Goal: Feedback & Contribution: Leave review/rating

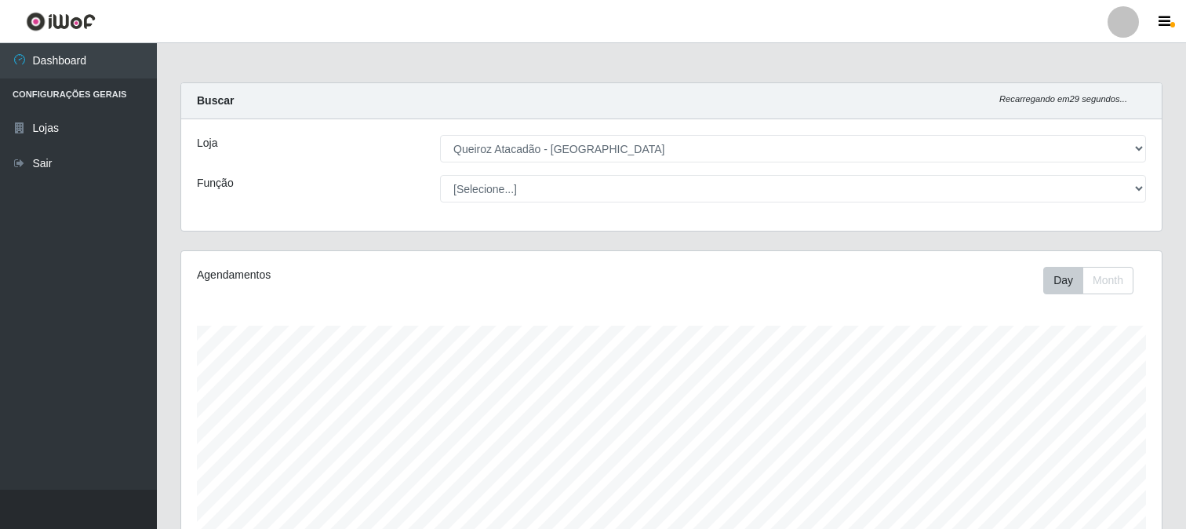
select select "464"
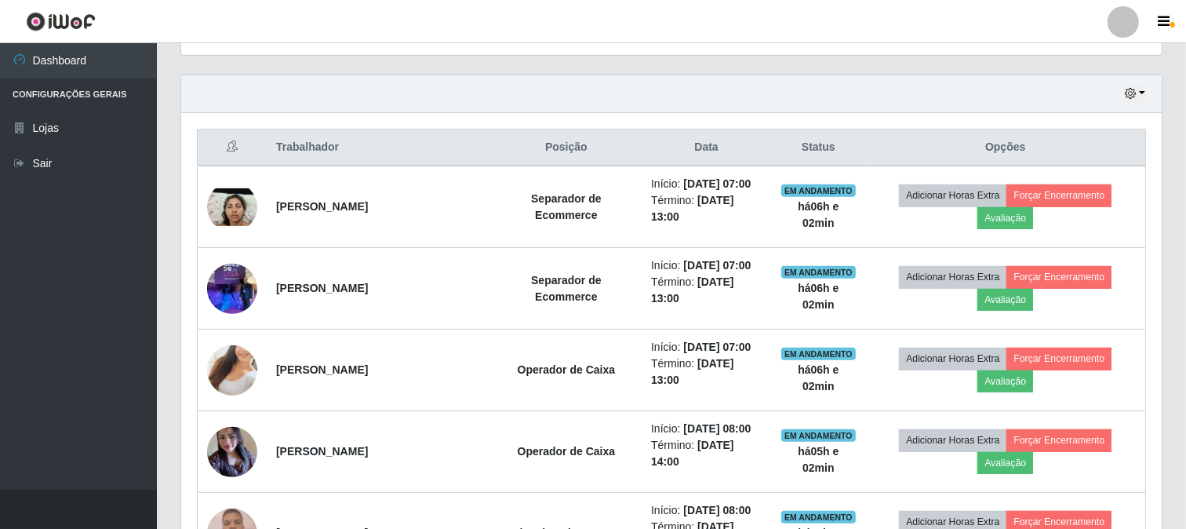
scroll to position [522, 0]
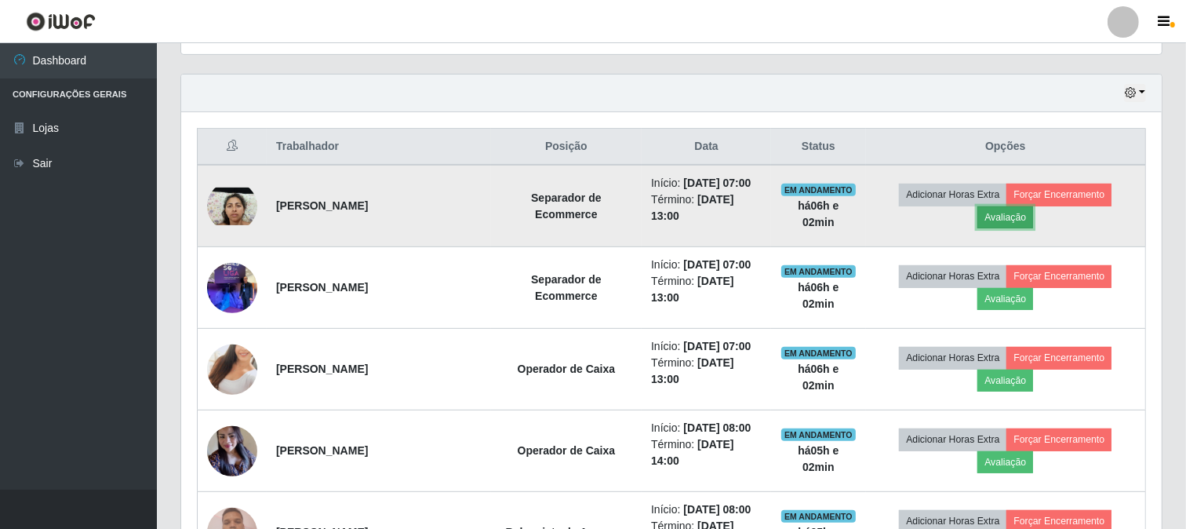
click at [1017, 213] on button "Avaliação" at bounding box center [1005, 217] width 56 height 22
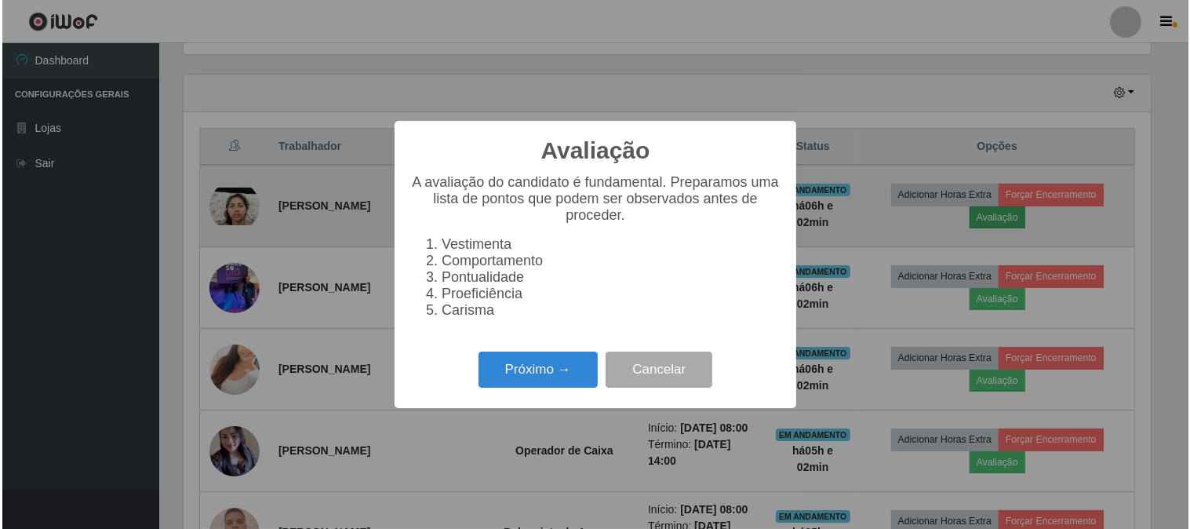
scroll to position [325, 970]
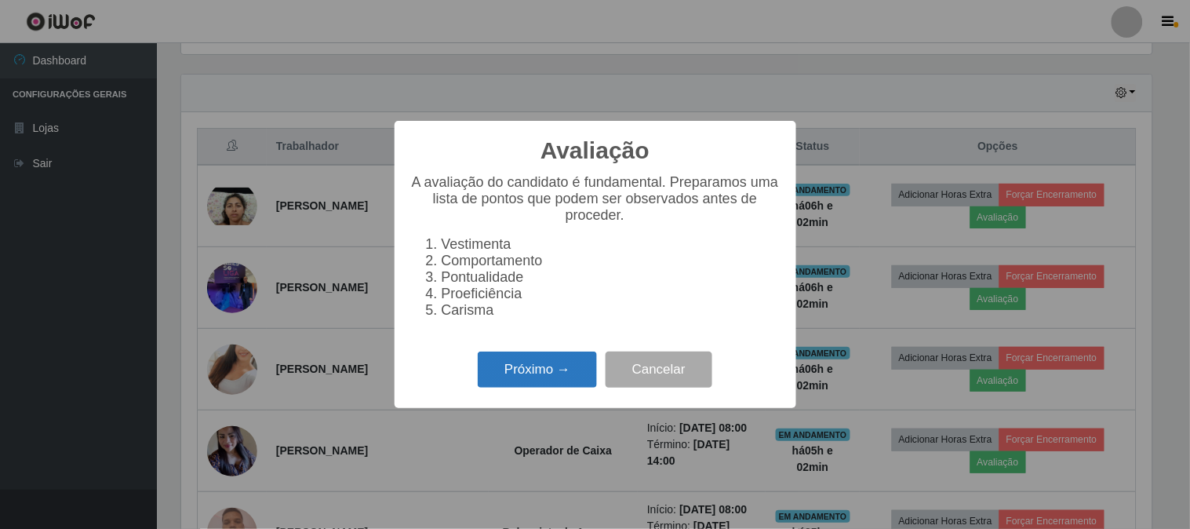
click at [569, 377] on button "Próximo →" at bounding box center [537, 369] width 119 height 37
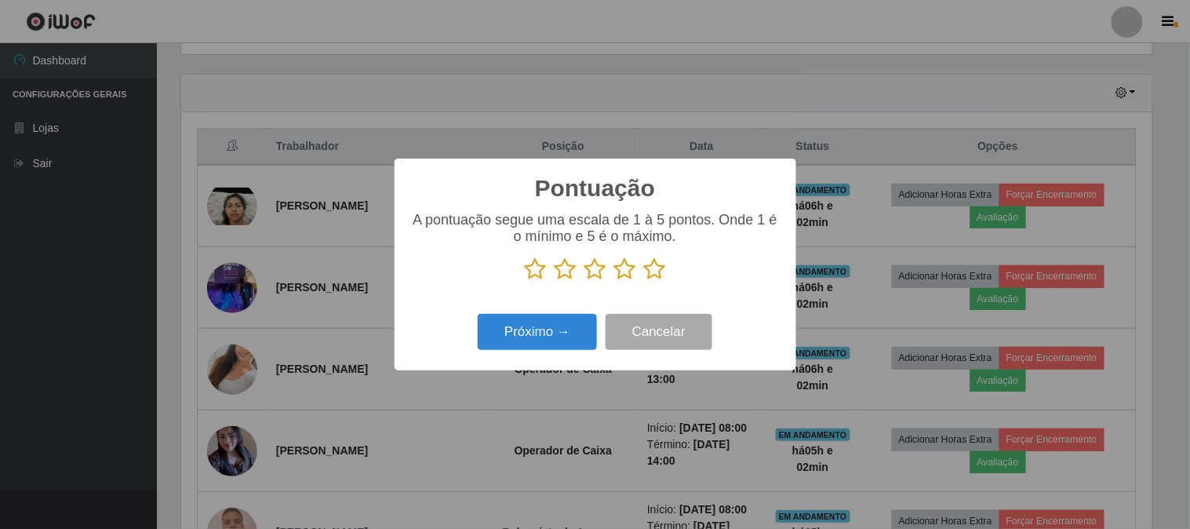
scroll to position [784100, 783454]
click at [652, 275] on icon at bounding box center [655, 269] width 22 height 24
click at [644, 281] on input "radio" at bounding box center [644, 281] width 0 height 0
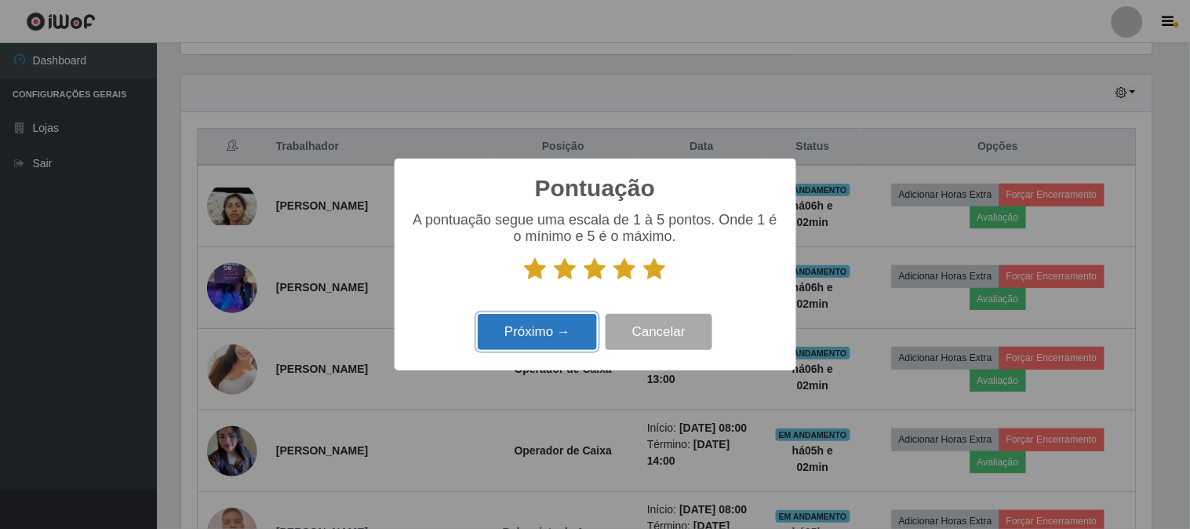
click at [570, 324] on button "Próximo →" at bounding box center [537, 332] width 119 height 37
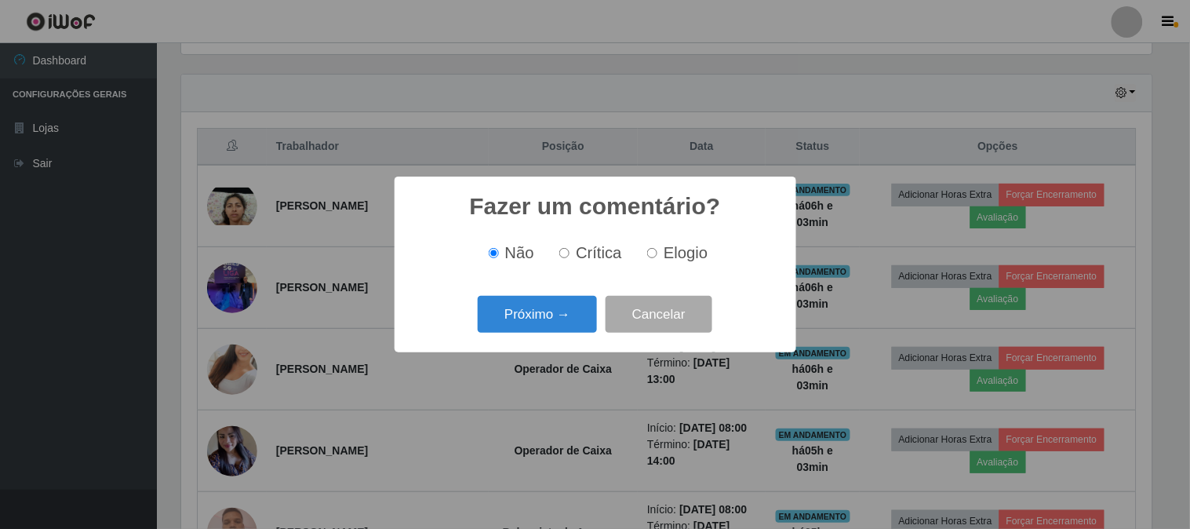
click at [657, 246] on label "Elogio" at bounding box center [674, 253] width 67 height 18
click at [657, 248] on input "Elogio" at bounding box center [652, 253] width 10 height 10
radio input "true"
click at [533, 326] on button "Próximo →" at bounding box center [537, 314] width 119 height 37
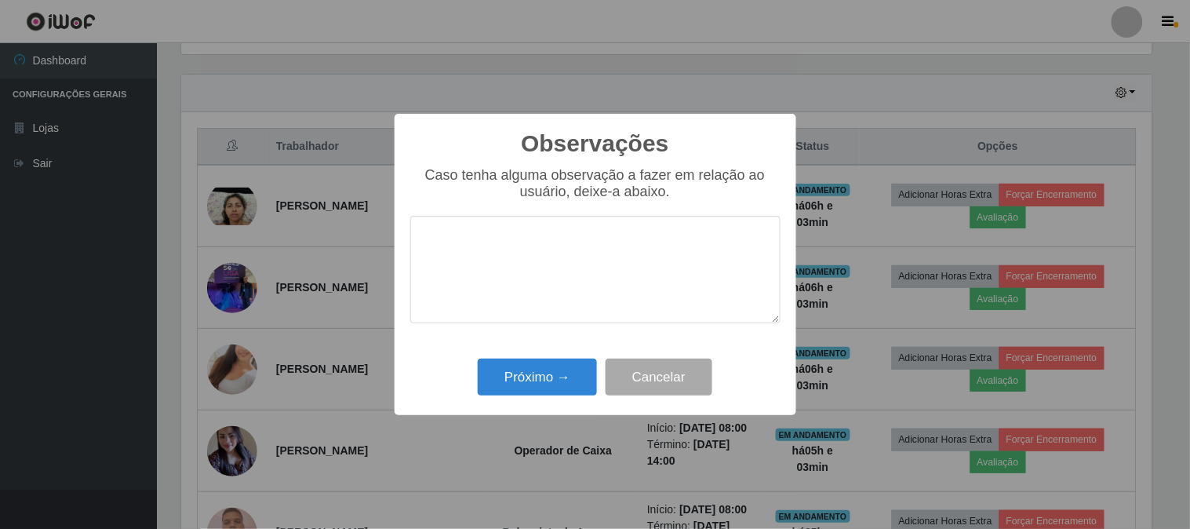
click at [551, 306] on textarea at bounding box center [595, 269] width 370 height 107
type textarea "muito boa rapida nas compras"
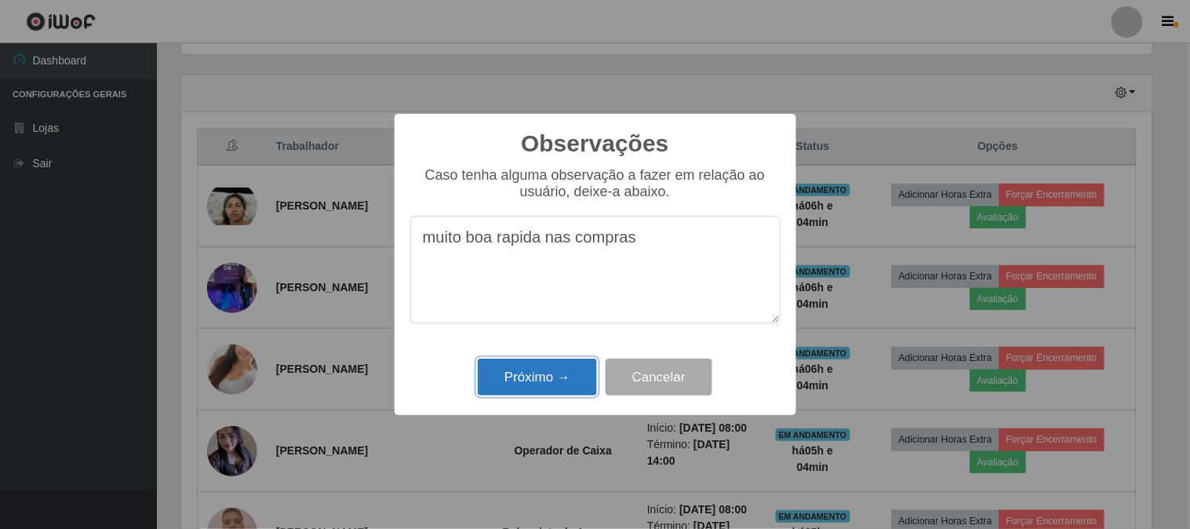
click at [555, 378] on button "Próximo →" at bounding box center [537, 376] width 119 height 37
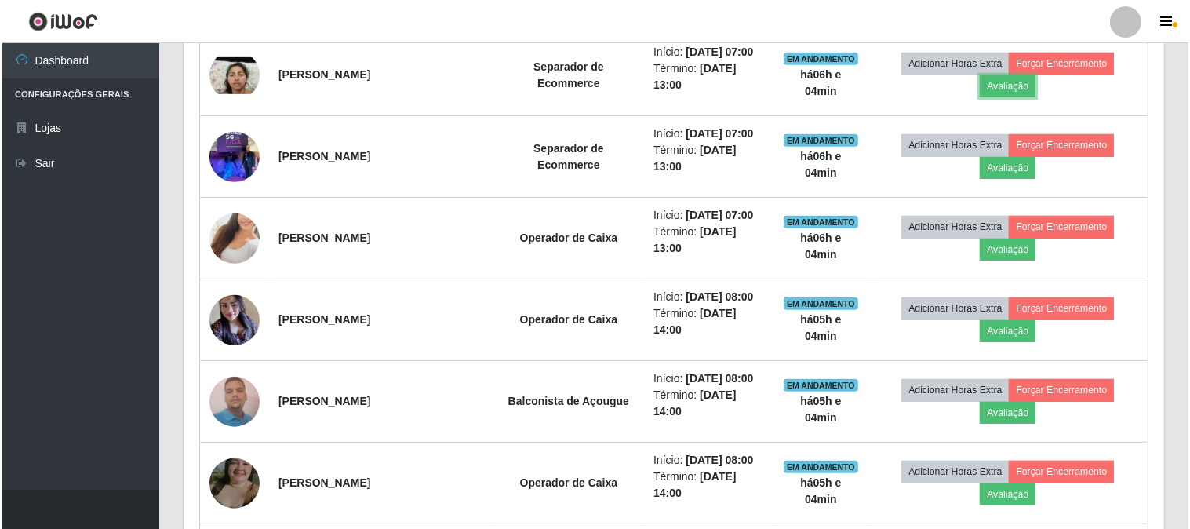
scroll to position [629, 0]
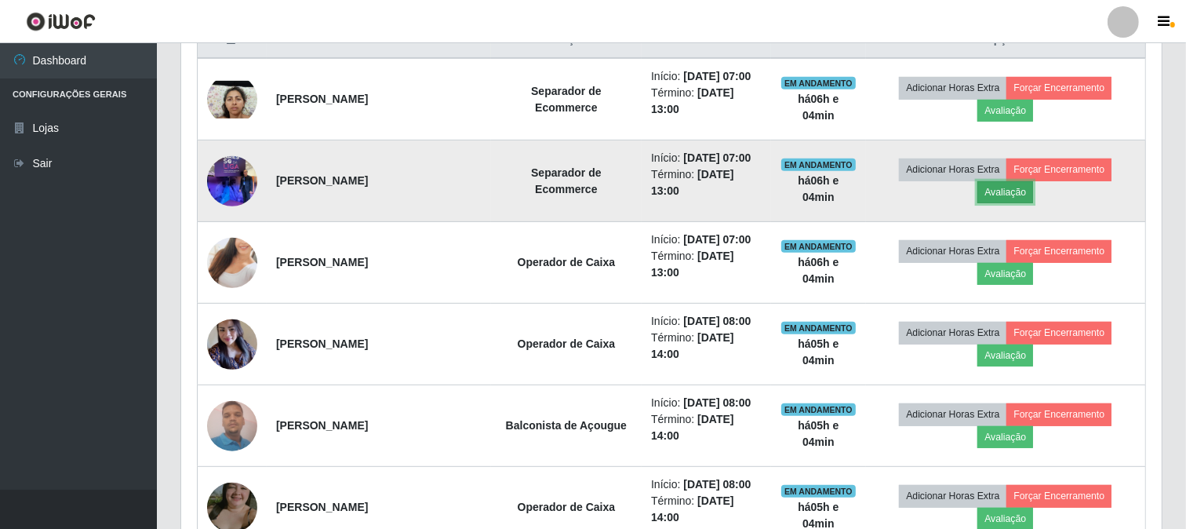
click at [1004, 193] on button "Avaliação" at bounding box center [1005, 192] width 56 height 22
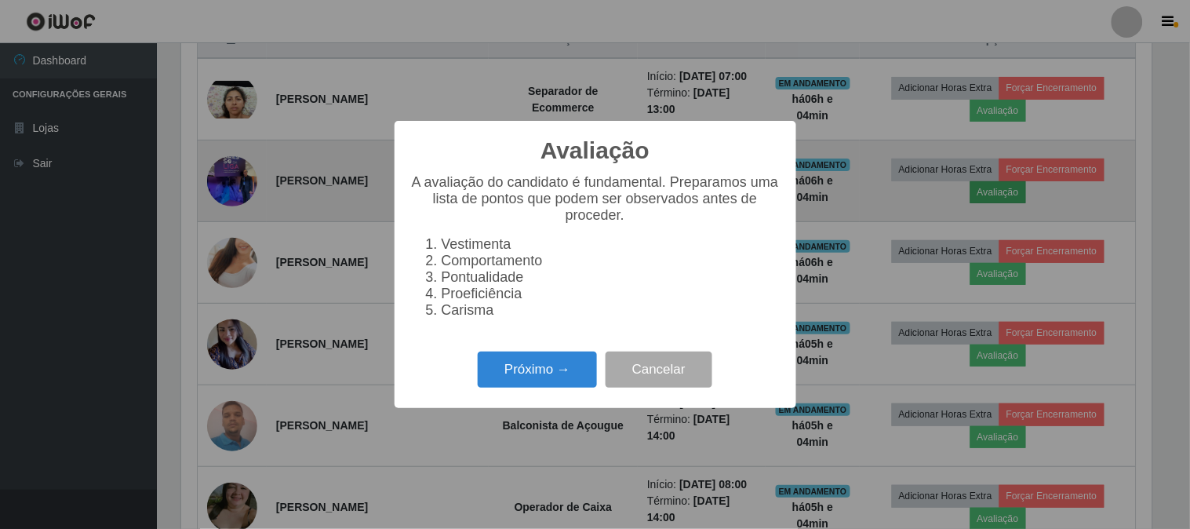
scroll to position [325, 970]
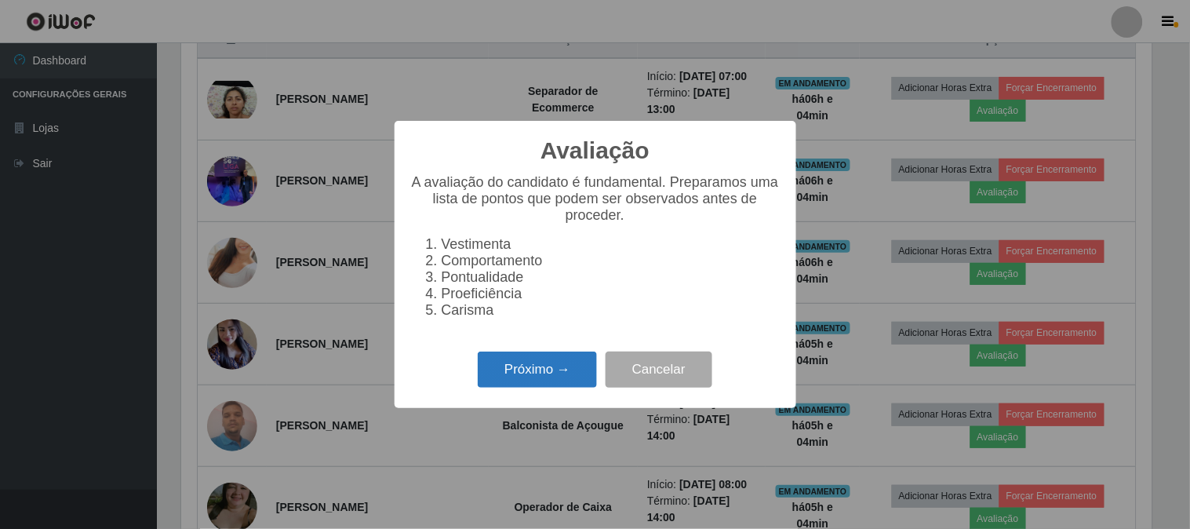
click at [553, 365] on button "Próximo →" at bounding box center [537, 369] width 119 height 37
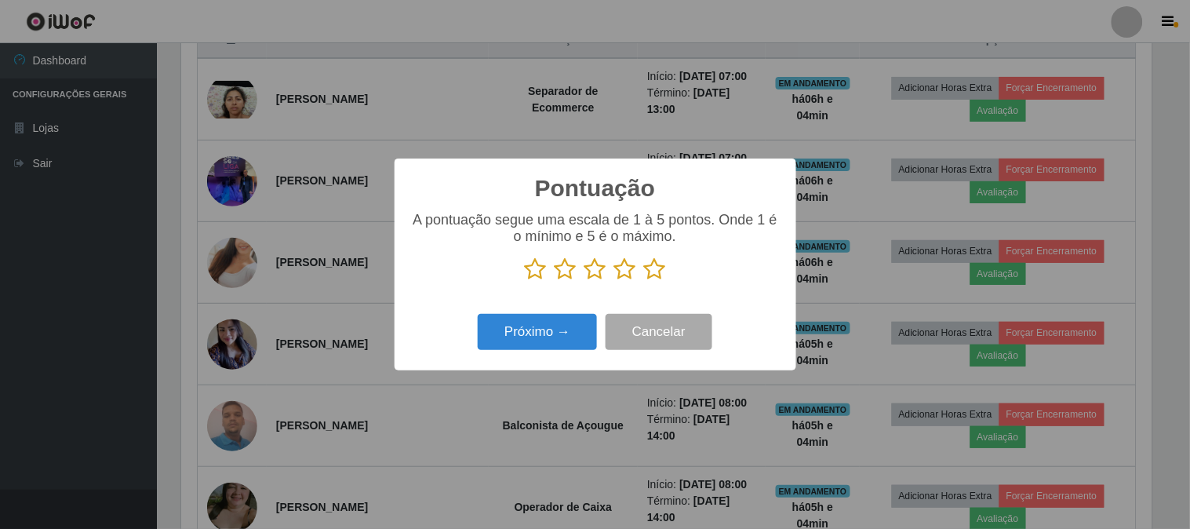
scroll to position [784100, 783454]
click at [661, 269] on icon at bounding box center [655, 269] width 22 height 24
click at [644, 281] on input "radio" at bounding box center [644, 281] width 0 height 0
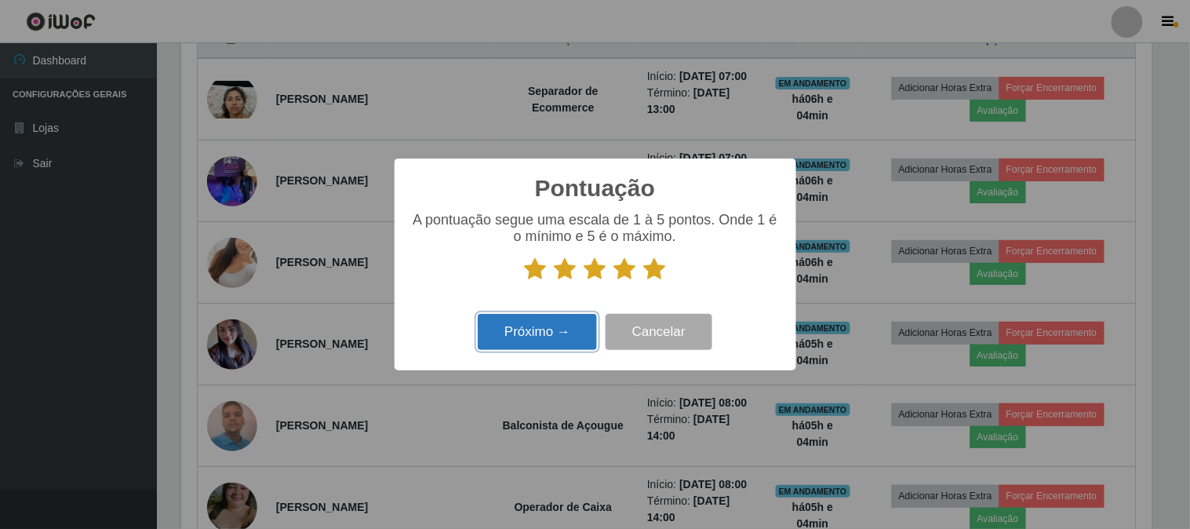
click at [558, 332] on button "Próximo →" at bounding box center [537, 332] width 119 height 37
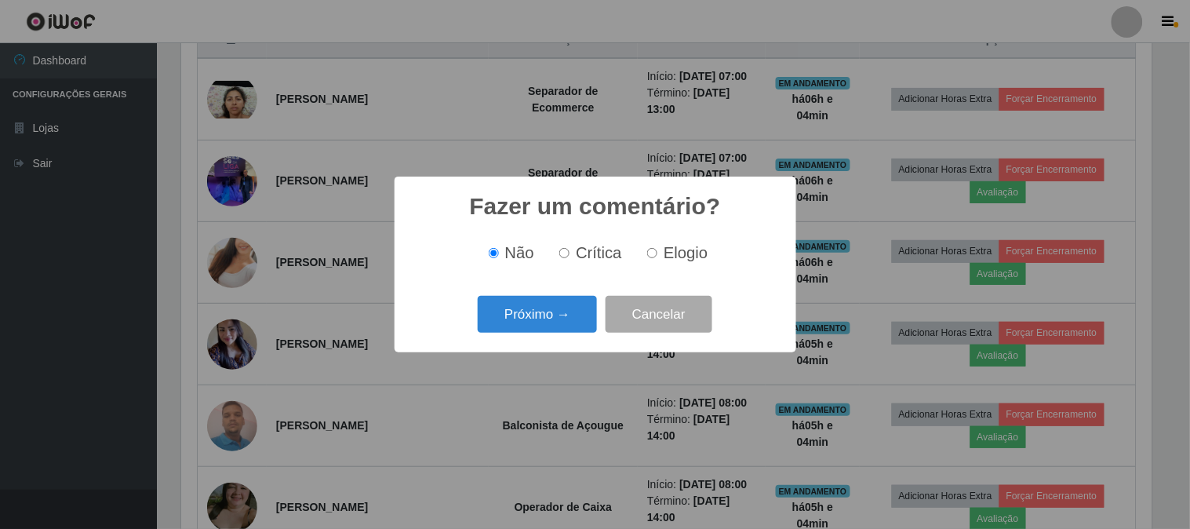
click at [662, 252] on label "Elogio" at bounding box center [674, 253] width 67 height 18
click at [657, 252] on input "Elogio" at bounding box center [652, 253] width 10 height 10
radio input "true"
click at [538, 300] on button "Próximo →" at bounding box center [537, 314] width 119 height 37
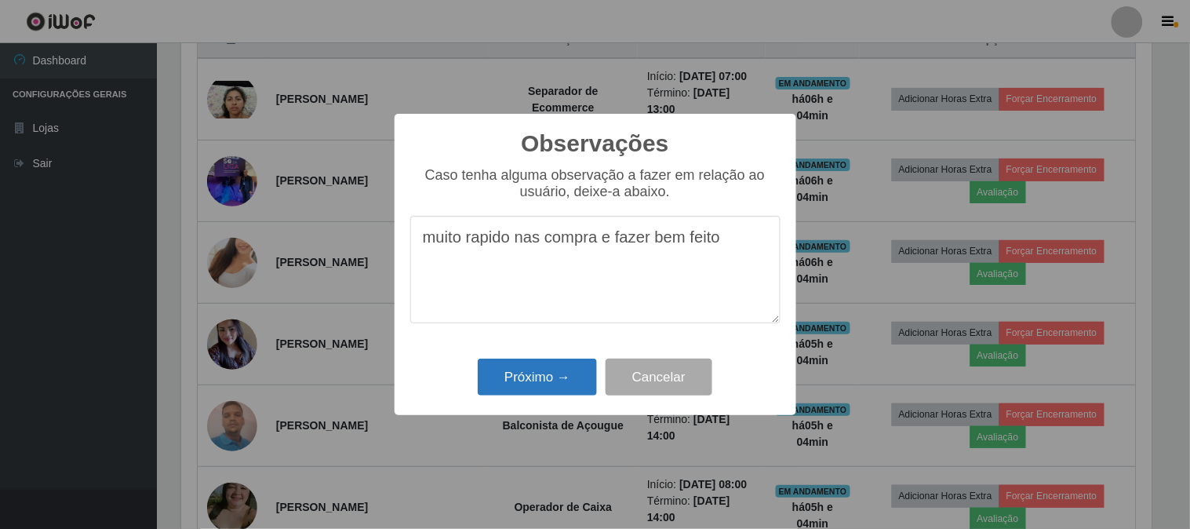
type textarea "muito rapido nas compra e fazer bem feito"
click at [514, 369] on button "Próximo →" at bounding box center [537, 376] width 119 height 37
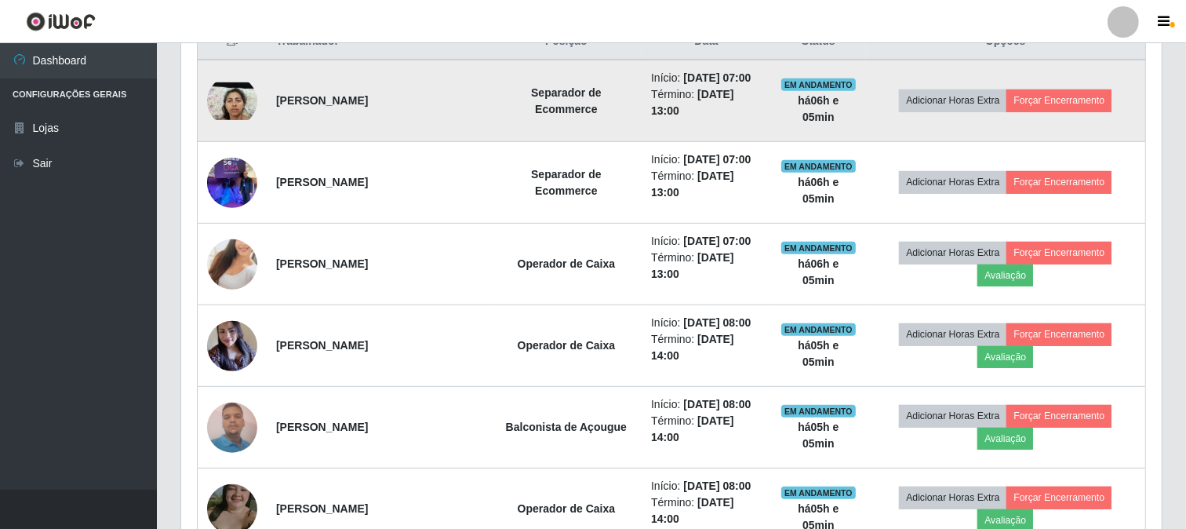
scroll to position [629, 0]
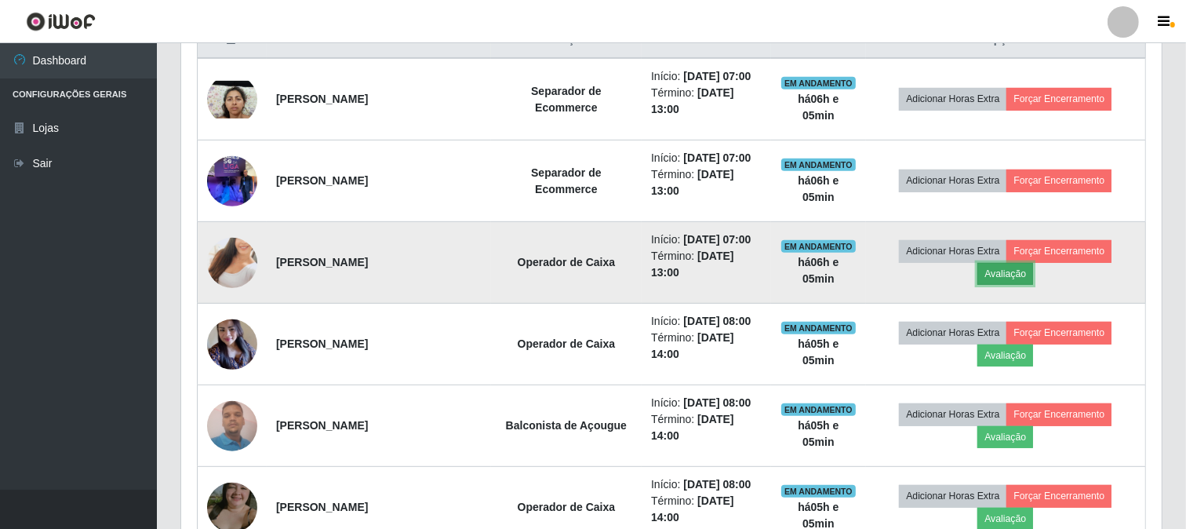
click at [1009, 273] on button "Avaliação" at bounding box center [1005, 274] width 56 height 22
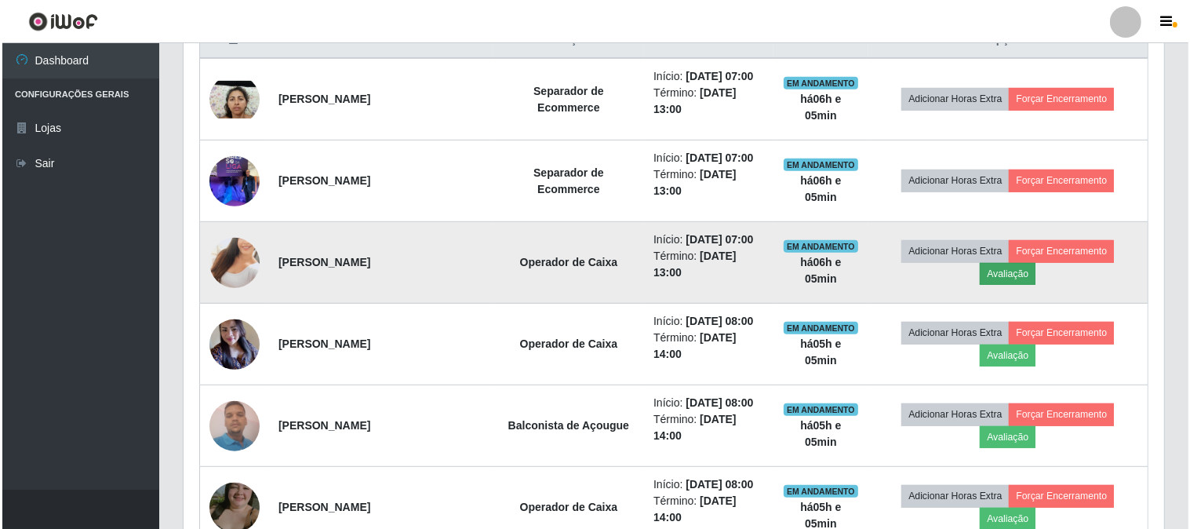
scroll to position [325, 970]
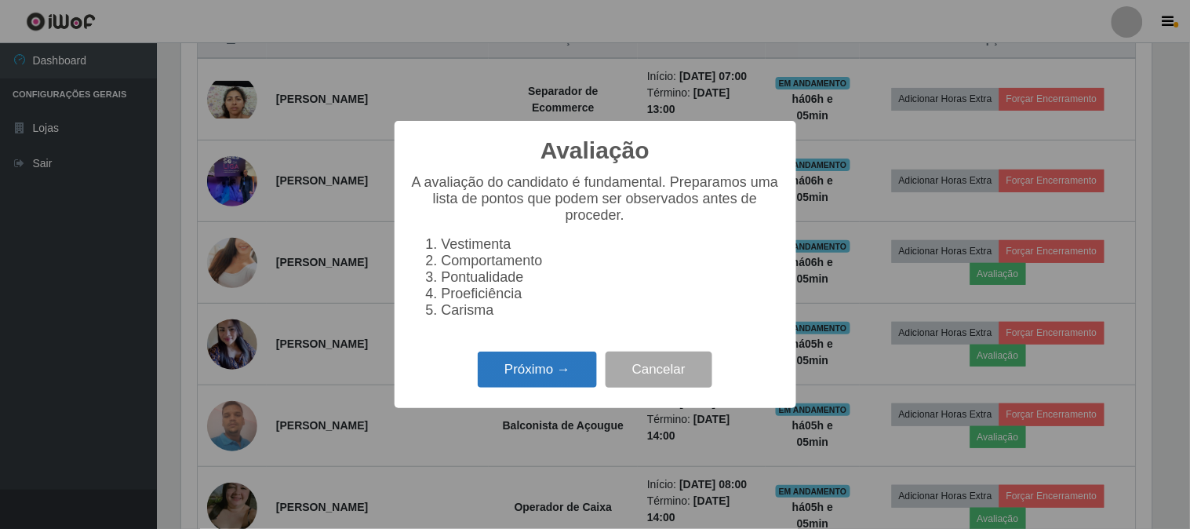
click at [550, 378] on button "Próximo →" at bounding box center [537, 369] width 119 height 37
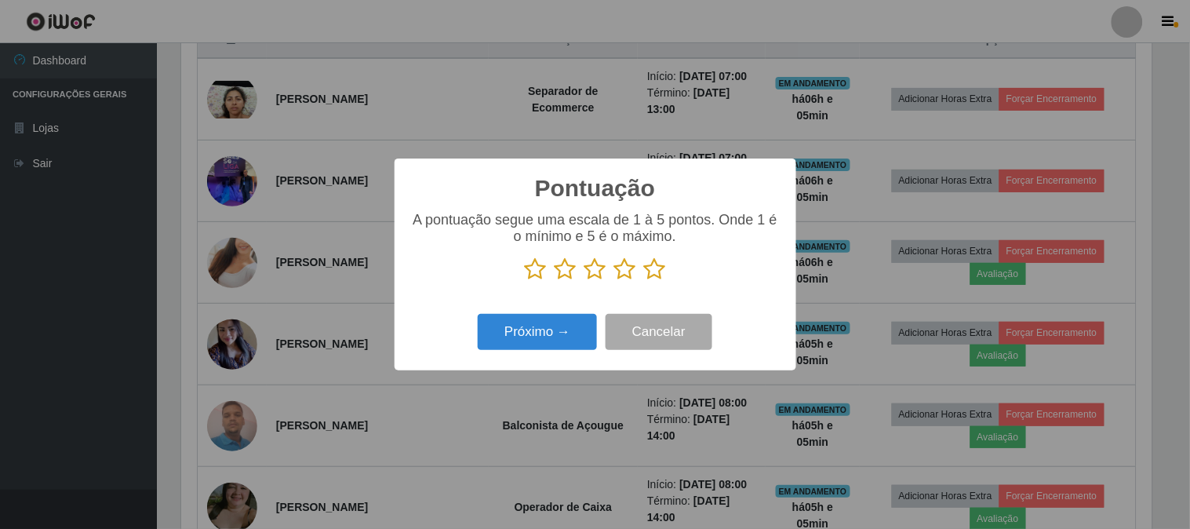
click at [653, 271] on icon at bounding box center [655, 269] width 22 height 24
click at [644, 281] on input "radio" at bounding box center [644, 281] width 0 height 0
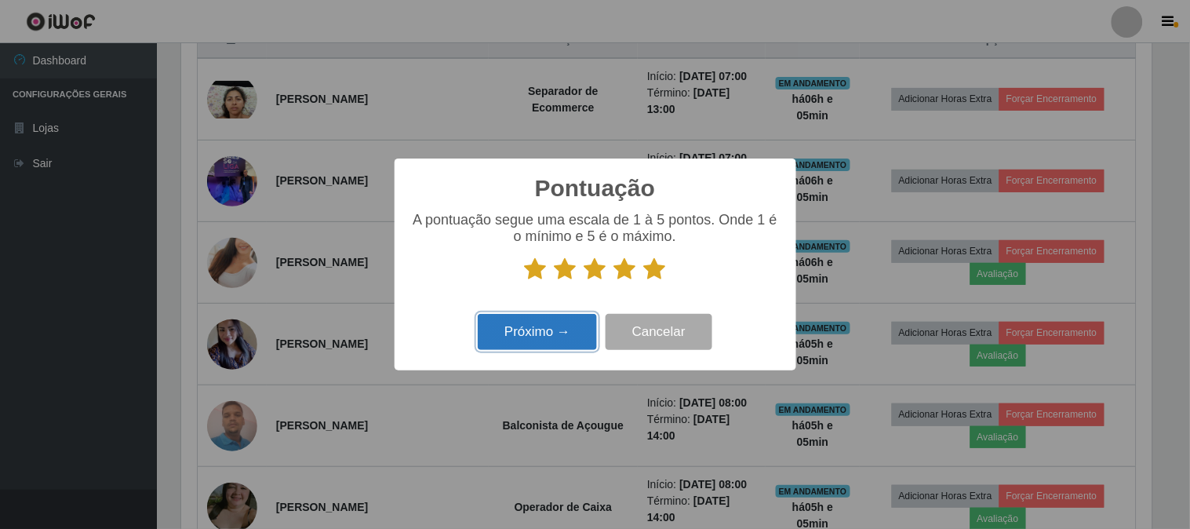
click at [575, 339] on button "Próximo →" at bounding box center [537, 332] width 119 height 37
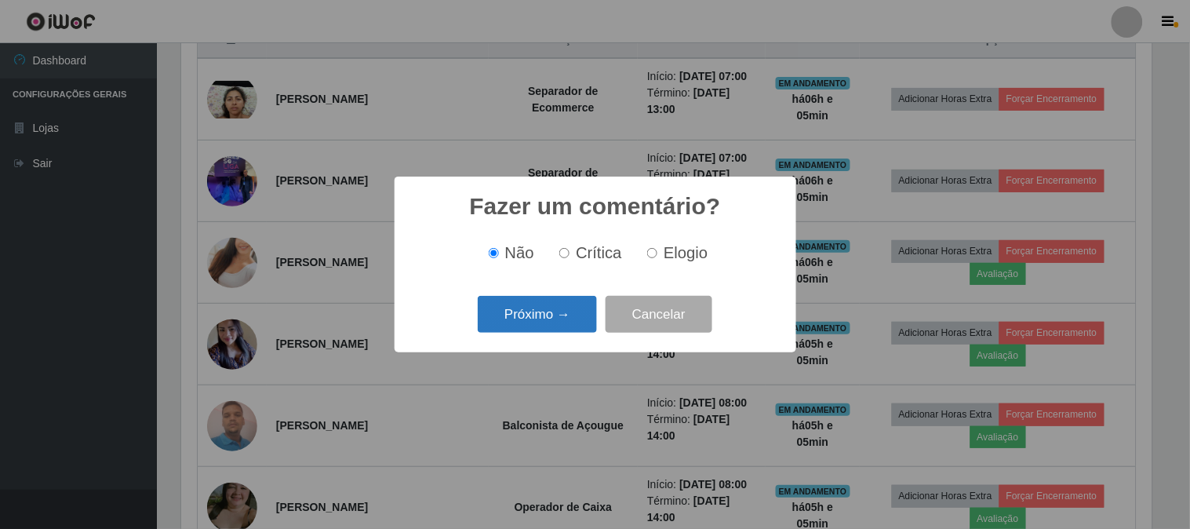
click at [573, 317] on button "Próximo →" at bounding box center [537, 314] width 119 height 37
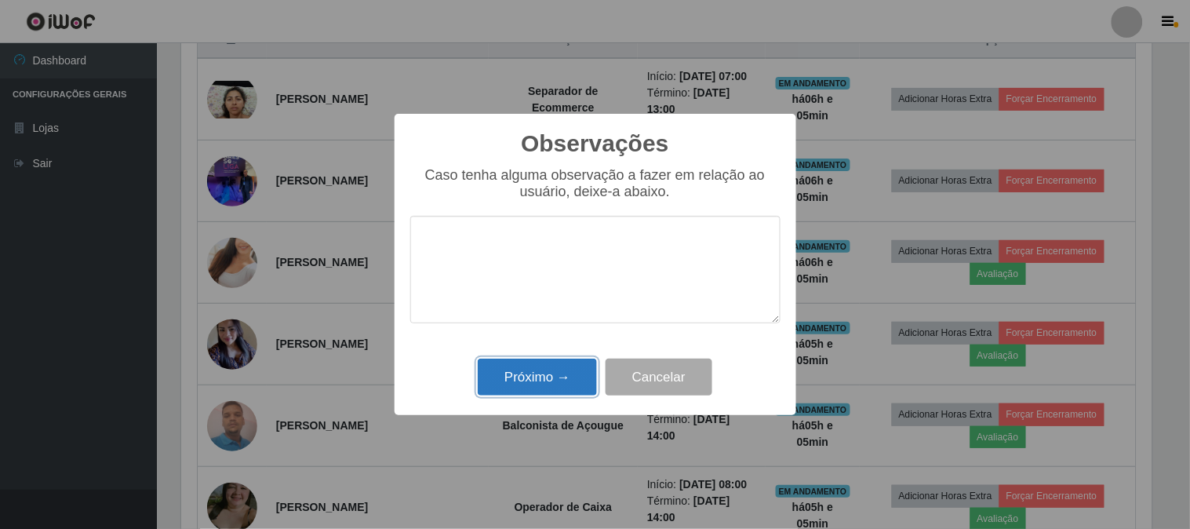
click at [565, 377] on button "Próximo →" at bounding box center [537, 376] width 119 height 37
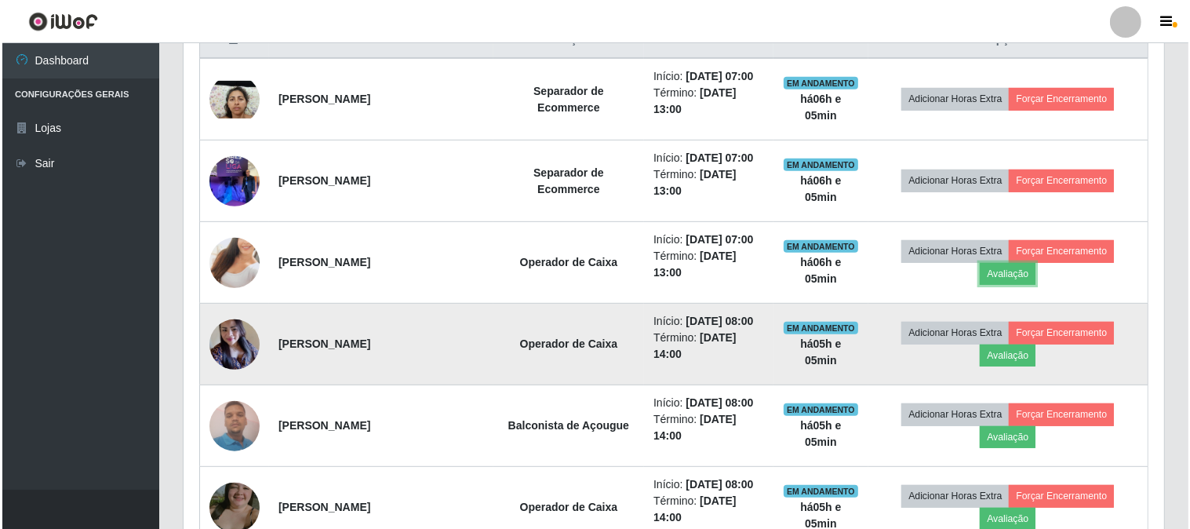
scroll to position [325, 981]
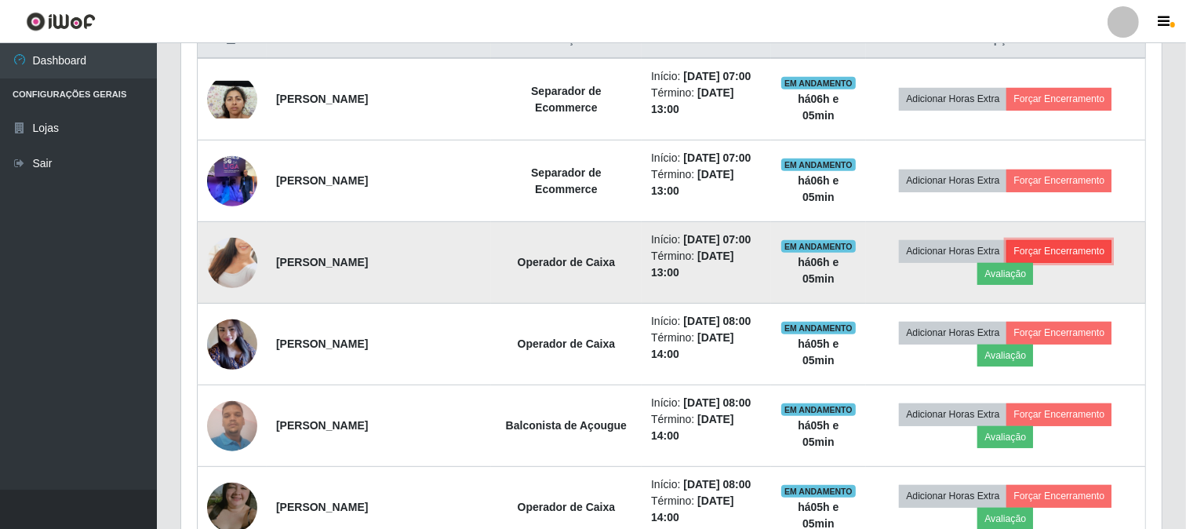
click at [1088, 253] on button "Forçar Encerramento" at bounding box center [1058, 251] width 105 height 22
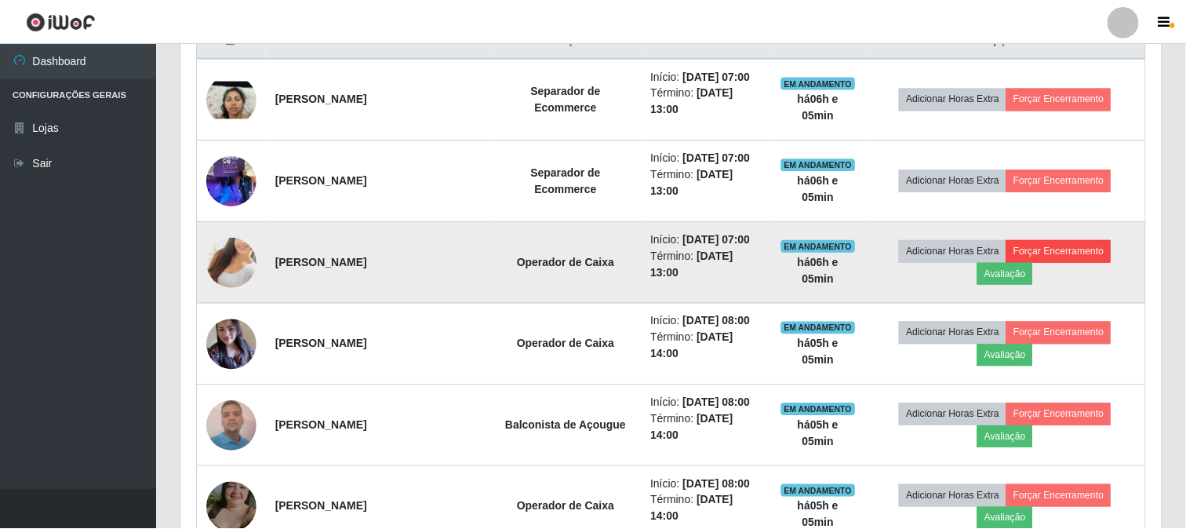
scroll to position [325, 970]
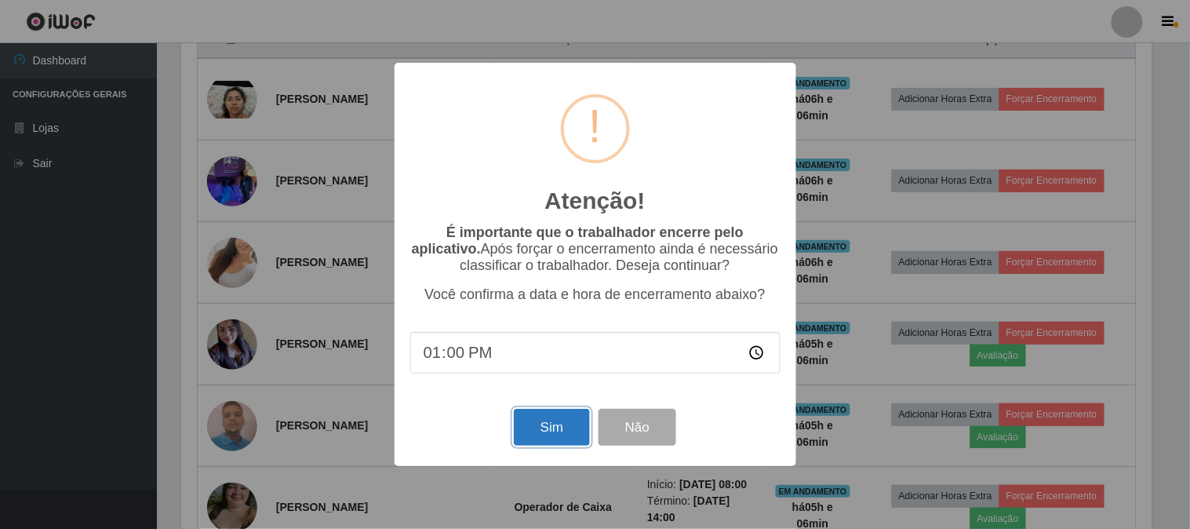
click at [579, 434] on button "Sim" at bounding box center [552, 427] width 76 height 37
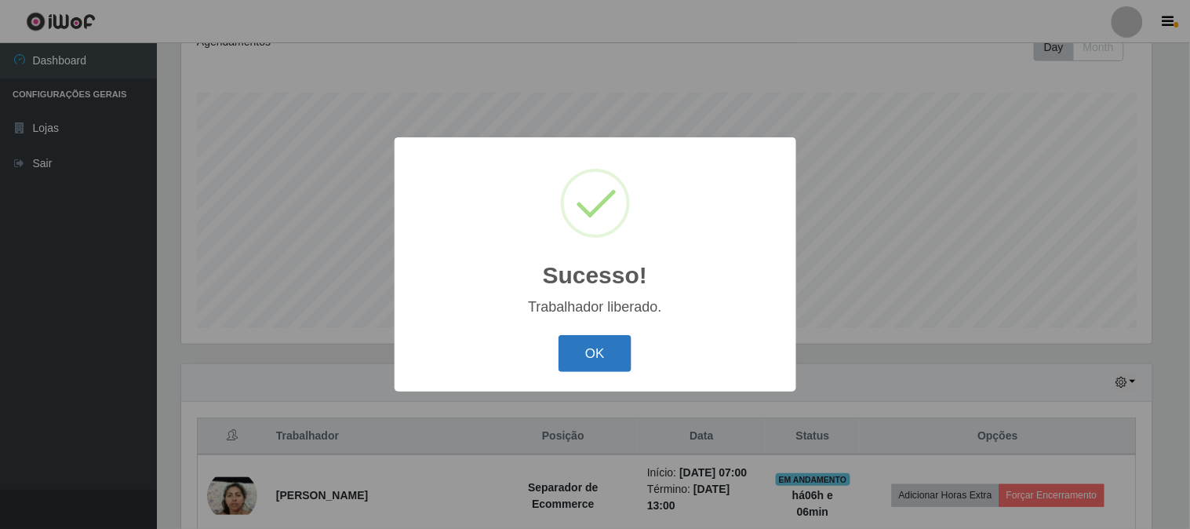
click at [600, 353] on button "OK" at bounding box center [595, 353] width 73 height 37
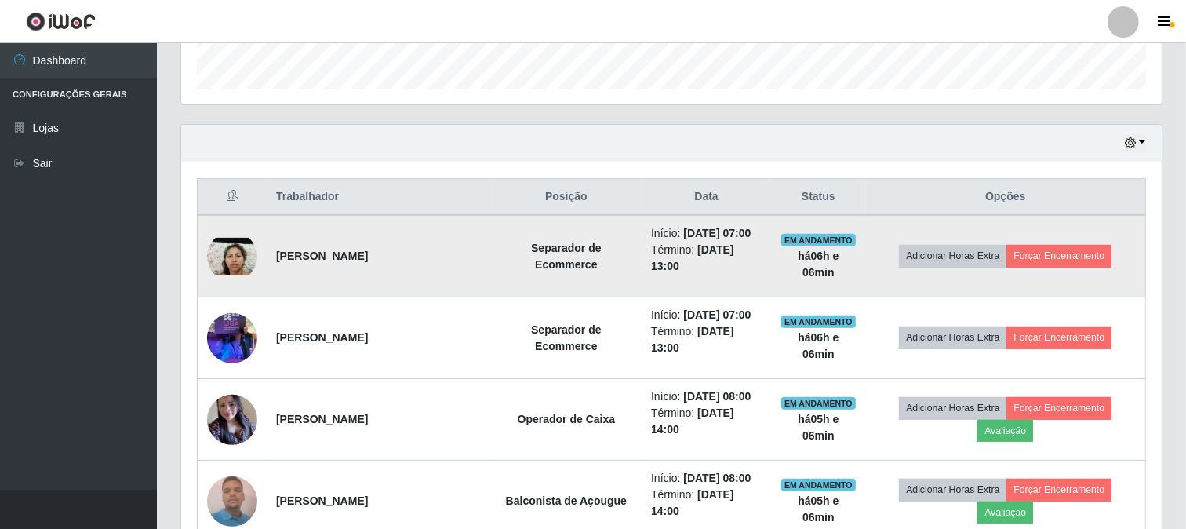
scroll to position [495, 0]
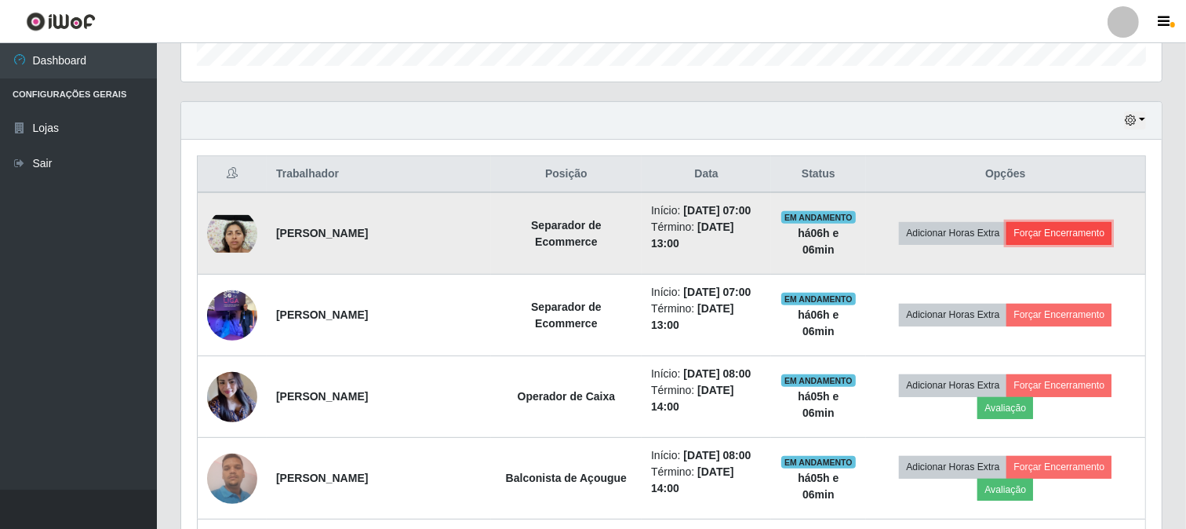
click at [1070, 229] on button "Forçar Encerramento" at bounding box center [1058, 233] width 105 height 22
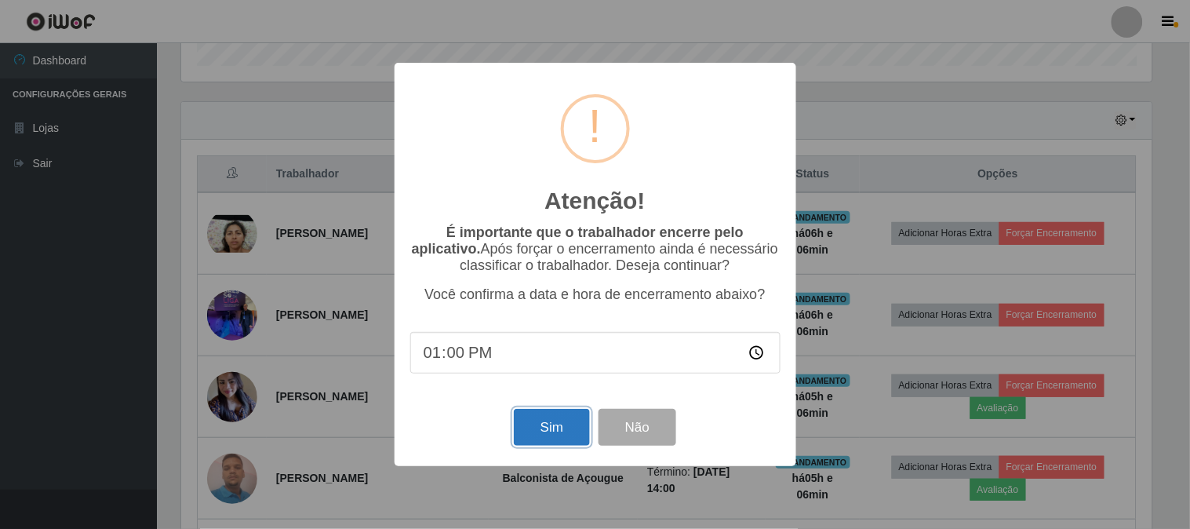
click at [545, 433] on button "Sim" at bounding box center [552, 427] width 76 height 37
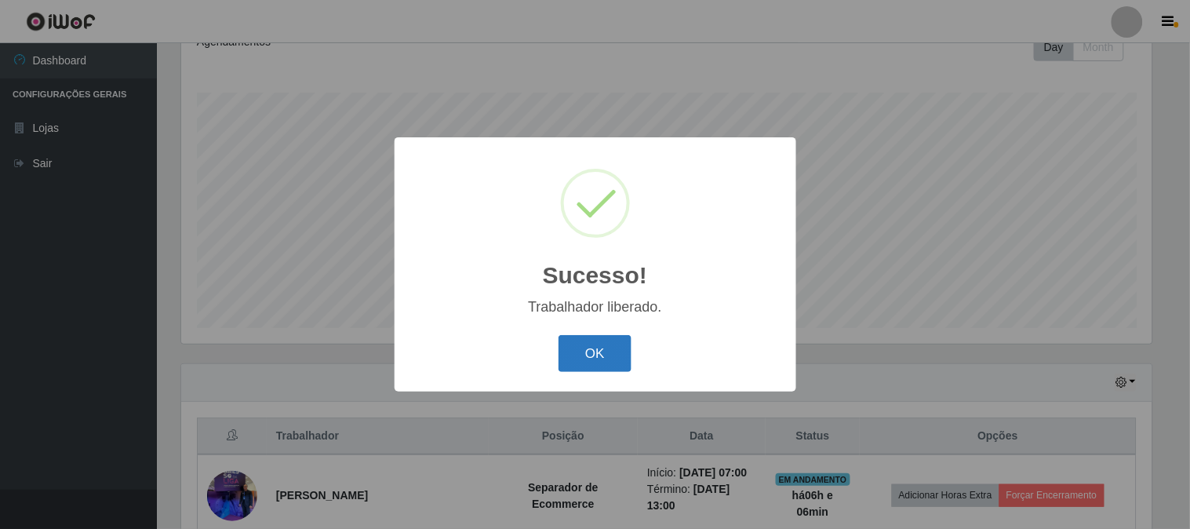
click at [608, 358] on button "OK" at bounding box center [595, 353] width 73 height 37
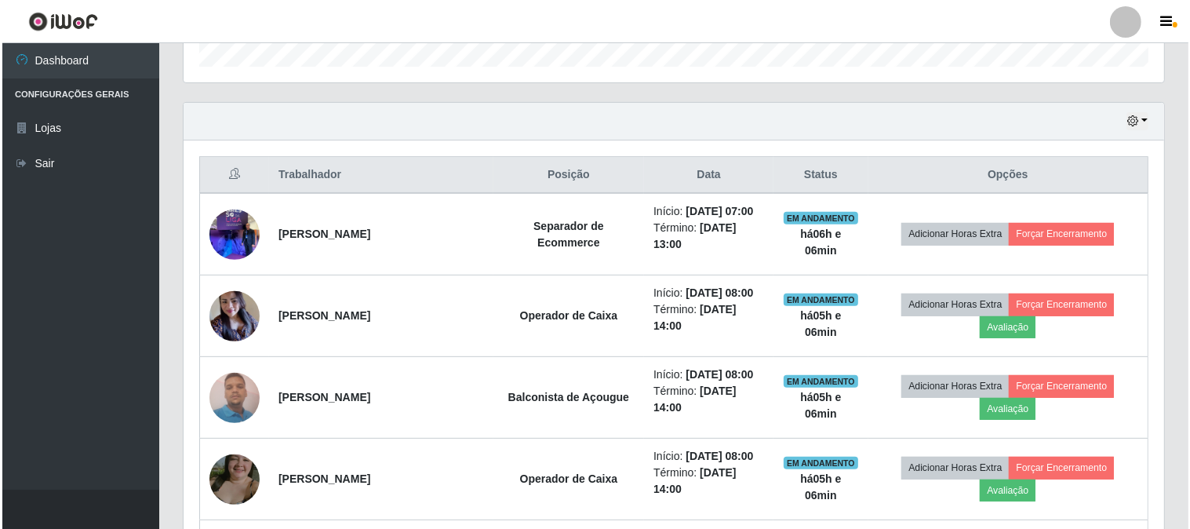
scroll to position [495, 0]
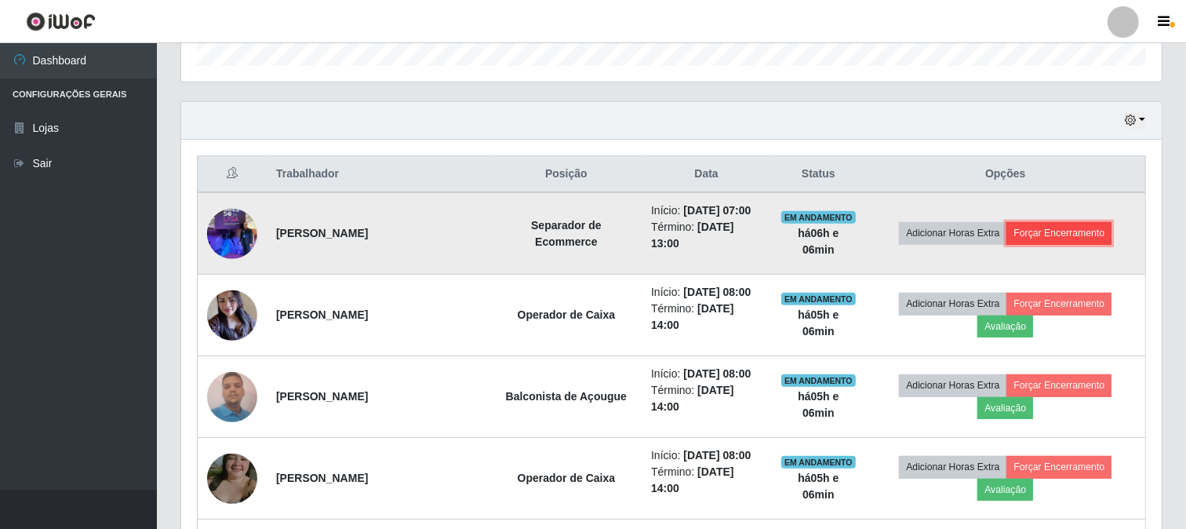
click at [1053, 232] on button "Forçar Encerramento" at bounding box center [1058, 233] width 105 height 22
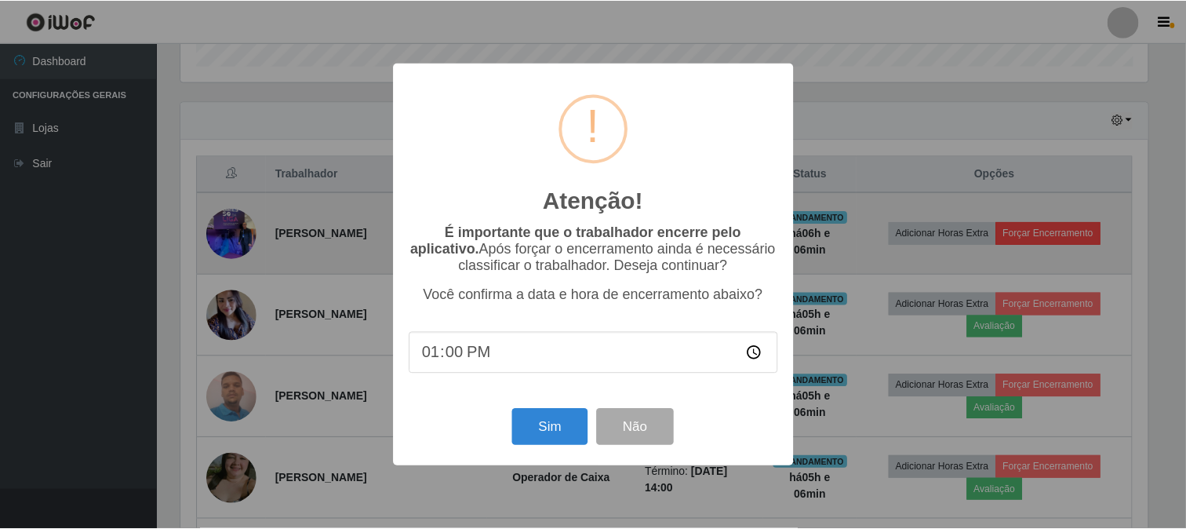
scroll to position [325, 970]
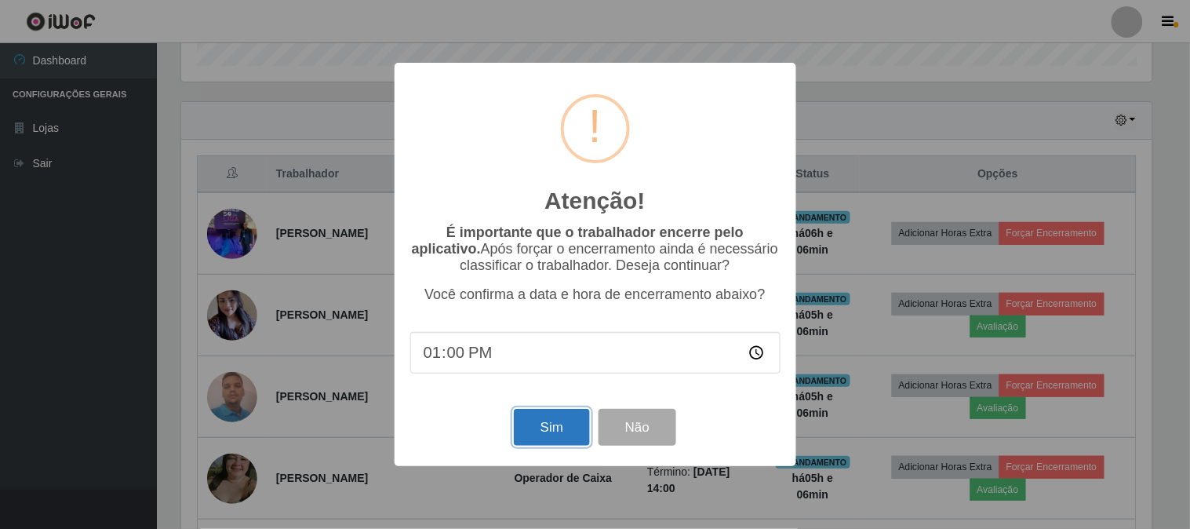
click at [577, 430] on button "Sim" at bounding box center [552, 427] width 76 height 37
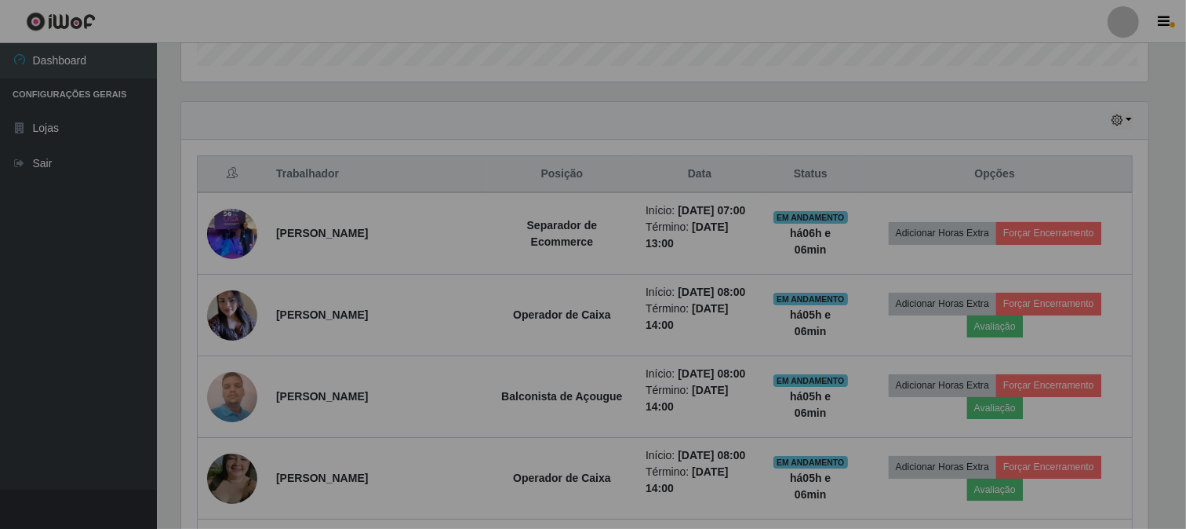
scroll to position [0, 0]
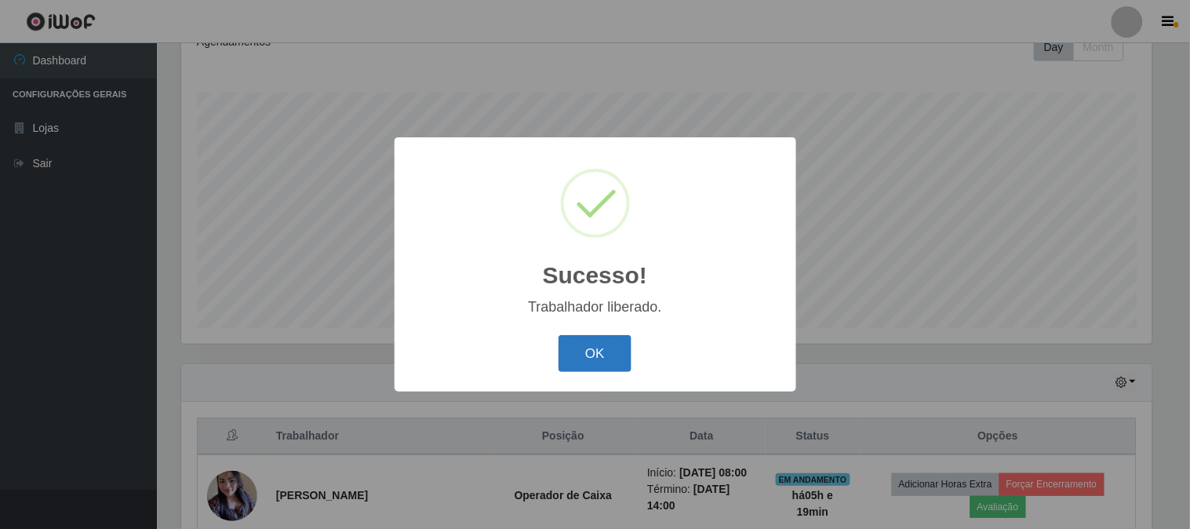
click at [569, 365] on button "OK" at bounding box center [595, 353] width 73 height 37
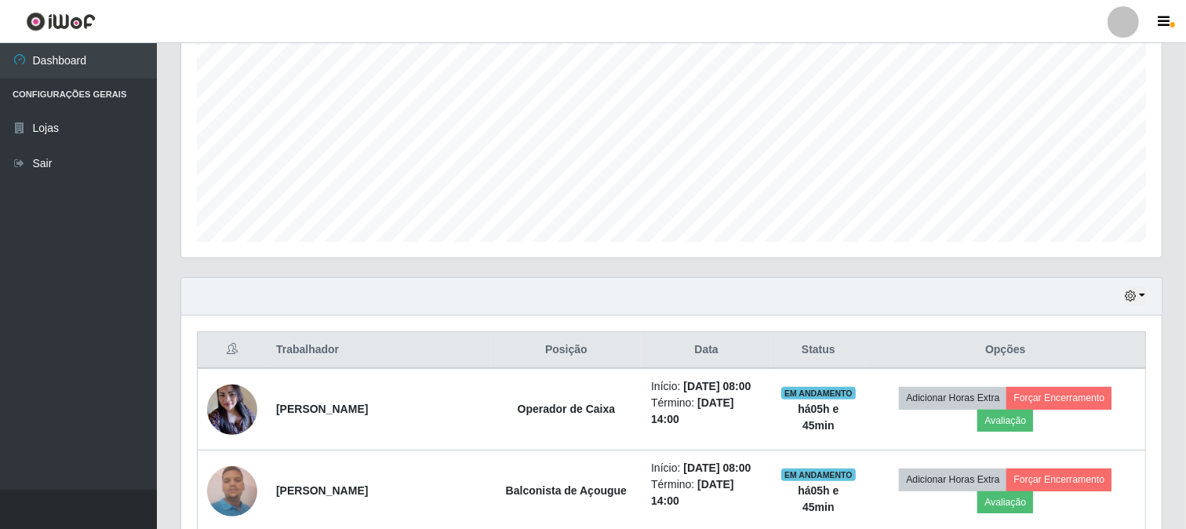
scroll to position [320, 0]
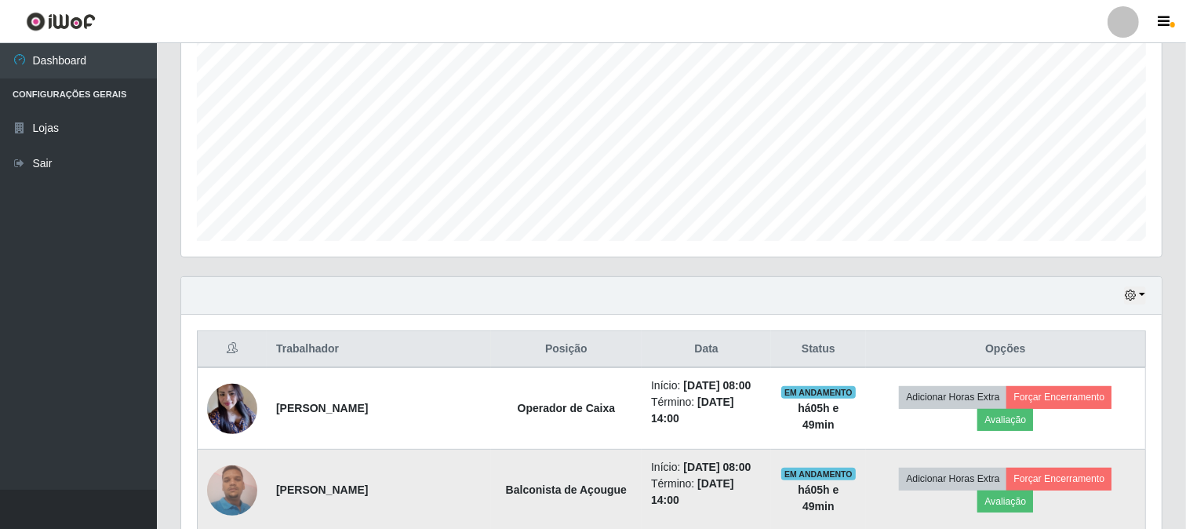
click at [636, 445] on td "Operador de Caixa" at bounding box center [566, 408] width 151 height 82
click at [665, 466] on td "Início: [DATE] 08:00 Término: [DATE] 14:00" at bounding box center [706, 490] width 129 height 82
click at [667, 466] on li "Início: [DATE] 08:00" at bounding box center [706, 467] width 111 height 16
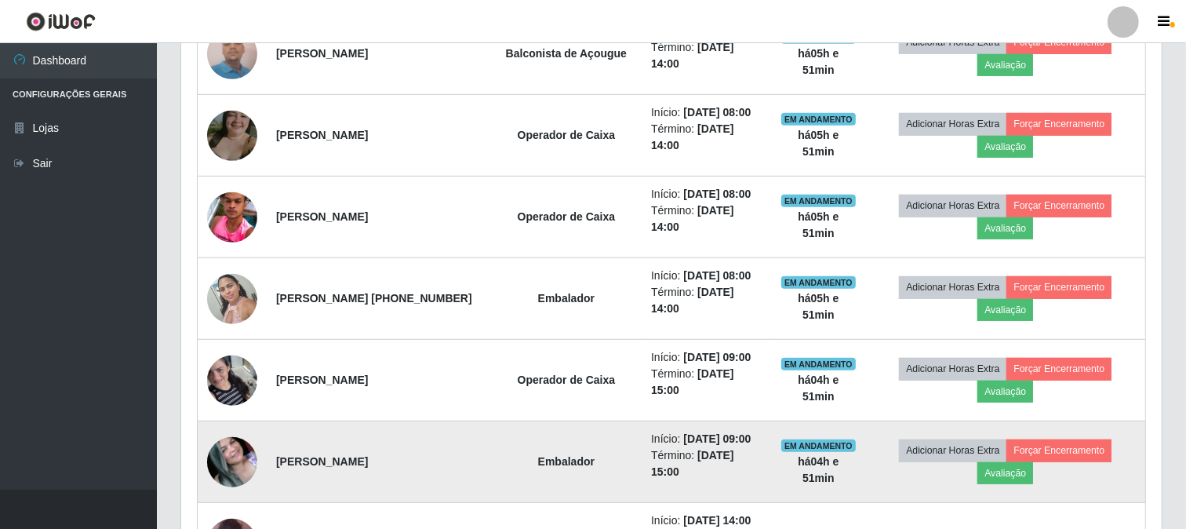
scroll to position [1104, 0]
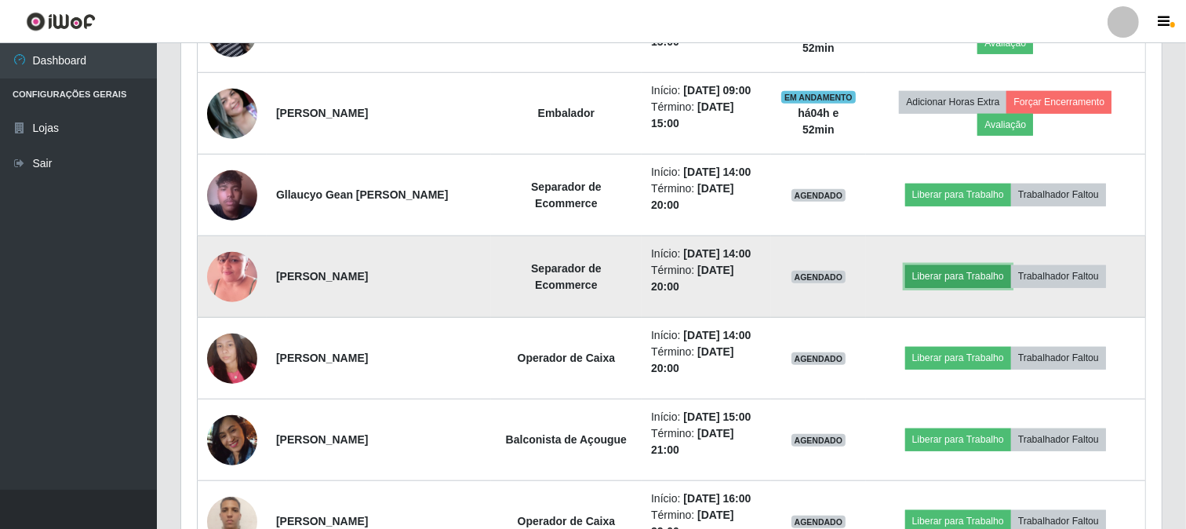
click at [1000, 278] on button "Liberar para Trabalho" at bounding box center [958, 276] width 106 height 22
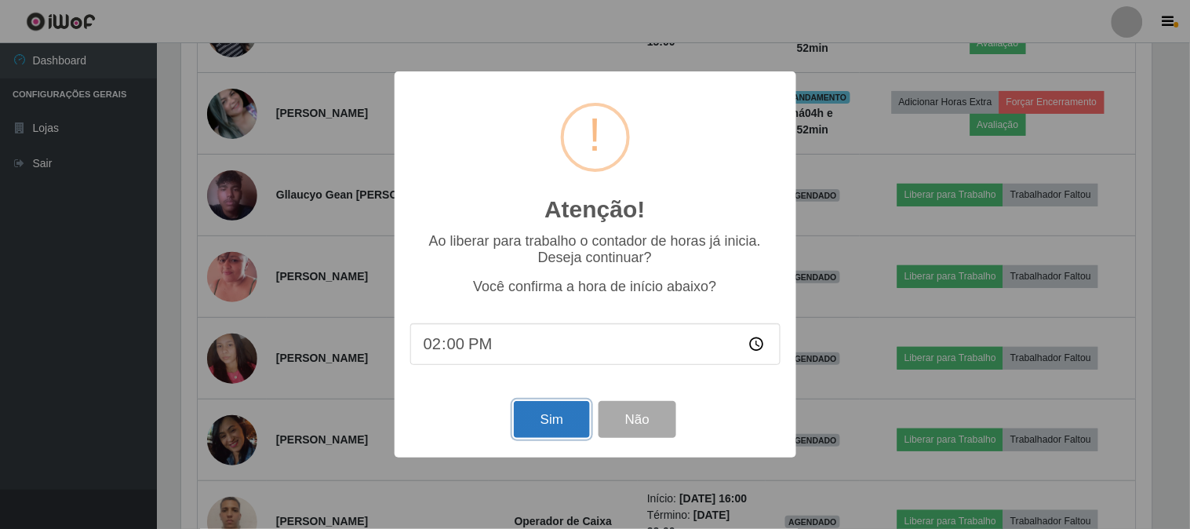
click at [546, 426] on button "Sim" at bounding box center [552, 419] width 76 height 37
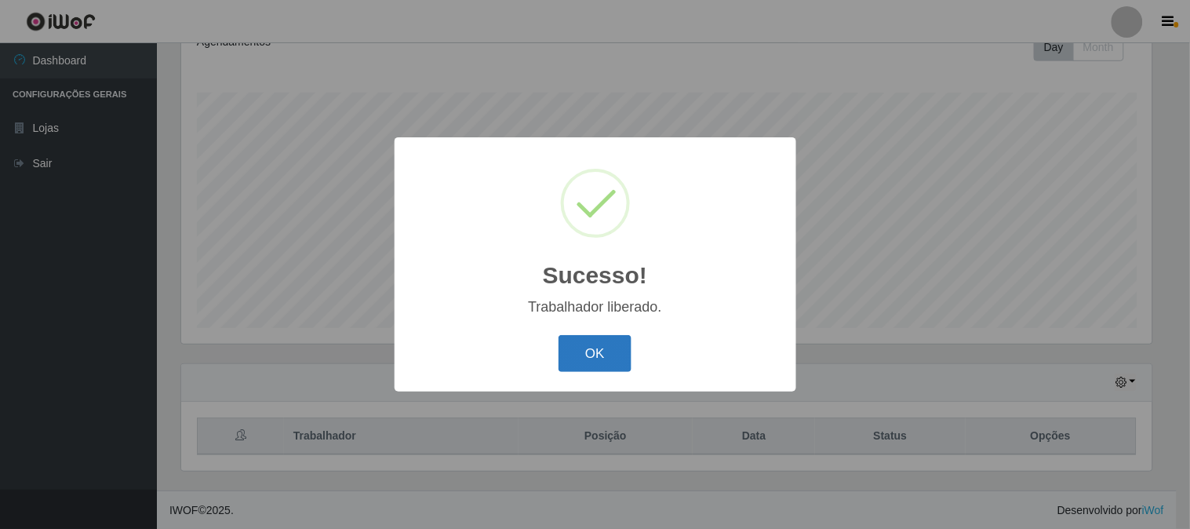
click at [609, 350] on button "OK" at bounding box center [595, 353] width 73 height 37
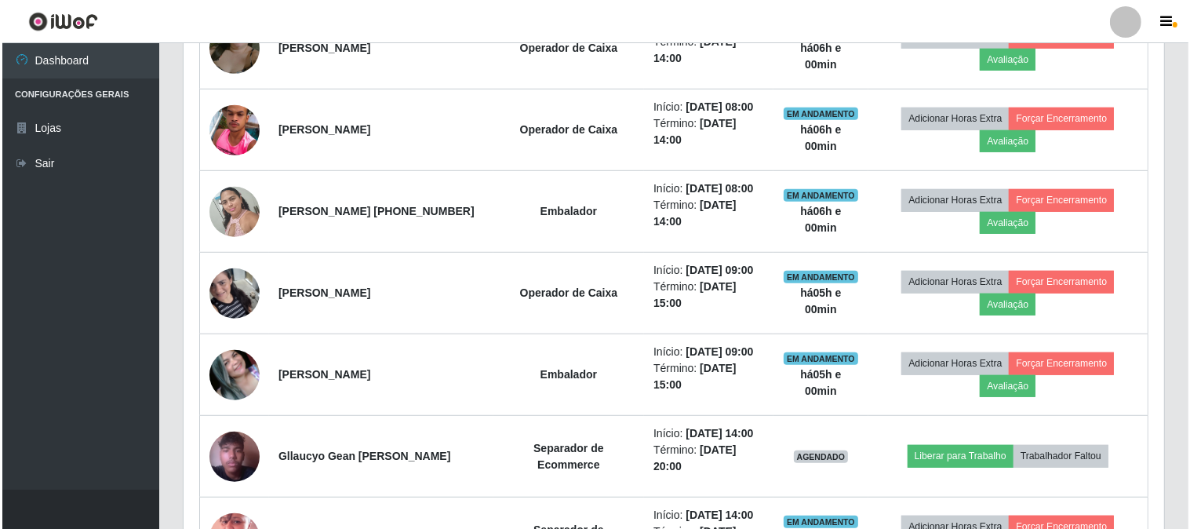
scroll to position [1104, 0]
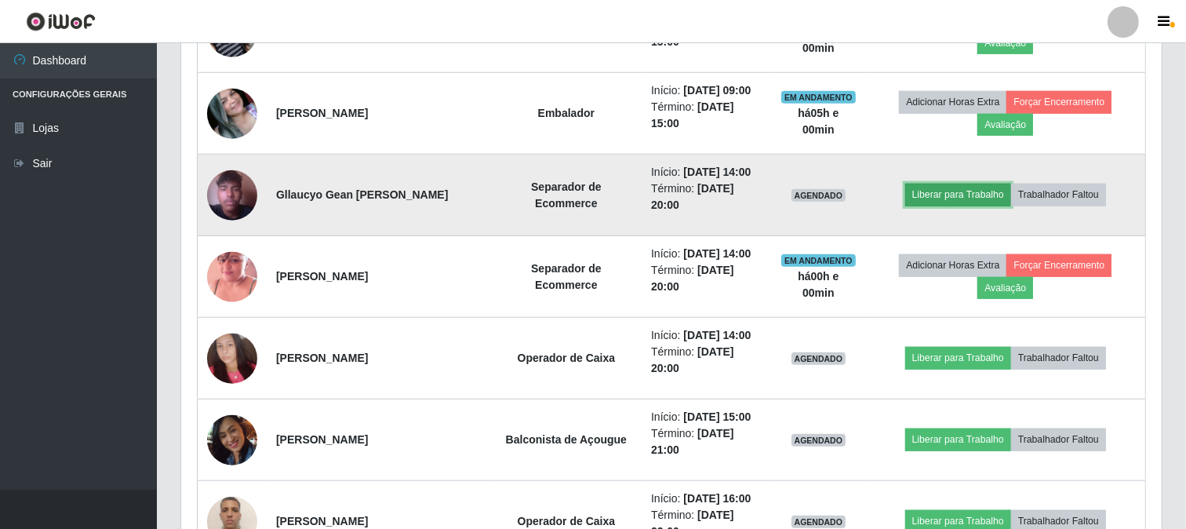
click at [948, 192] on button "Liberar para Trabalho" at bounding box center [958, 195] width 106 height 22
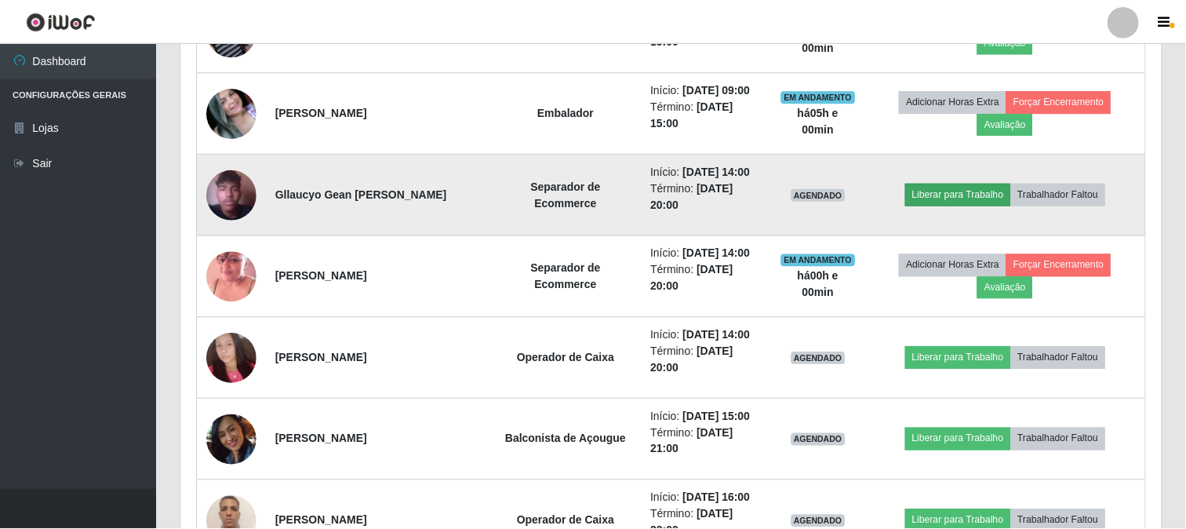
scroll to position [325, 970]
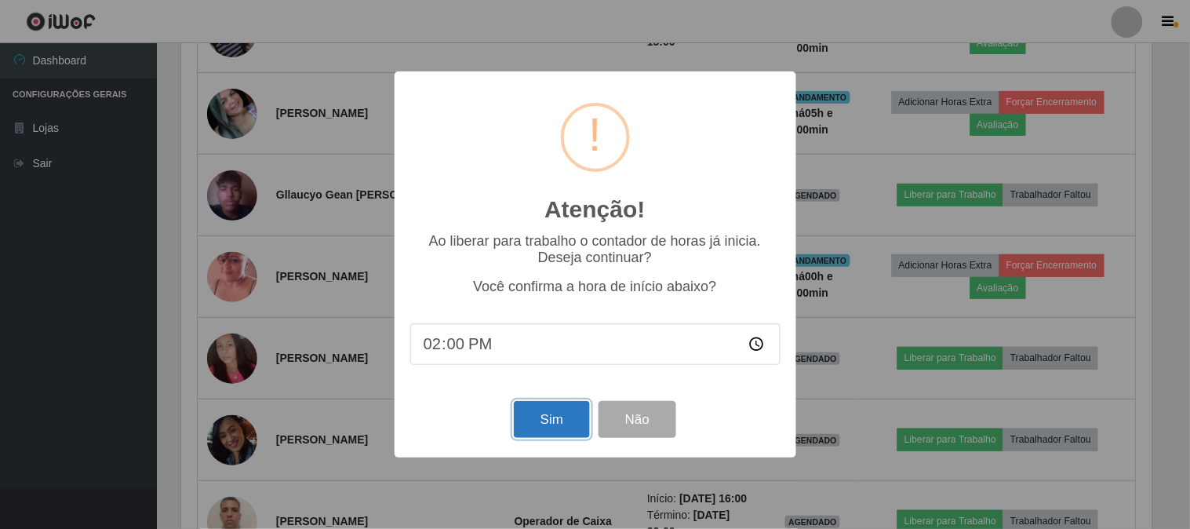
click at [542, 428] on button "Sim" at bounding box center [552, 419] width 76 height 37
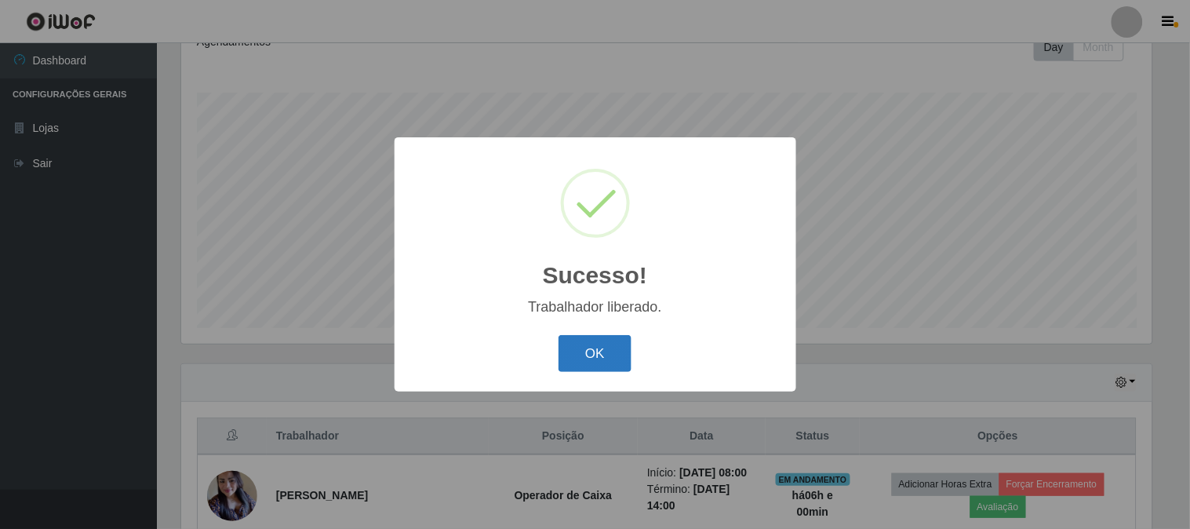
click at [591, 355] on button "OK" at bounding box center [595, 353] width 73 height 37
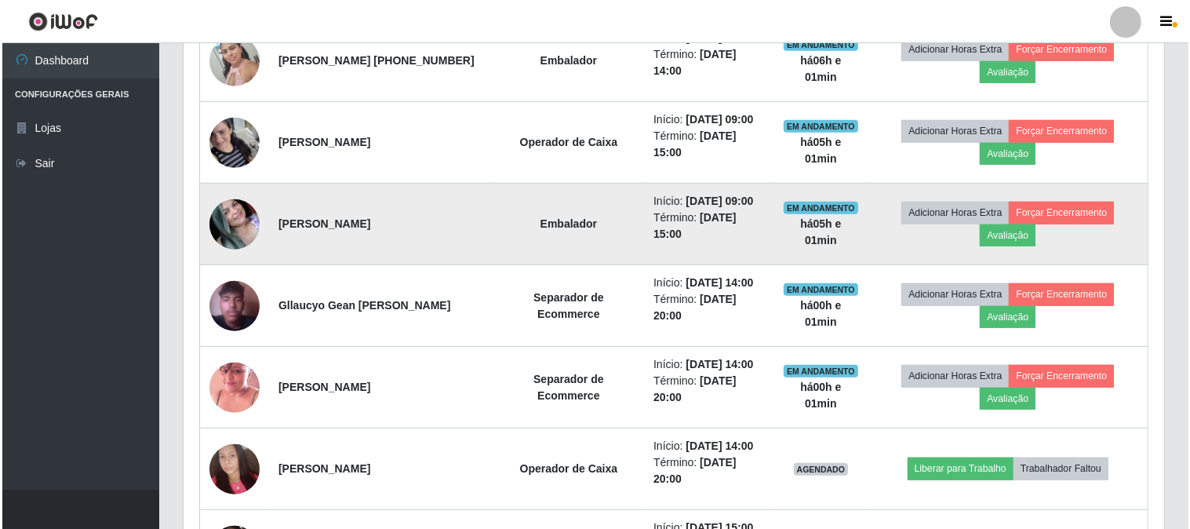
scroll to position [1081, 0]
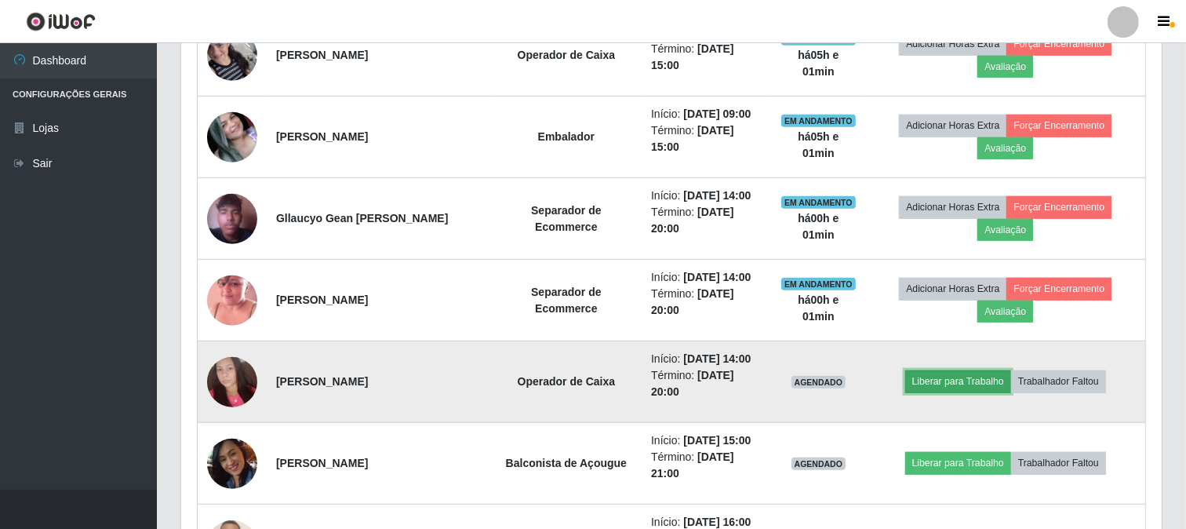
click at [981, 377] on button "Liberar para Trabalho" at bounding box center [958, 381] width 106 height 22
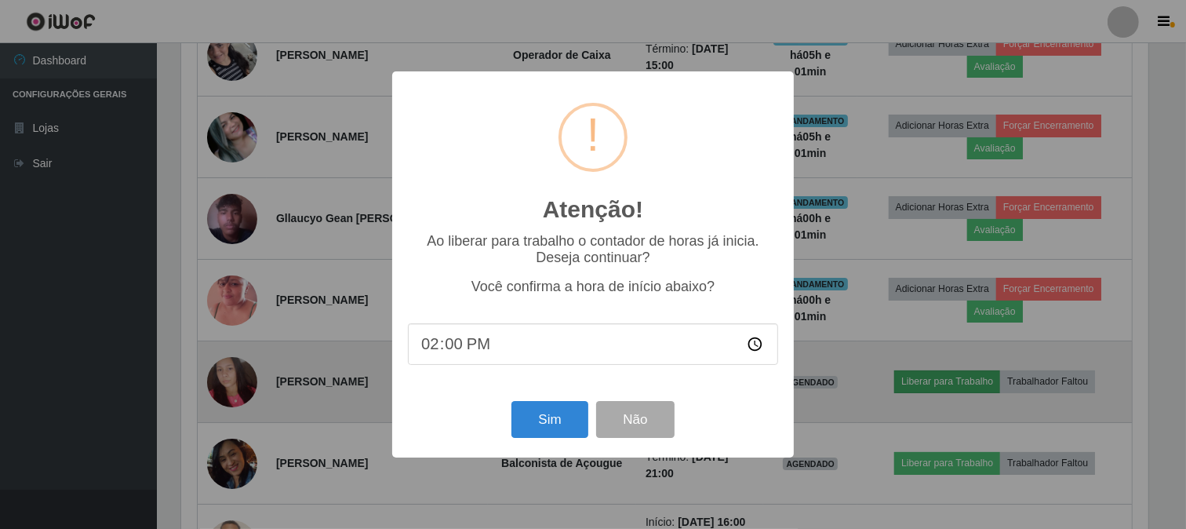
scroll to position [325, 970]
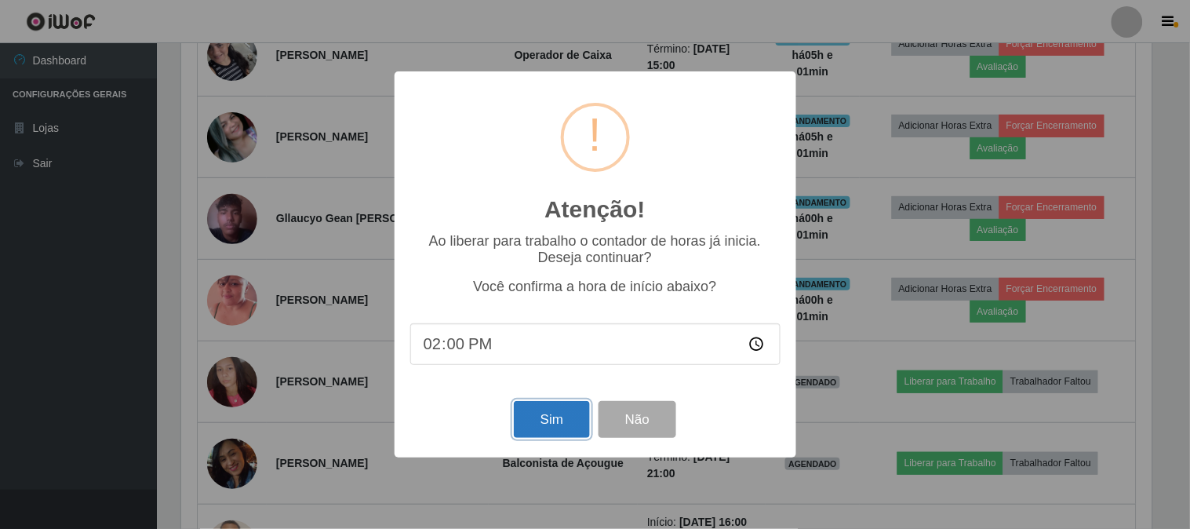
click at [548, 432] on button "Sim" at bounding box center [552, 419] width 76 height 37
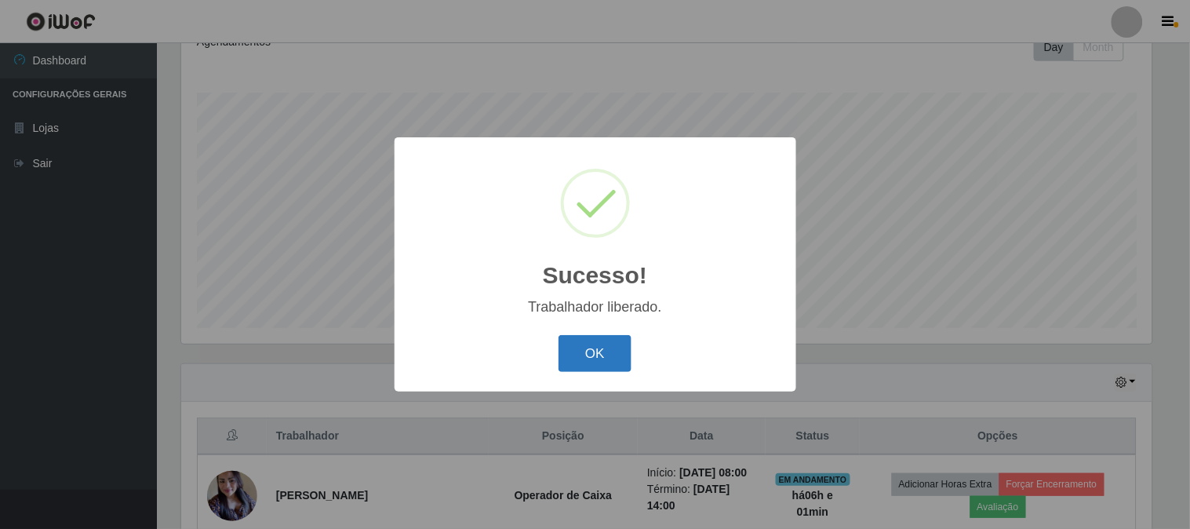
click at [615, 350] on button "OK" at bounding box center [595, 353] width 73 height 37
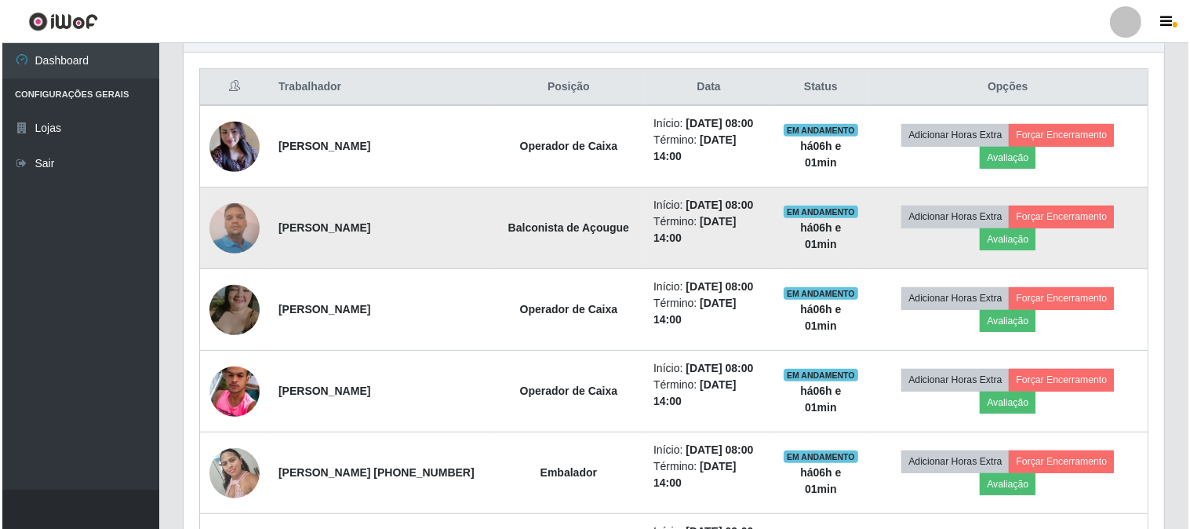
scroll to position [669, 0]
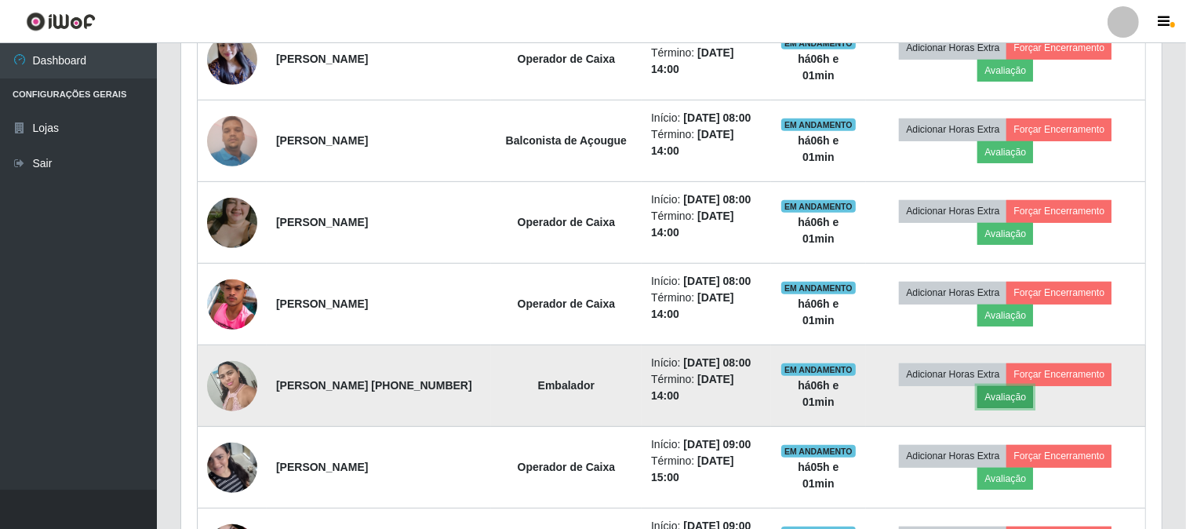
click at [997, 400] on button "Avaliação" at bounding box center [1005, 397] width 56 height 22
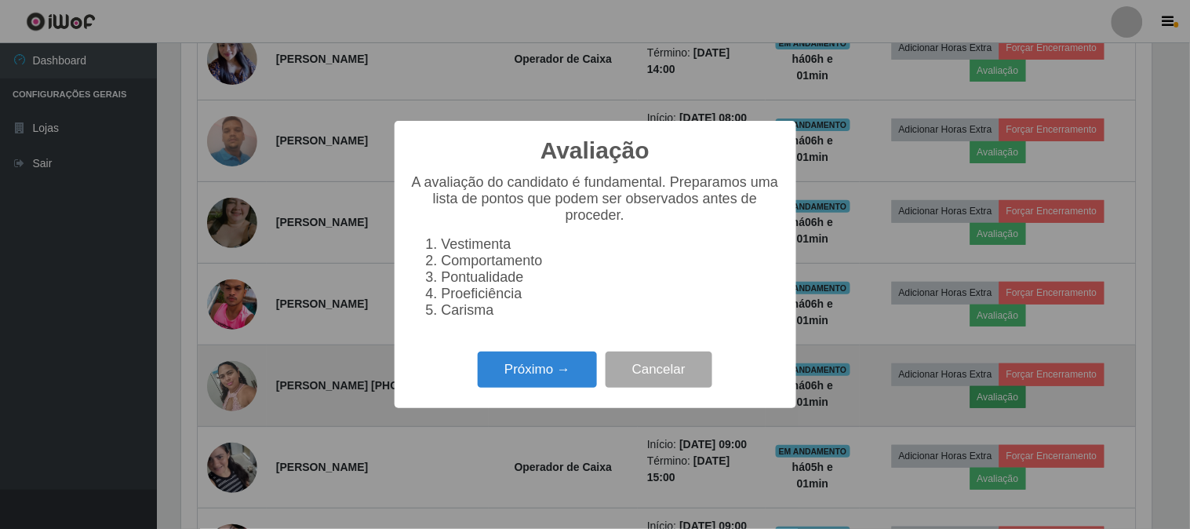
scroll to position [325, 970]
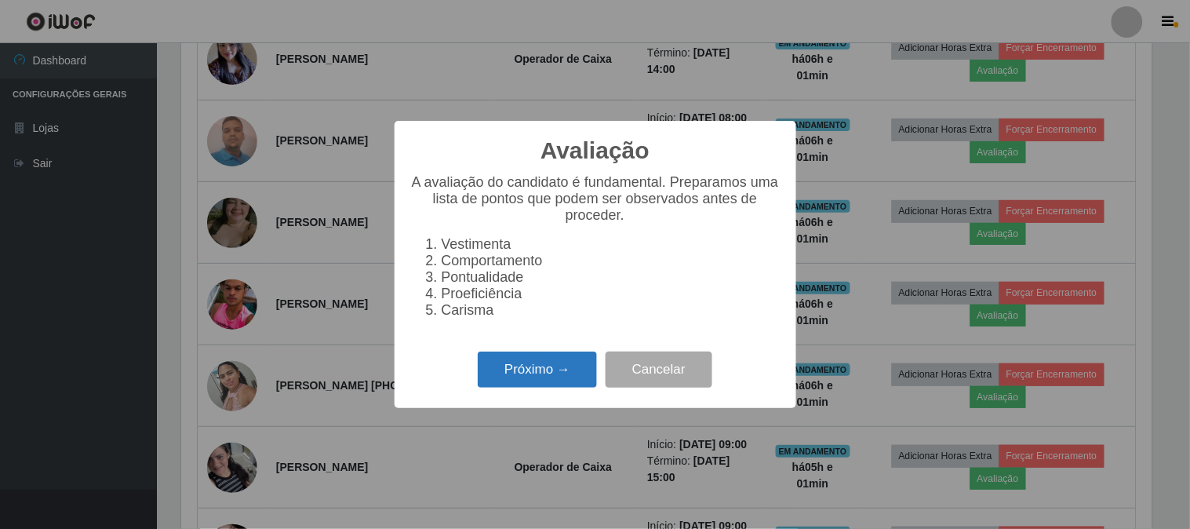
click at [537, 377] on button "Próximo →" at bounding box center [537, 369] width 119 height 37
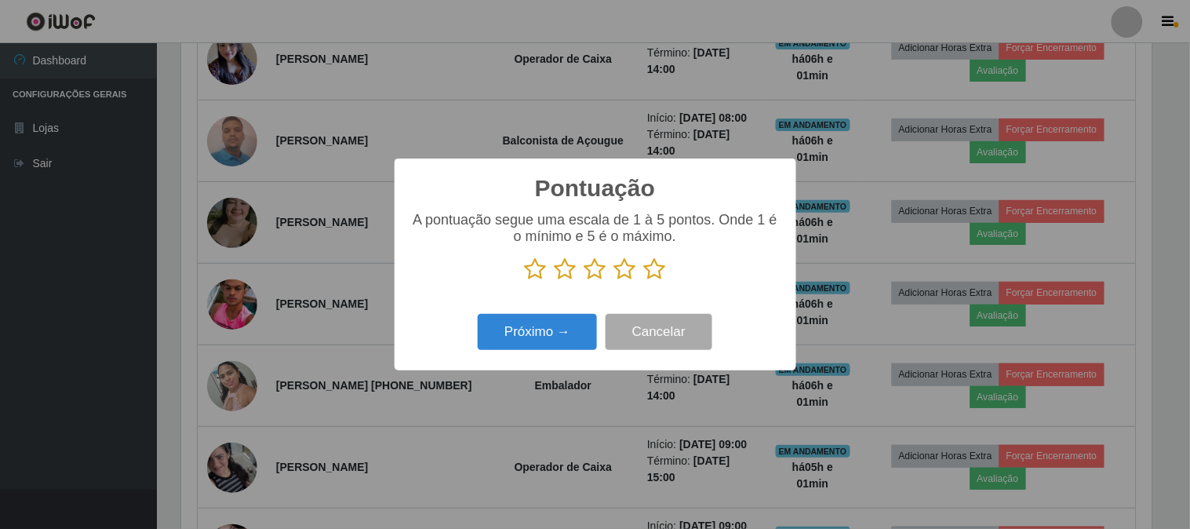
scroll to position [784100, 783454]
click at [649, 271] on icon at bounding box center [655, 269] width 22 height 24
click at [644, 281] on input "radio" at bounding box center [644, 281] width 0 height 0
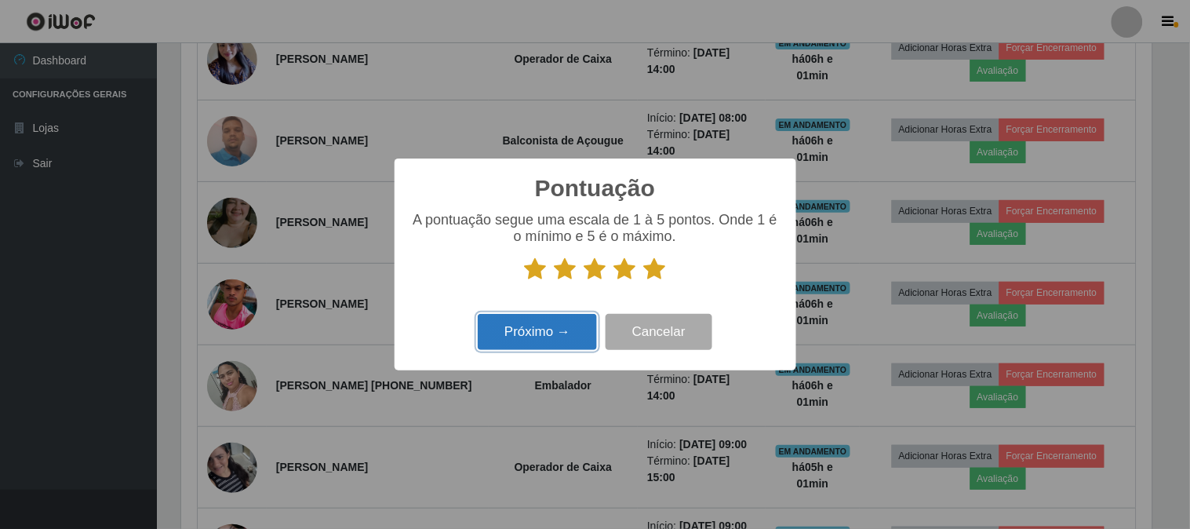
click at [551, 333] on button "Próximo →" at bounding box center [537, 332] width 119 height 37
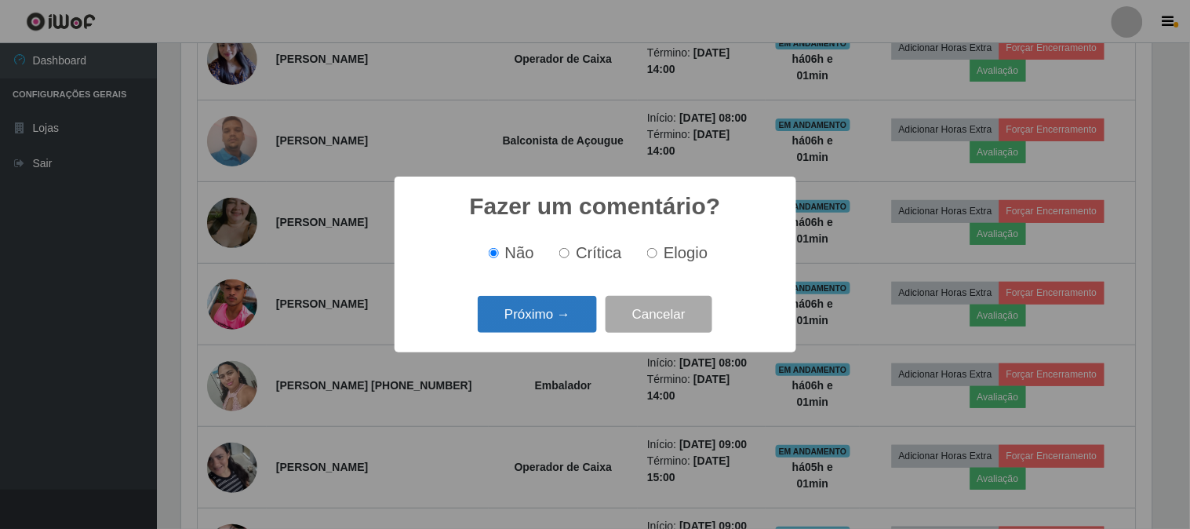
click at [554, 320] on button "Próximo →" at bounding box center [537, 314] width 119 height 37
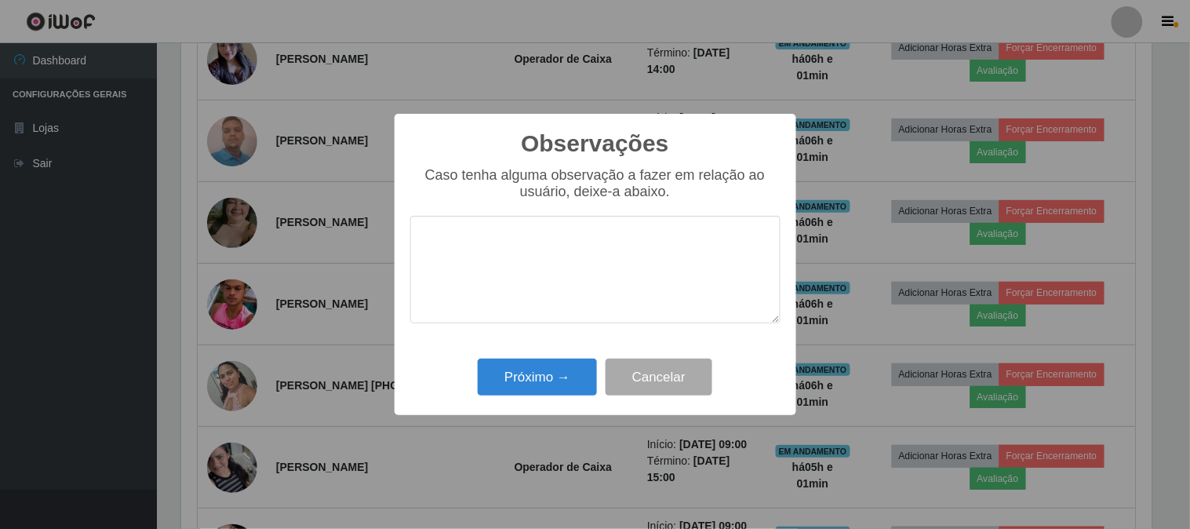
type textarea "p"
type textarea "otima"
click at [551, 378] on button "Próximo →" at bounding box center [537, 376] width 119 height 37
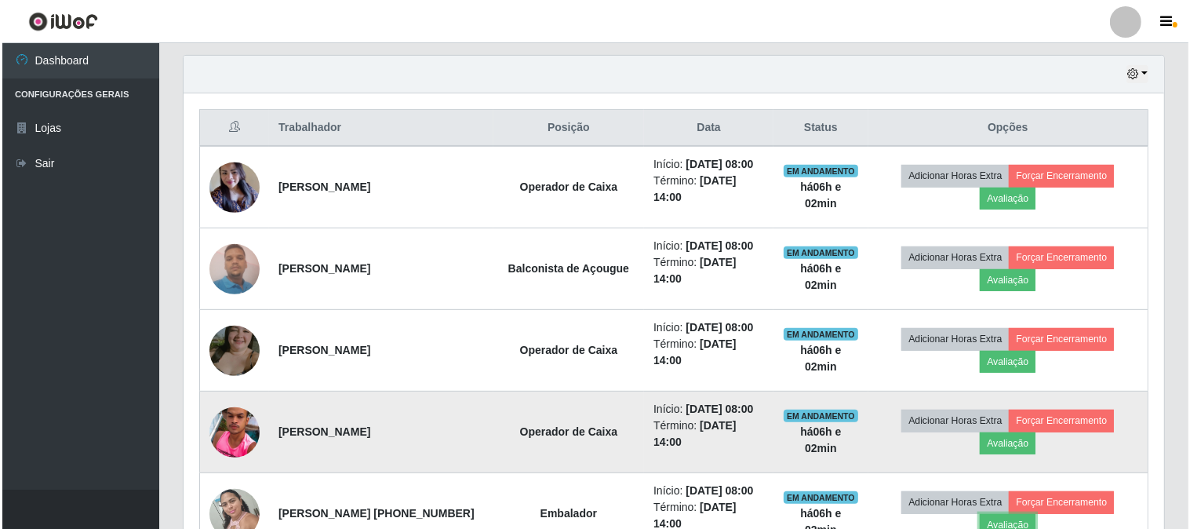
scroll to position [495, 0]
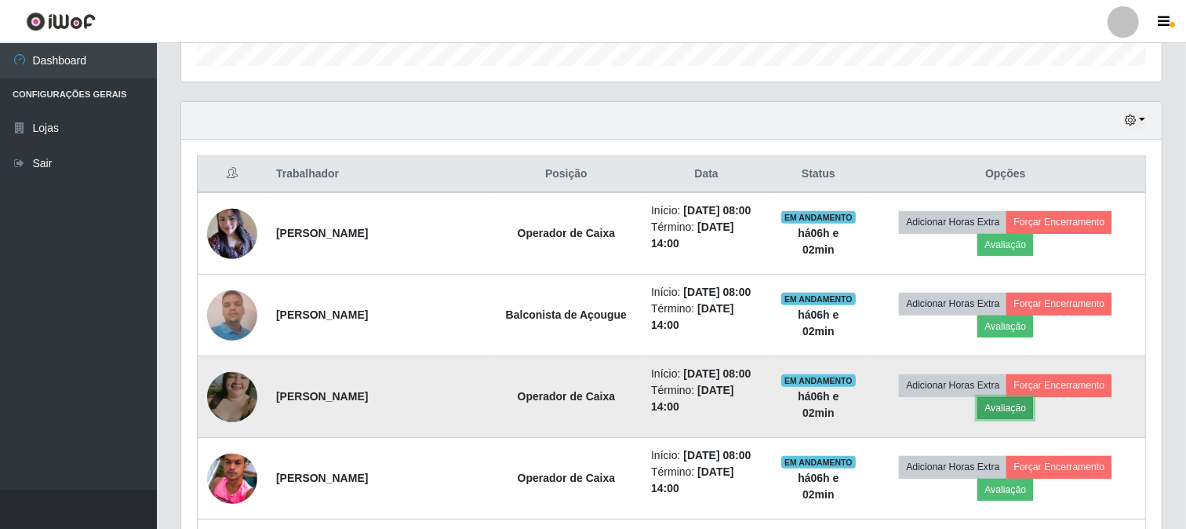
click at [1018, 410] on button "Avaliação" at bounding box center [1005, 408] width 56 height 22
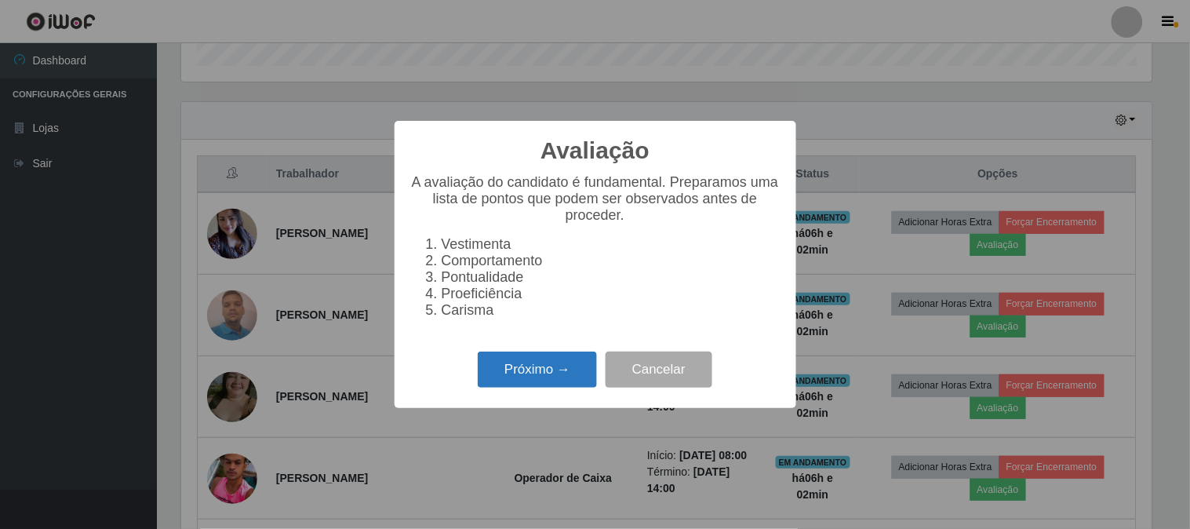
click at [521, 377] on button "Próximo →" at bounding box center [537, 369] width 119 height 37
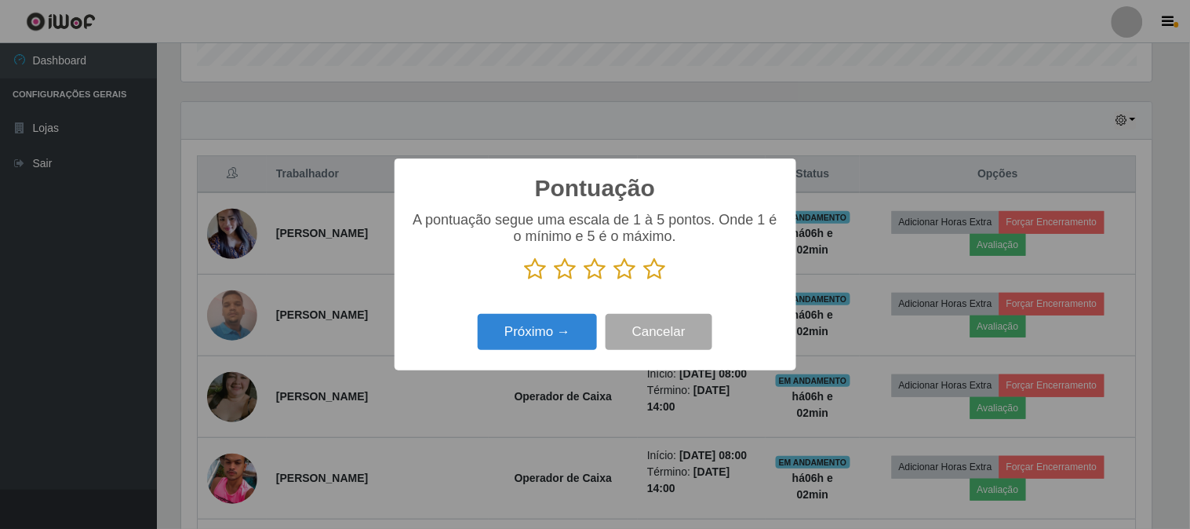
click at [657, 268] on icon at bounding box center [655, 269] width 22 height 24
click at [644, 281] on input "radio" at bounding box center [644, 281] width 0 height 0
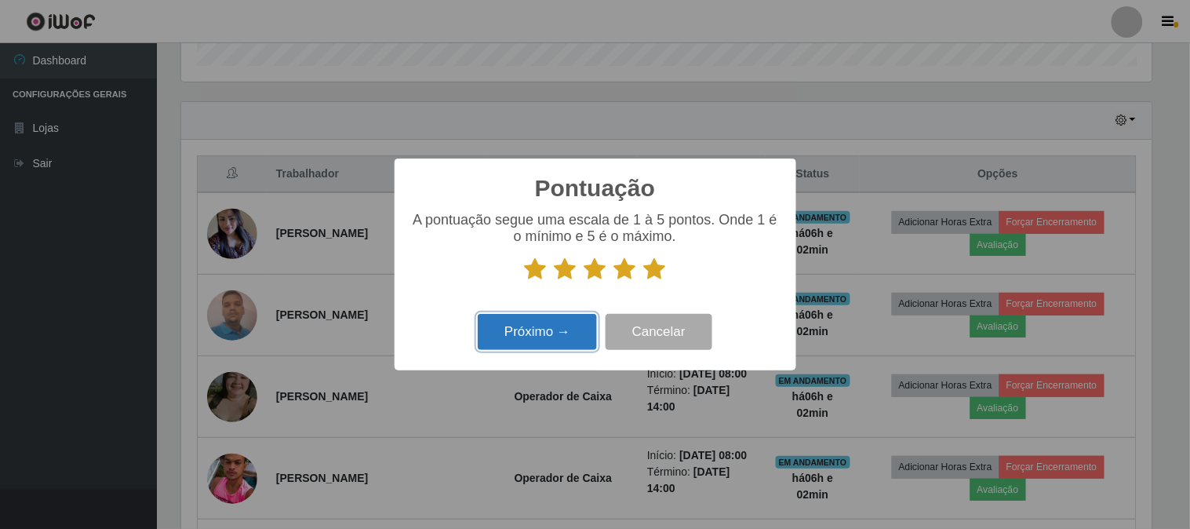
click at [575, 325] on button "Próximo →" at bounding box center [537, 332] width 119 height 37
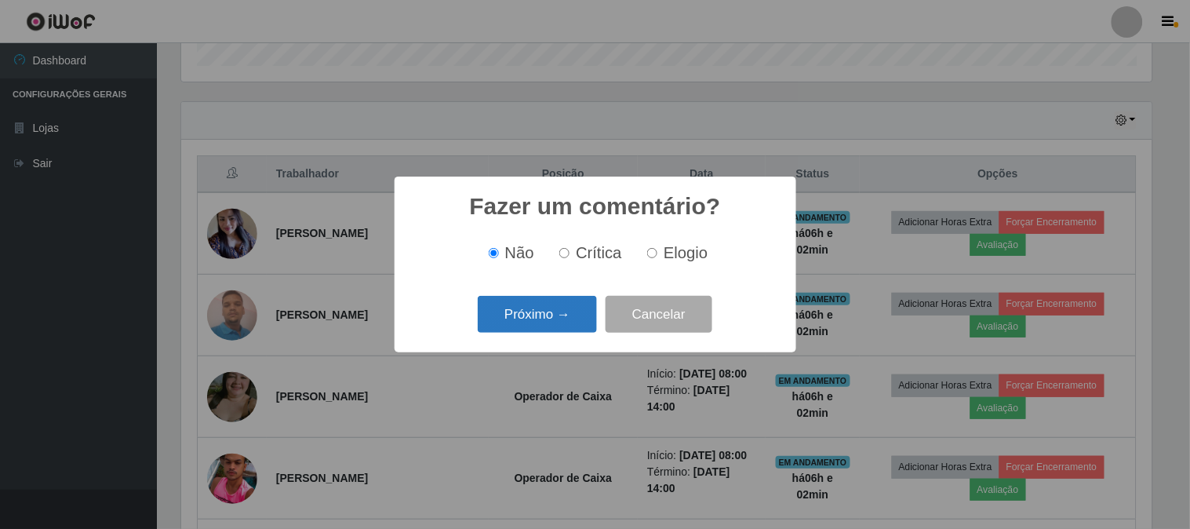
click at [580, 320] on button "Próximo →" at bounding box center [537, 314] width 119 height 37
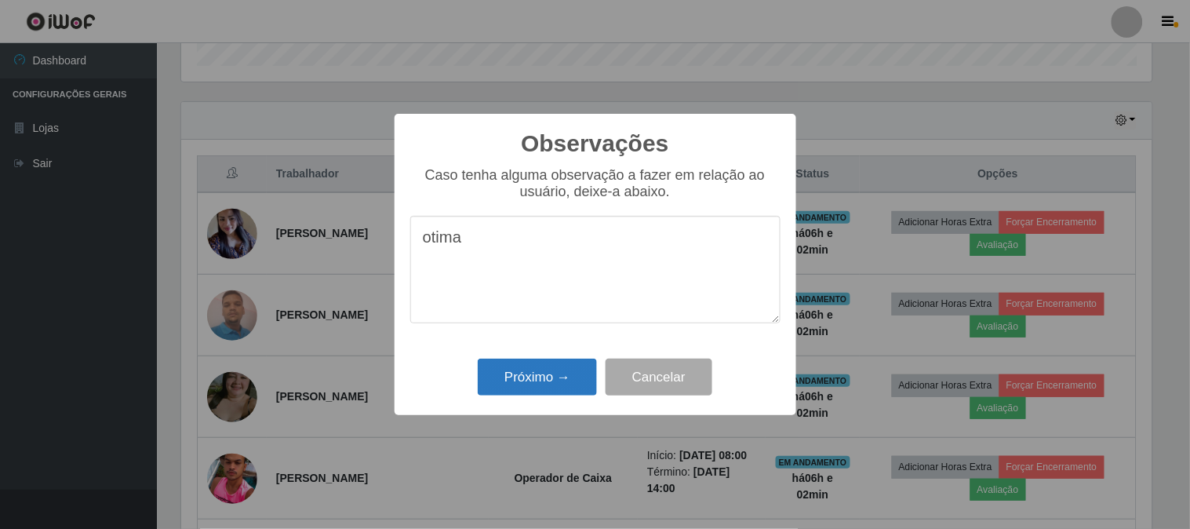
type textarea "otima"
click at [537, 380] on button "Próximo →" at bounding box center [537, 376] width 119 height 37
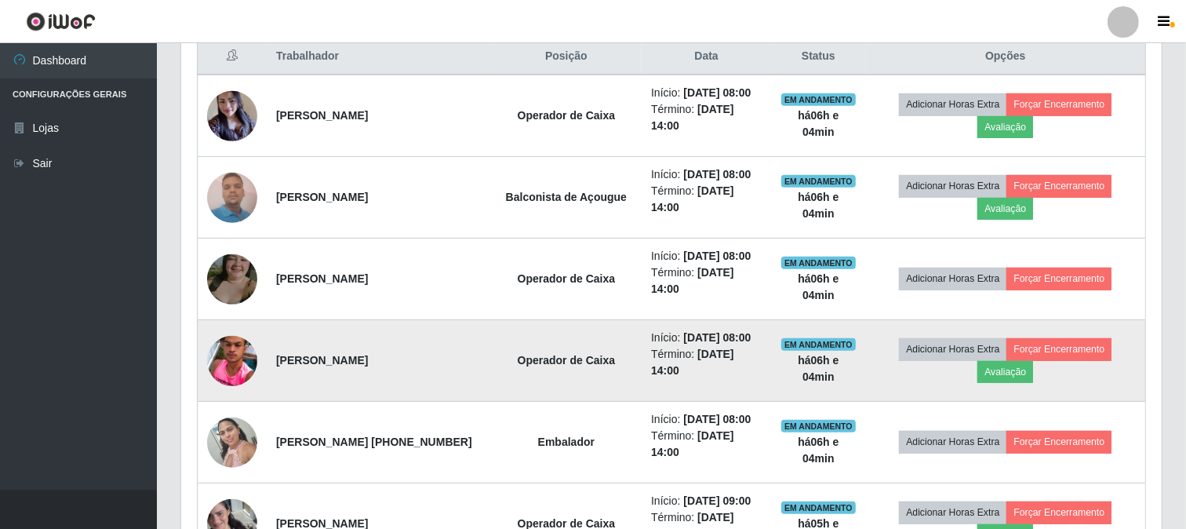
scroll to position [582, 0]
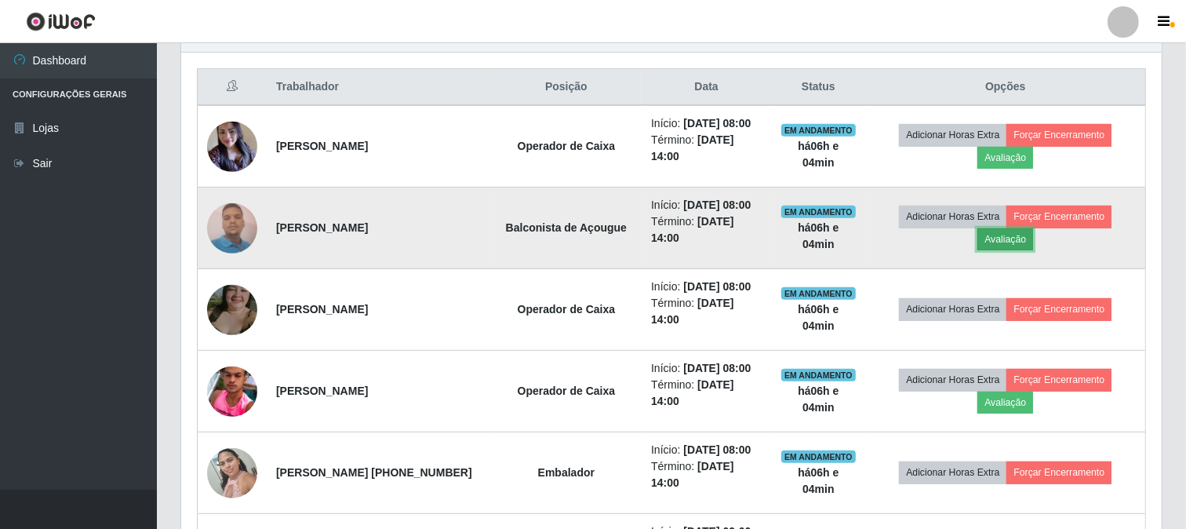
click at [1028, 238] on button "Avaliação" at bounding box center [1005, 239] width 56 height 22
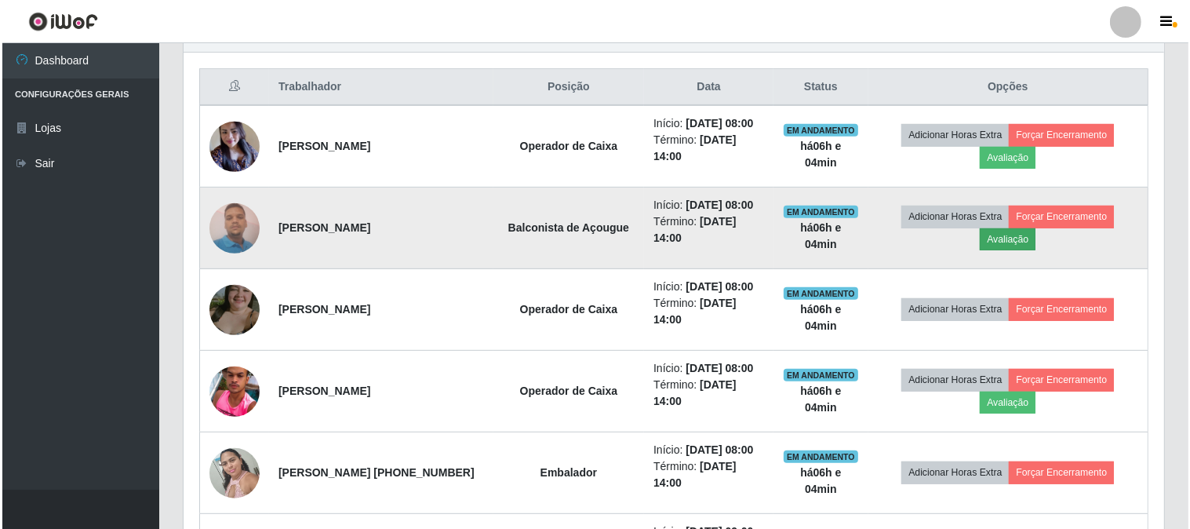
scroll to position [325, 970]
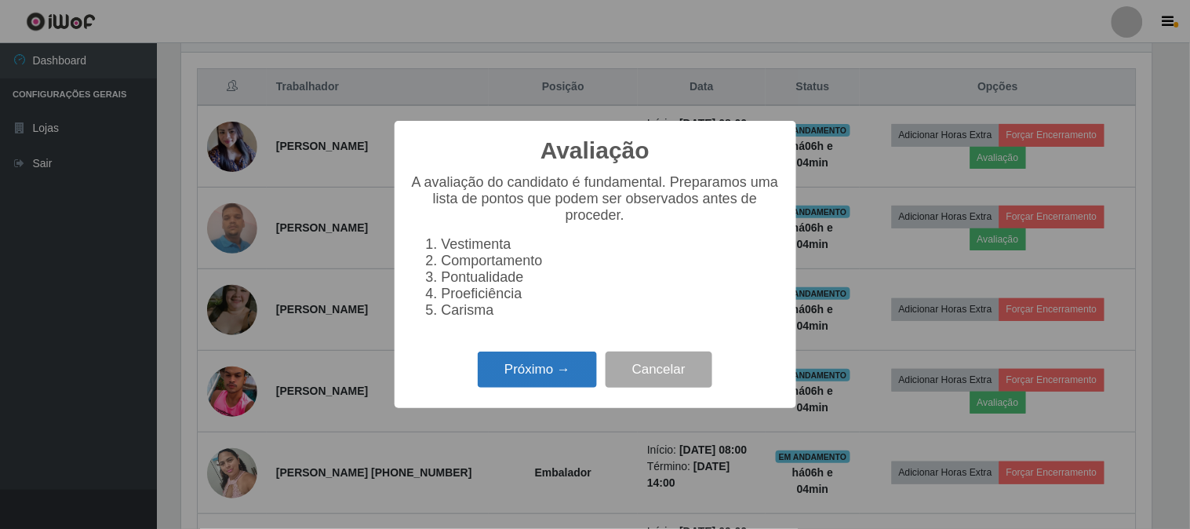
click at [544, 369] on button "Próximo →" at bounding box center [537, 369] width 119 height 37
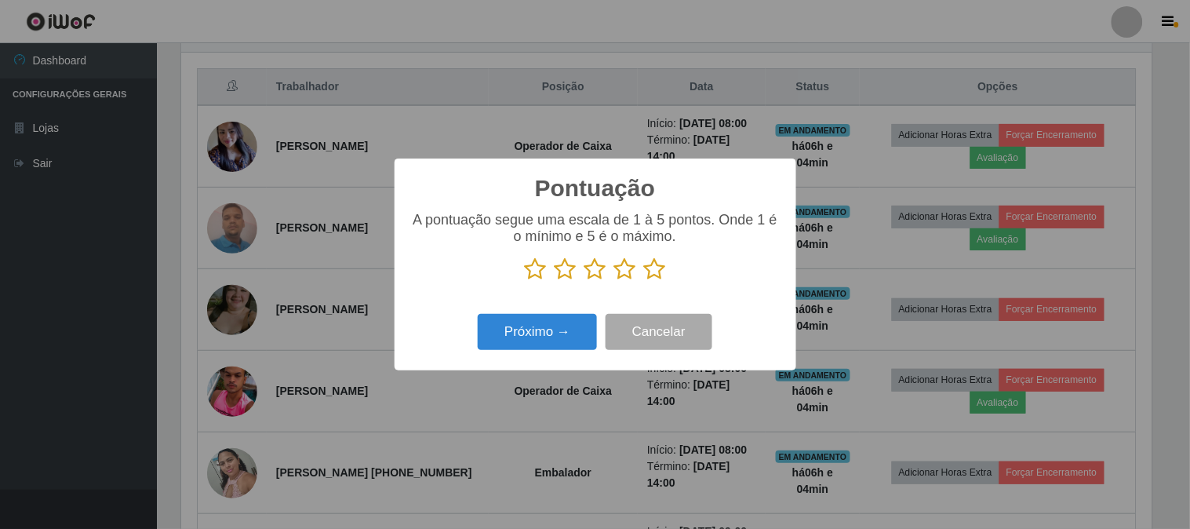
click at [652, 272] on icon at bounding box center [655, 269] width 22 height 24
click at [644, 281] on input "radio" at bounding box center [644, 281] width 0 height 0
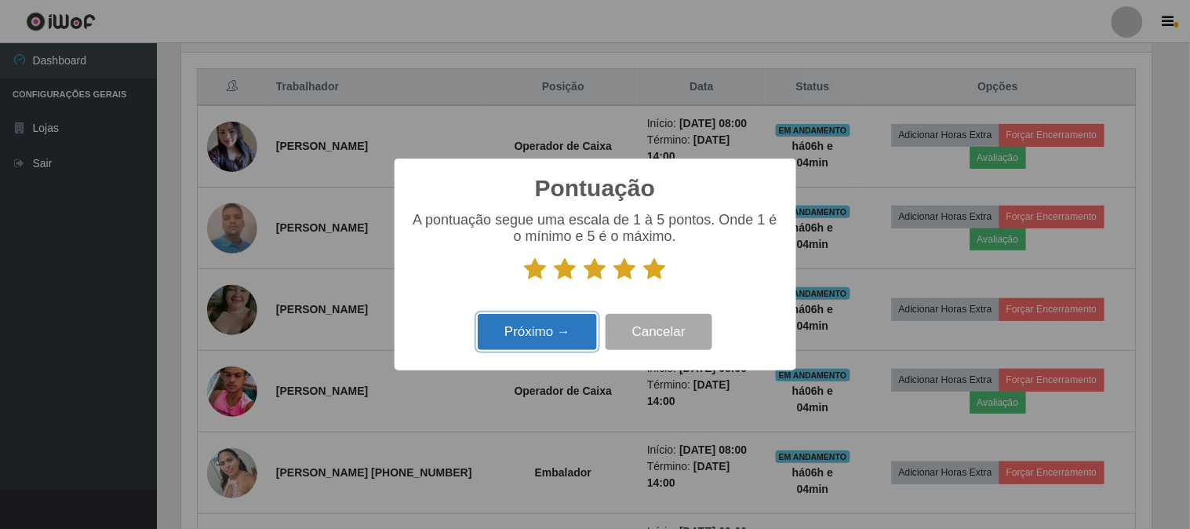
click at [562, 334] on button "Próximo →" at bounding box center [537, 332] width 119 height 37
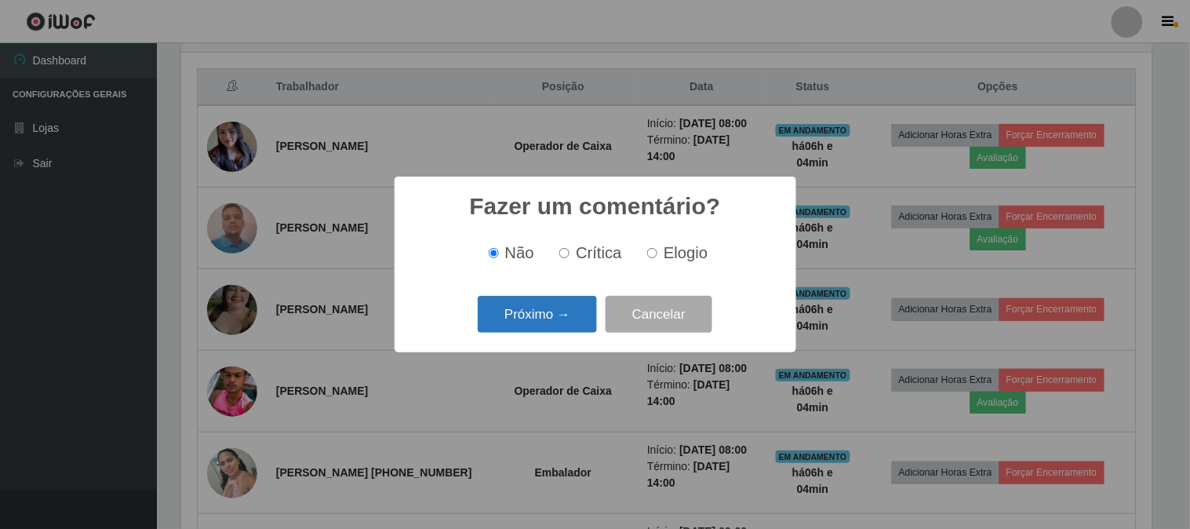
click at [562, 326] on button "Próximo →" at bounding box center [537, 314] width 119 height 37
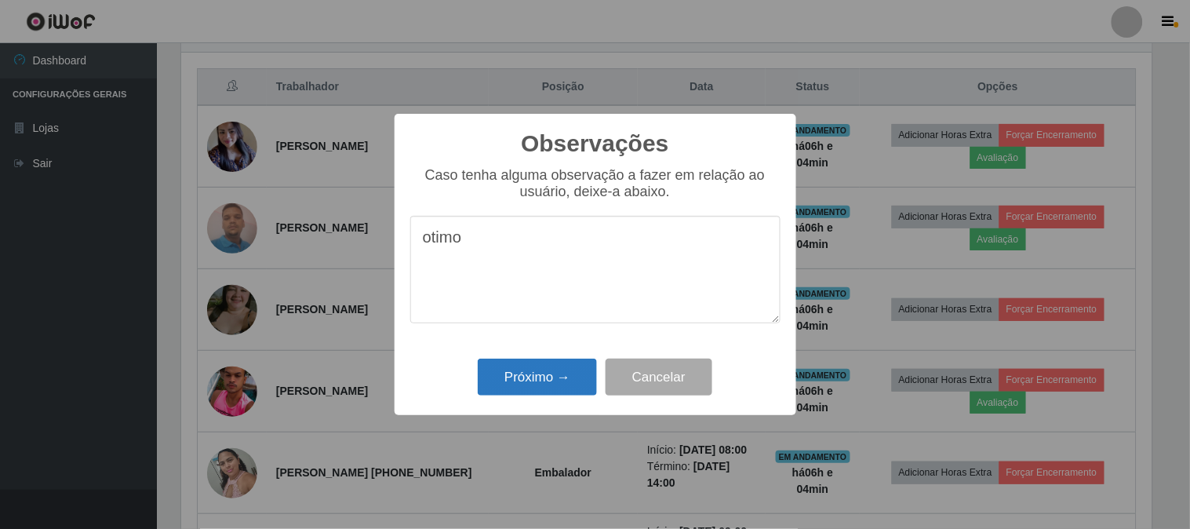
type textarea "otimo"
click at [552, 373] on button "Próximo →" at bounding box center [537, 376] width 119 height 37
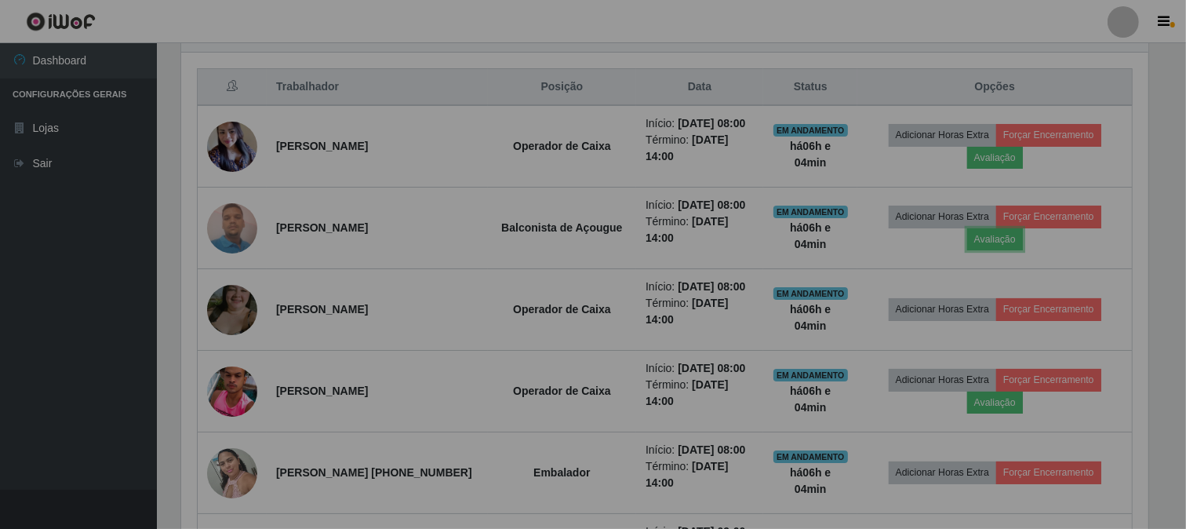
scroll to position [325, 981]
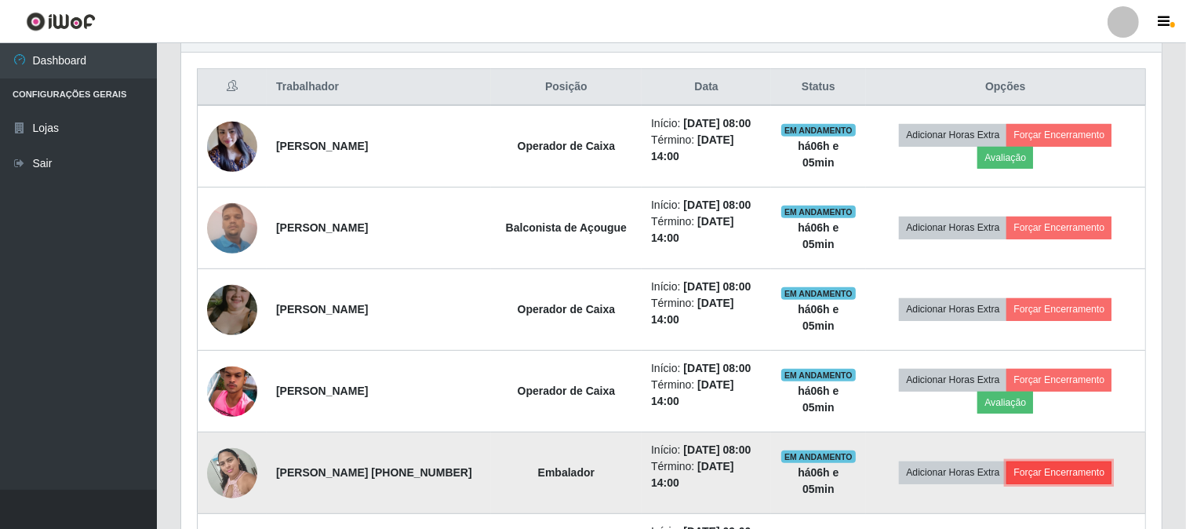
click at [1068, 464] on button "Forçar Encerramento" at bounding box center [1058, 472] width 105 height 22
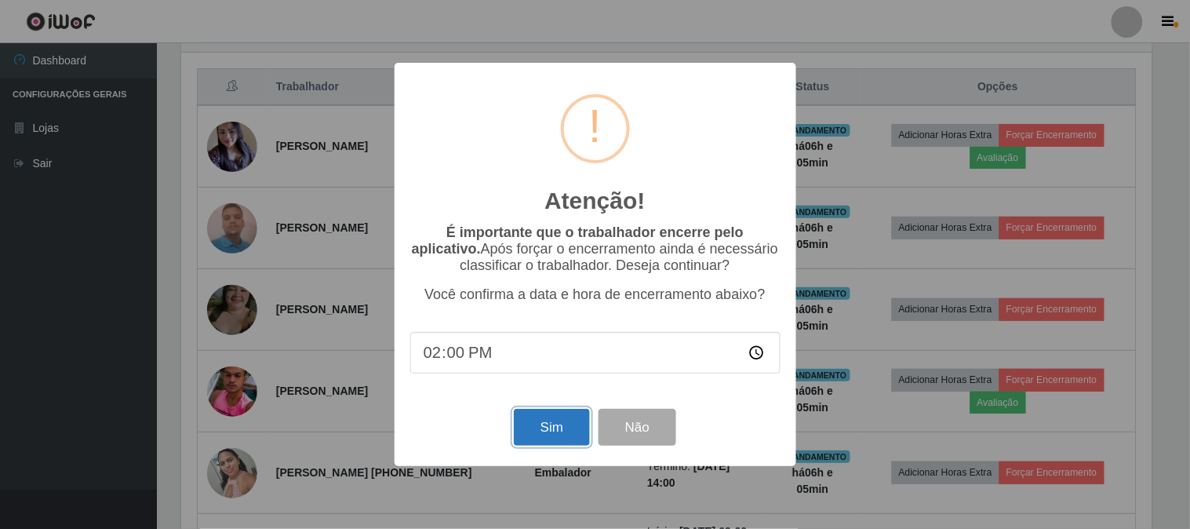
click at [519, 433] on button "Sim" at bounding box center [552, 427] width 76 height 37
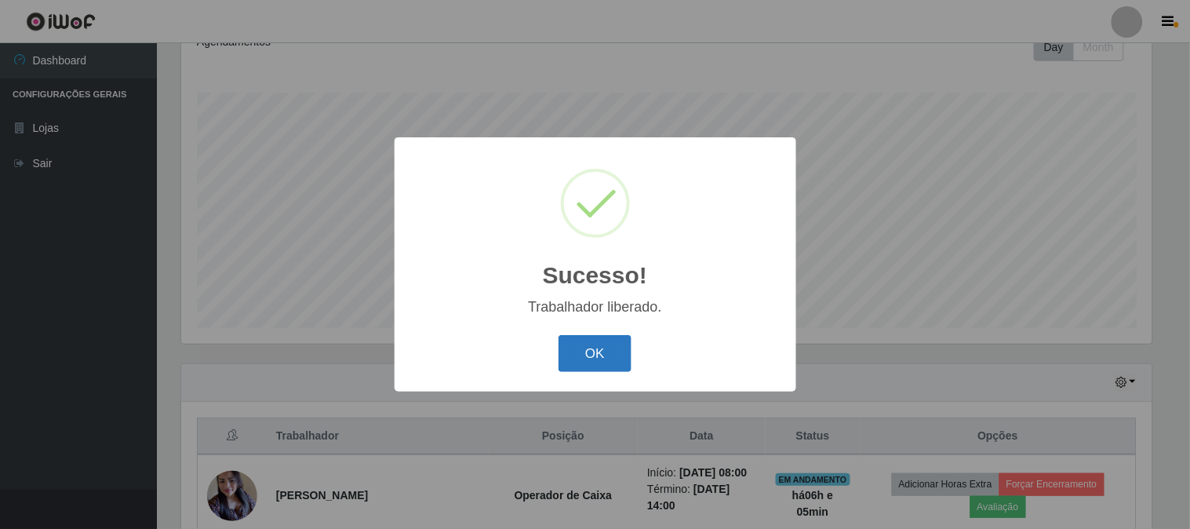
click at [609, 353] on button "OK" at bounding box center [595, 353] width 73 height 37
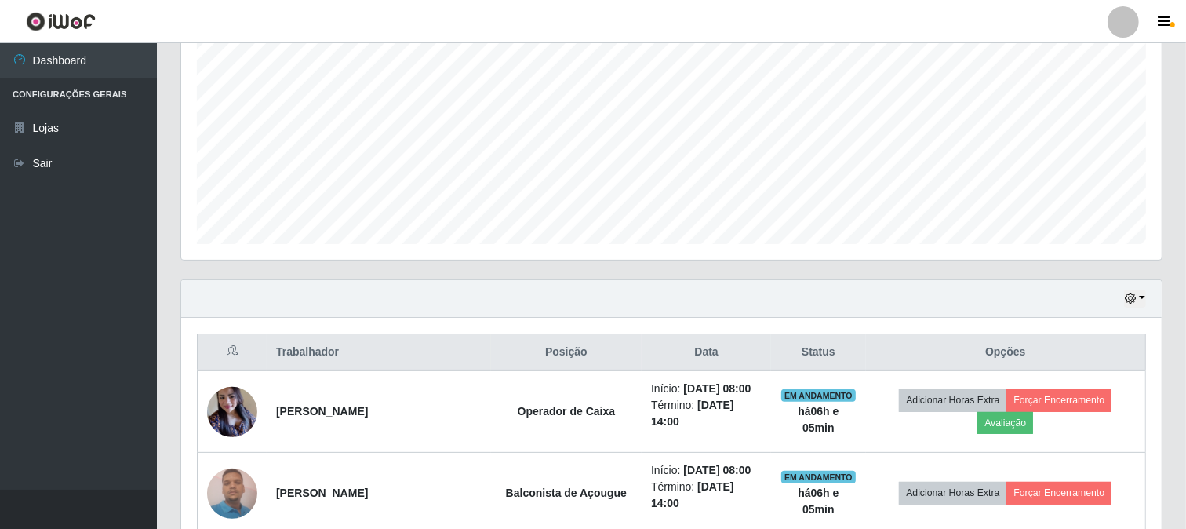
scroll to position [495, 0]
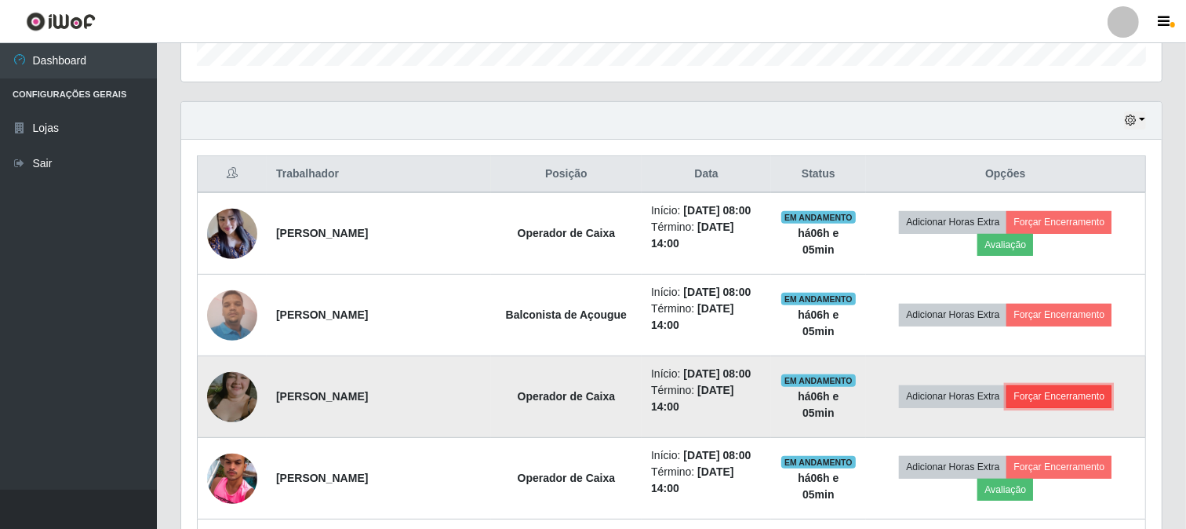
click at [1030, 390] on button "Forçar Encerramento" at bounding box center [1058, 396] width 105 height 22
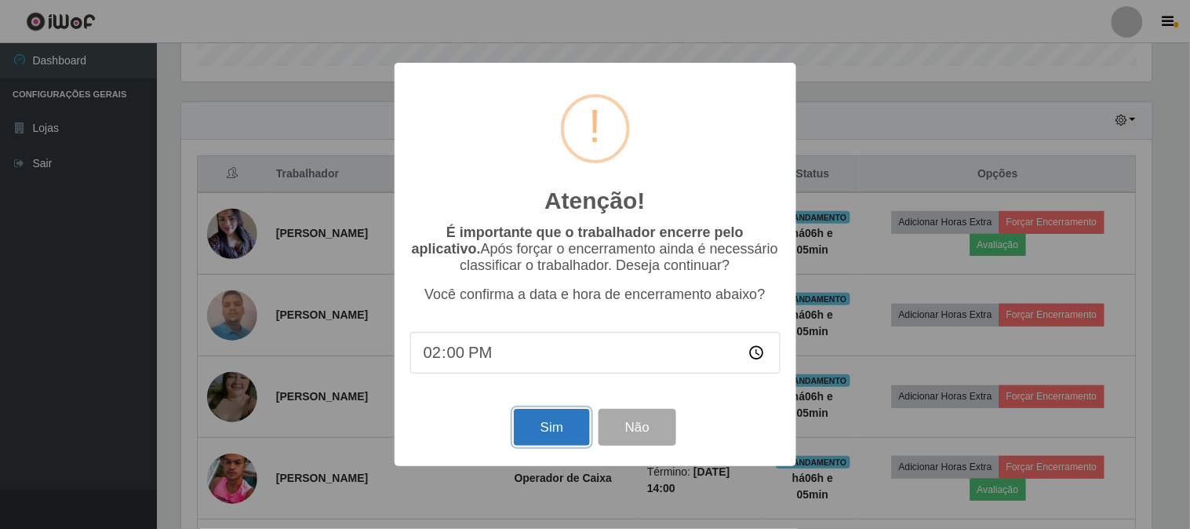
click at [537, 422] on button "Sim" at bounding box center [552, 427] width 76 height 37
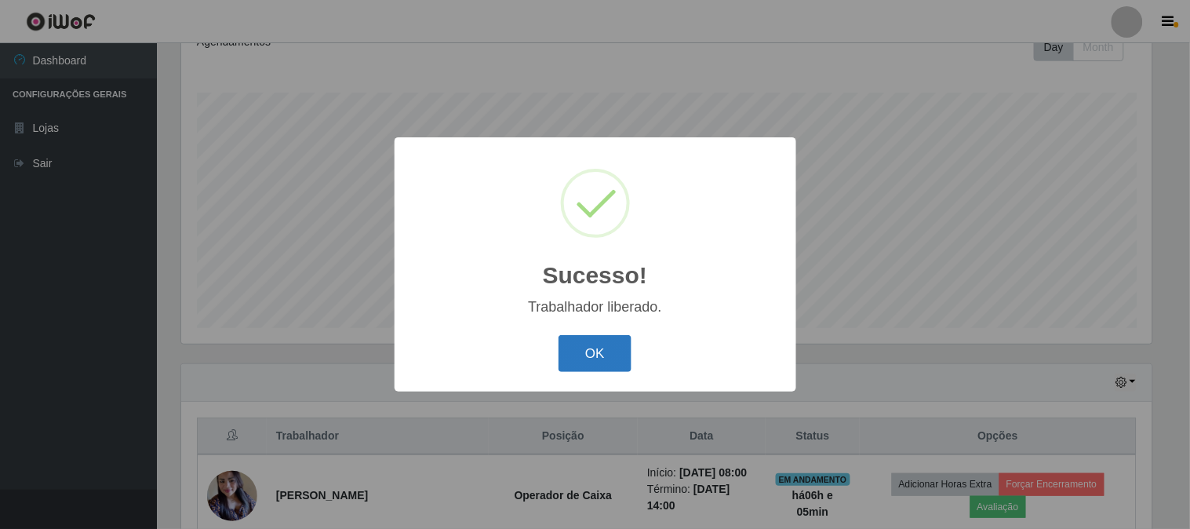
click at [622, 357] on button "OK" at bounding box center [595, 353] width 73 height 37
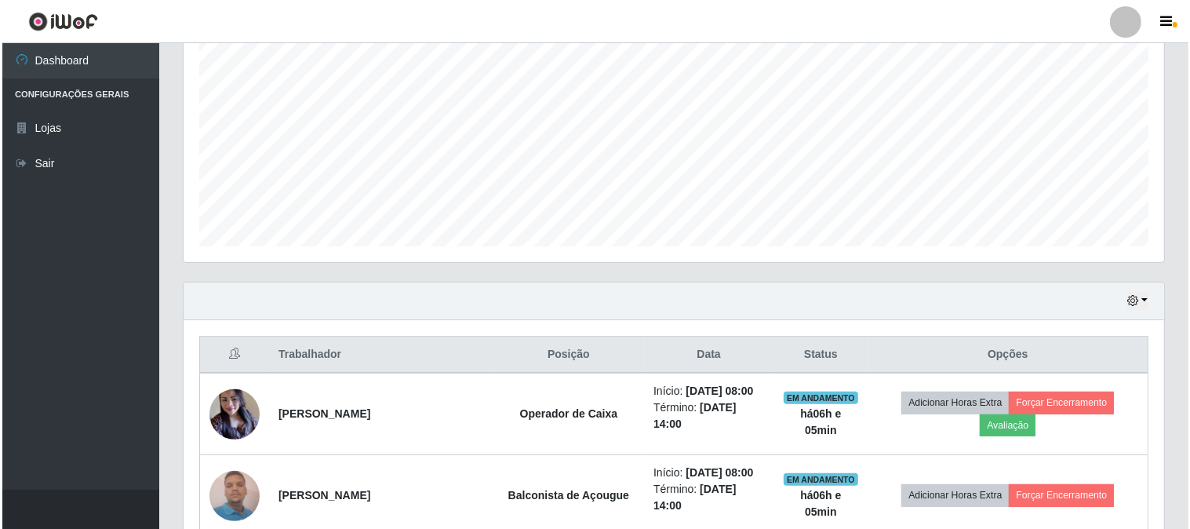
scroll to position [495, 0]
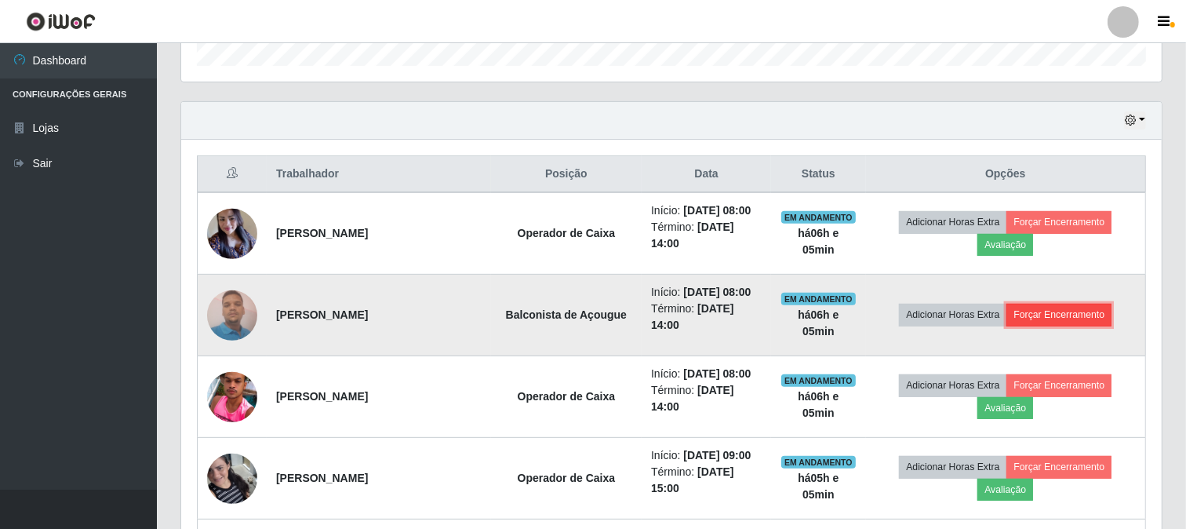
click at [1056, 320] on button "Forçar Encerramento" at bounding box center [1058, 315] width 105 height 22
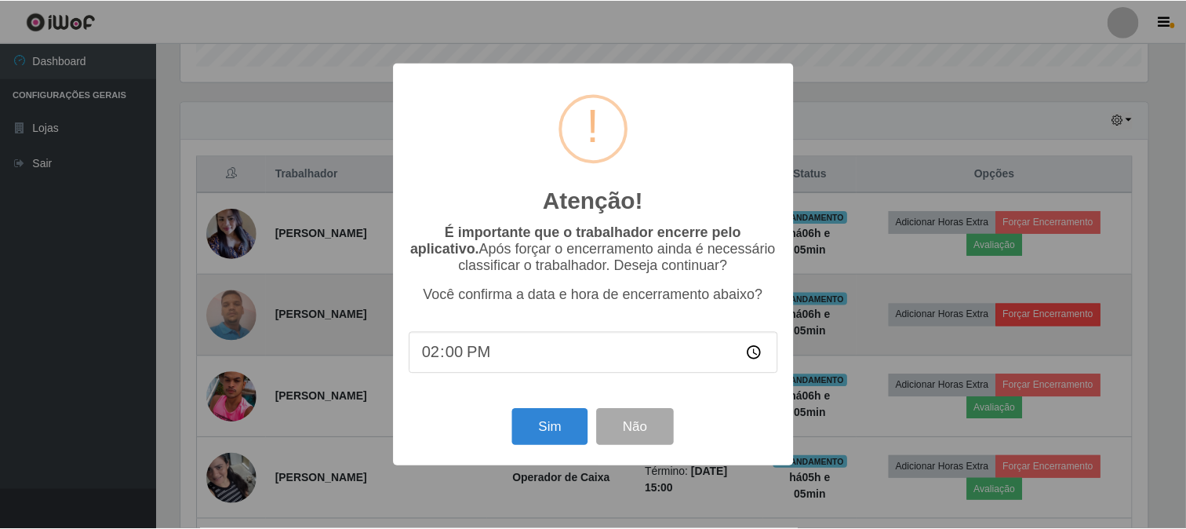
scroll to position [325, 970]
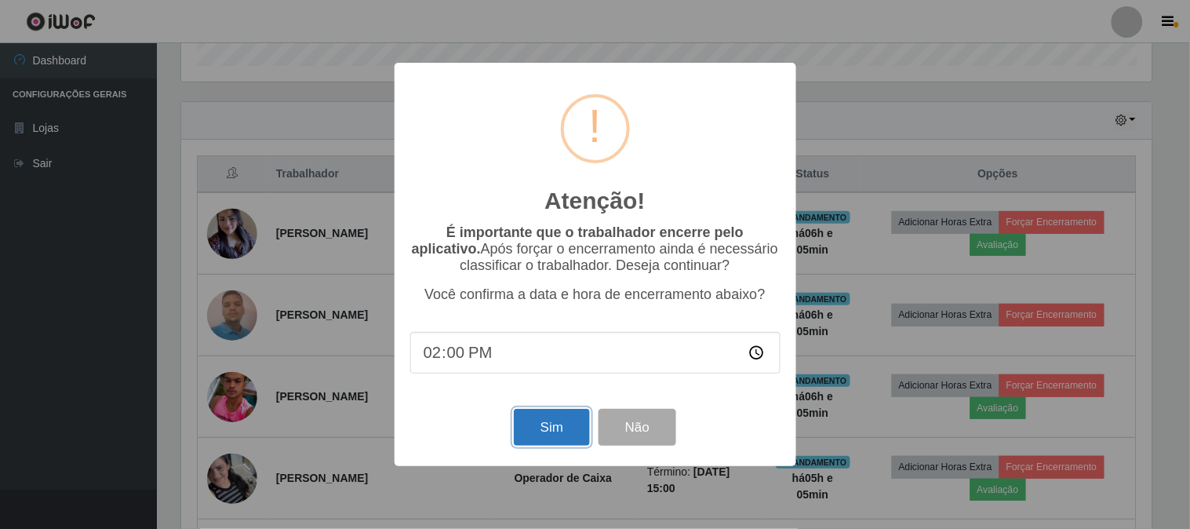
click at [537, 429] on button "Sim" at bounding box center [552, 427] width 76 height 37
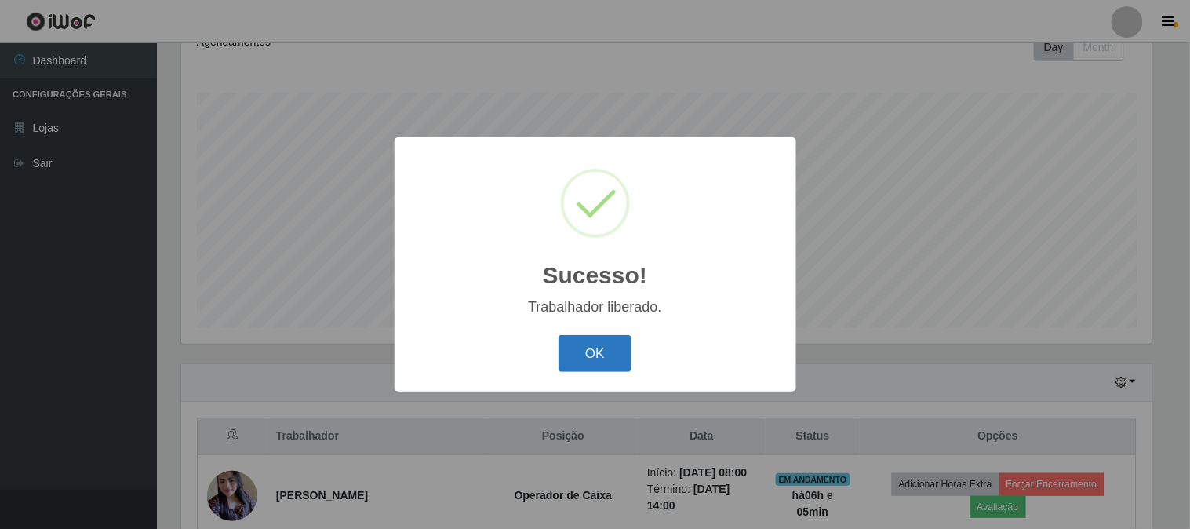
click at [567, 361] on button "OK" at bounding box center [595, 353] width 73 height 37
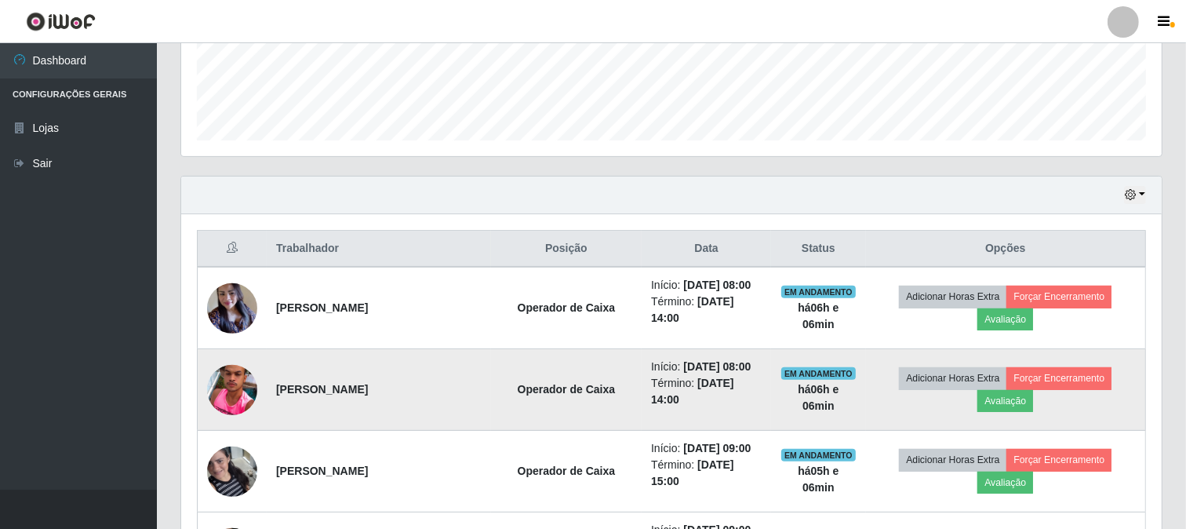
scroll to position [401, 0]
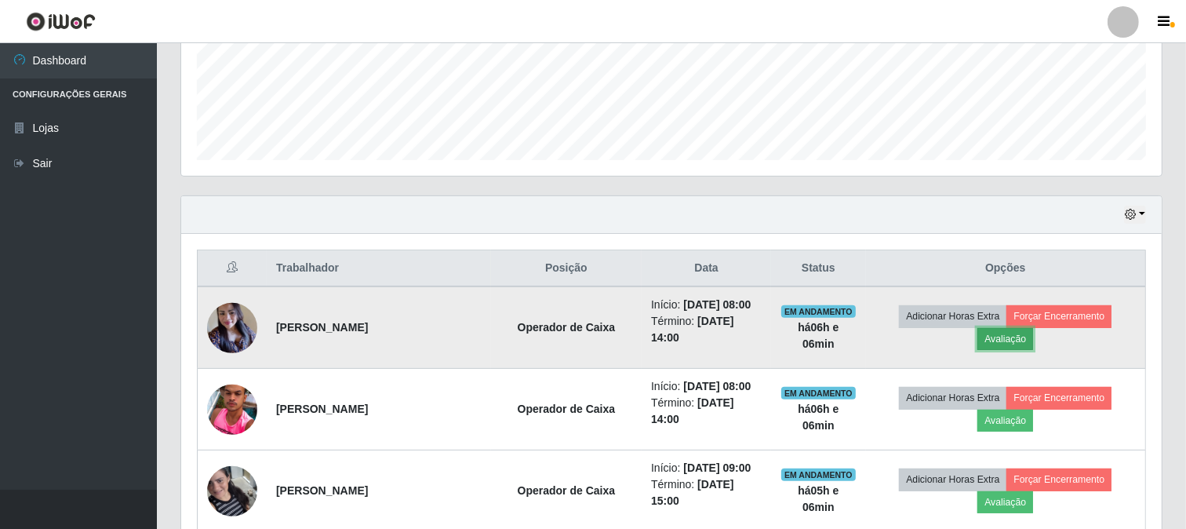
click at [1005, 337] on button "Avaliação" at bounding box center [1005, 339] width 56 height 22
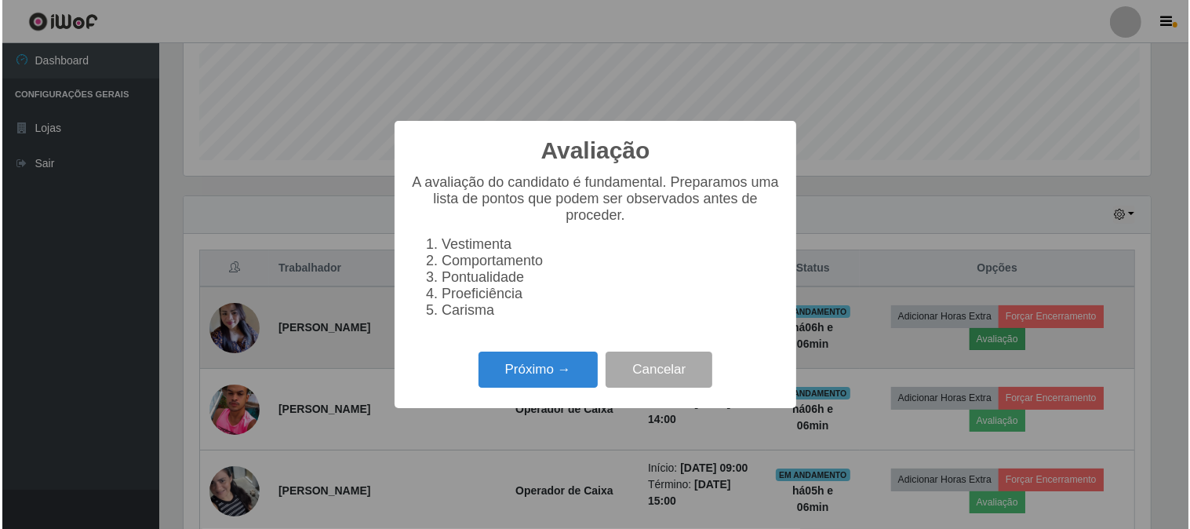
scroll to position [325, 970]
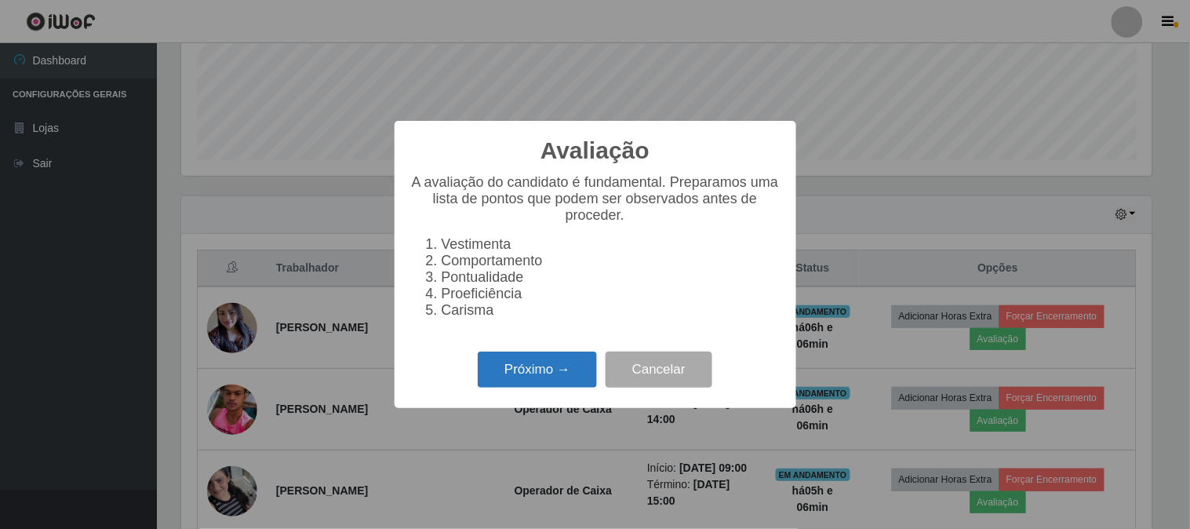
click at [521, 370] on button "Próximo →" at bounding box center [537, 369] width 119 height 37
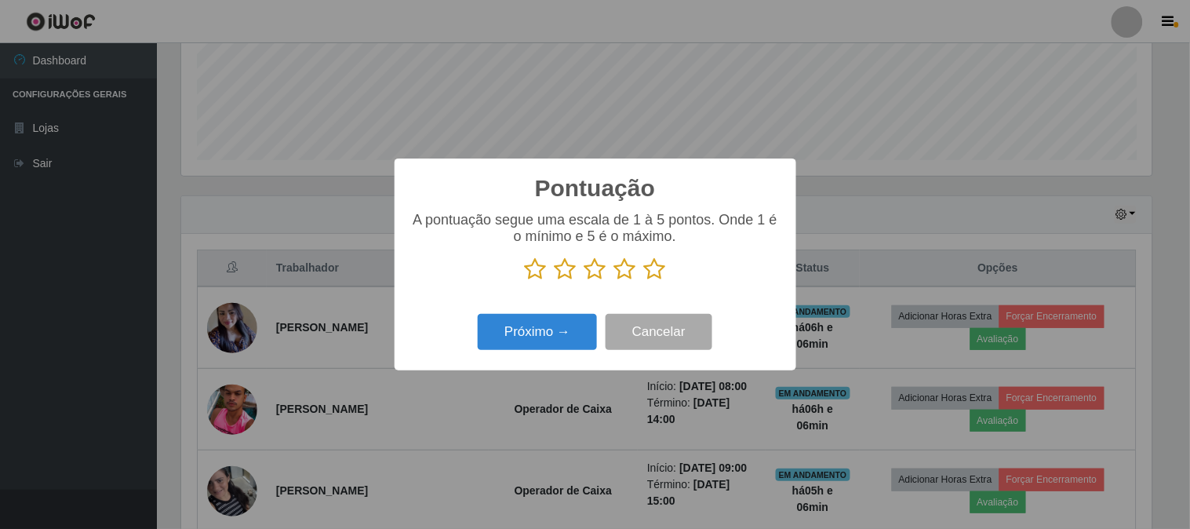
click at [646, 272] on icon at bounding box center [655, 269] width 22 height 24
click at [644, 281] on input "radio" at bounding box center [644, 281] width 0 height 0
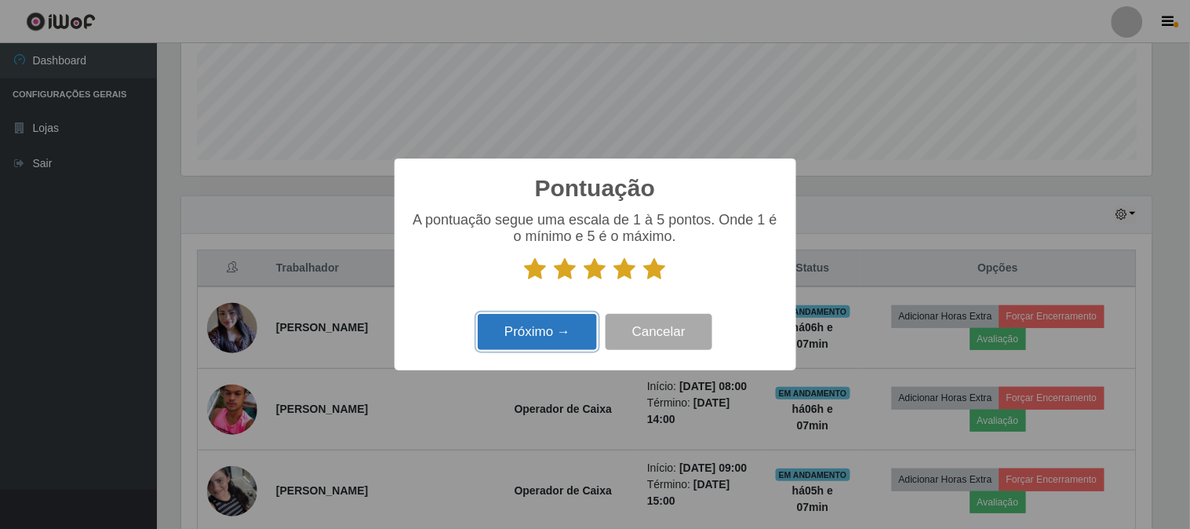
click at [487, 326] on button "Próximo →" at bounding box center [537, 332] width 119 height 37
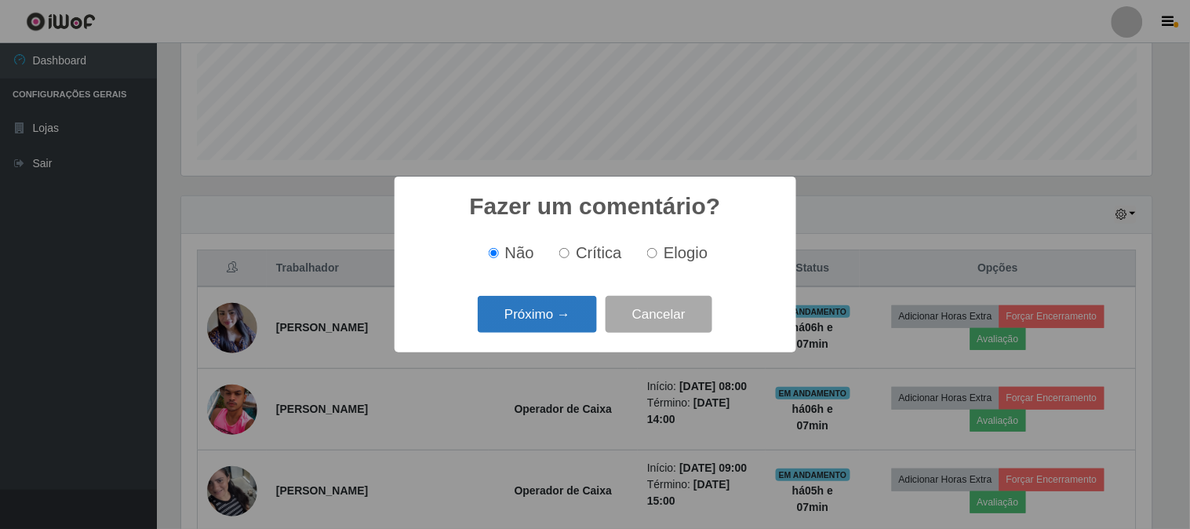
click at [532, 311] on button "Próximo →" at bounding box center [537, 314] width 119 height 37
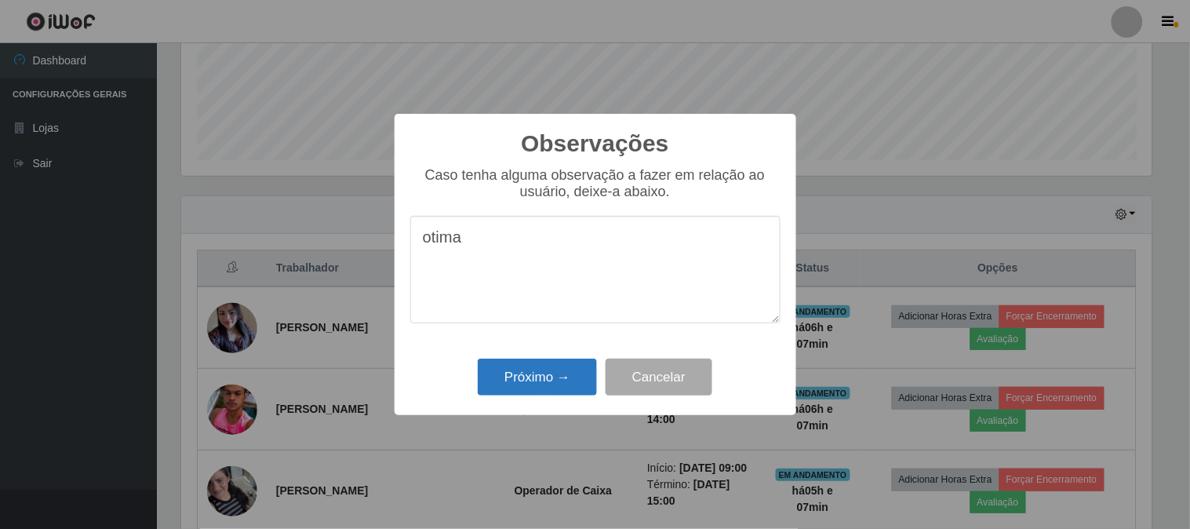
type textarea "otima"
click at [528, 372] on button "Próximo →" at bounding box center [537, 376] width 119 height 37
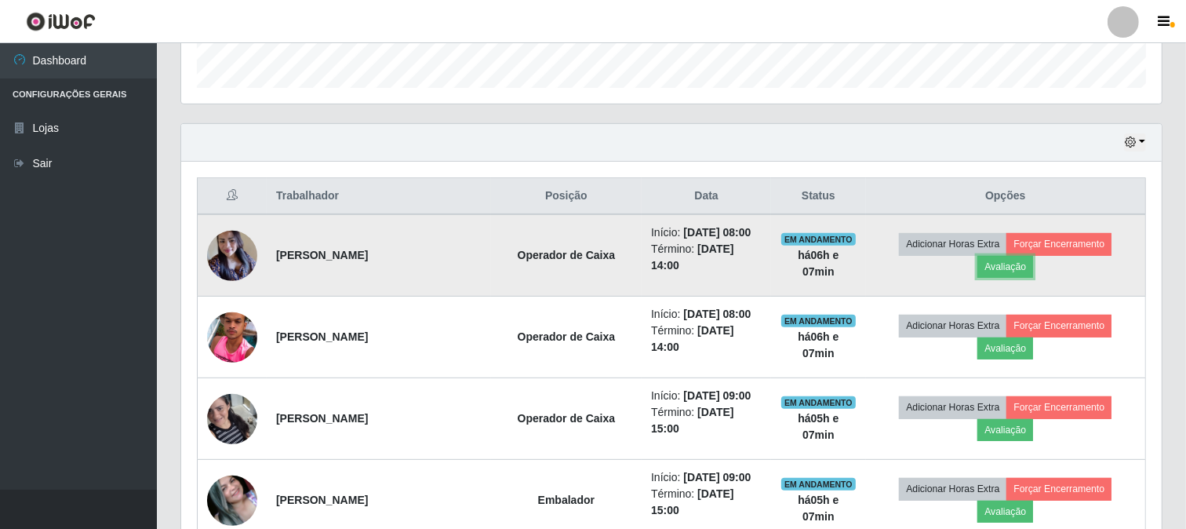
scroll to position [401, 0]
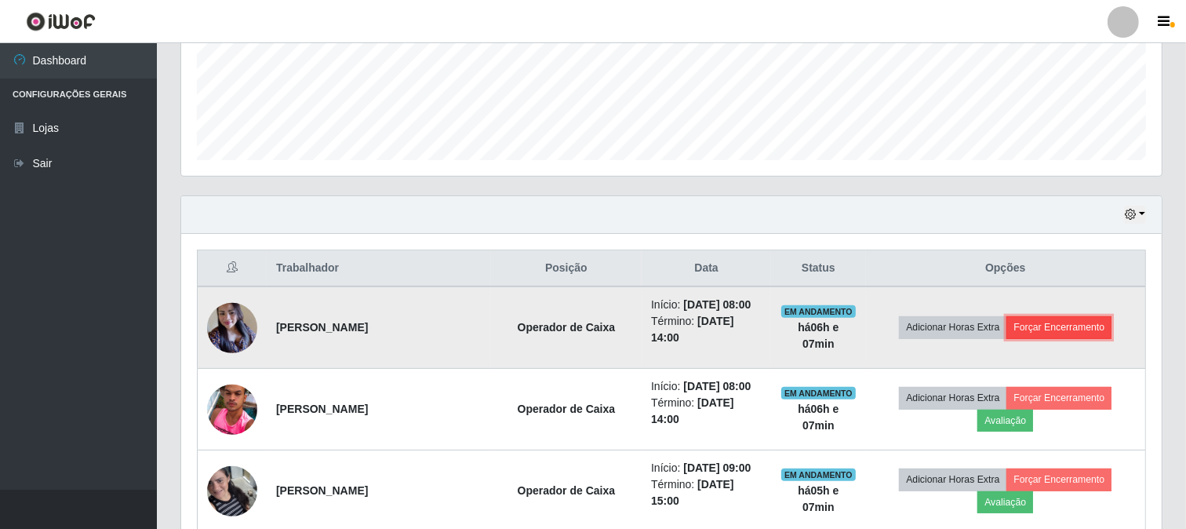
click at [1068, 326] on button "Forçar Encerramento" at bounding box center [1058, 327] width 105 height 22
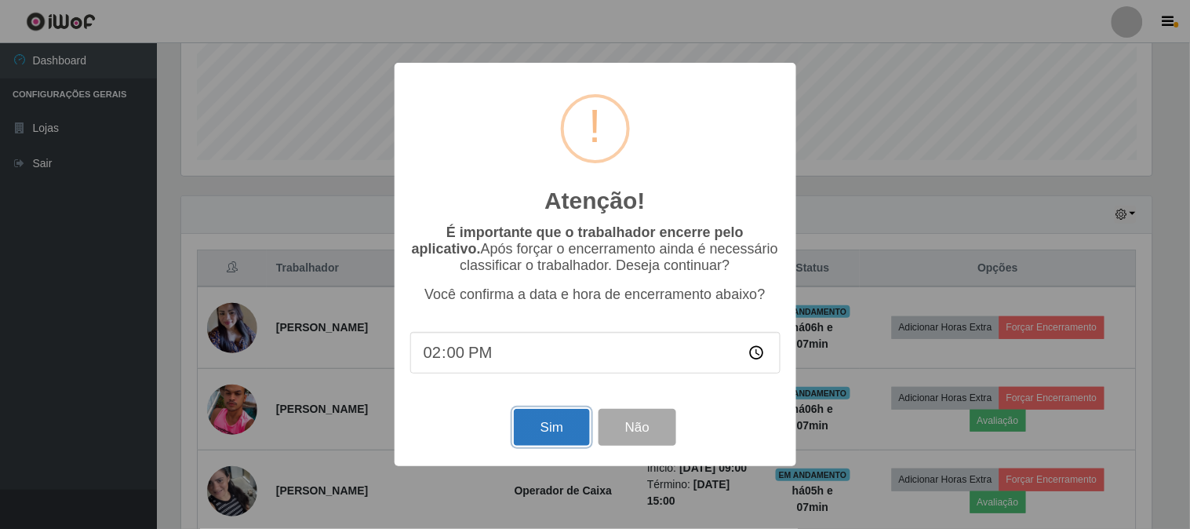
click at [531, 424] on button "Sim" at bounding box center [552, 427] width 76 height 37
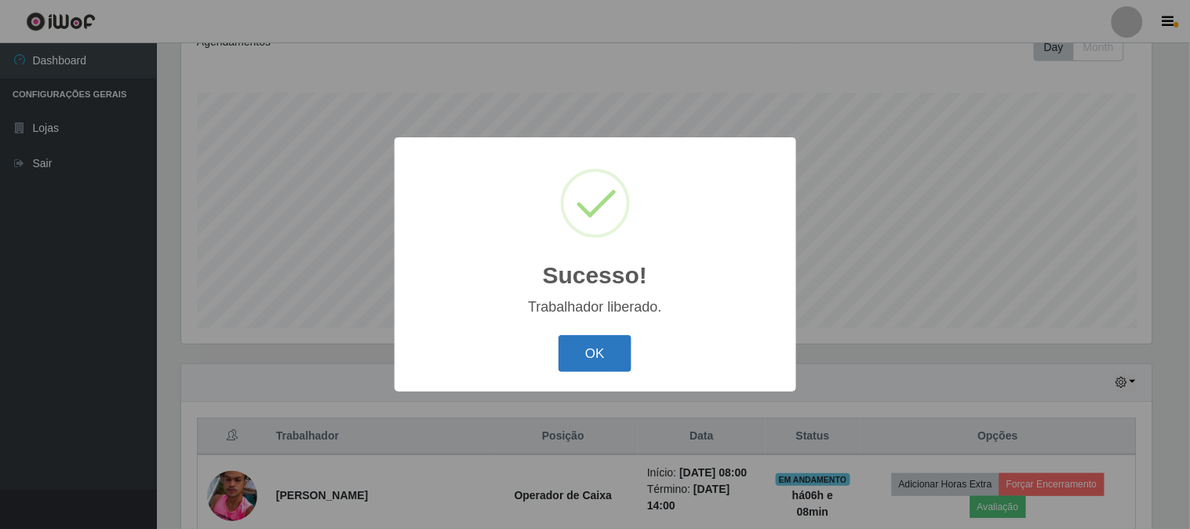
click at [566, 340] on button "OK" at bounding box center [595, 353] width 73 height 37
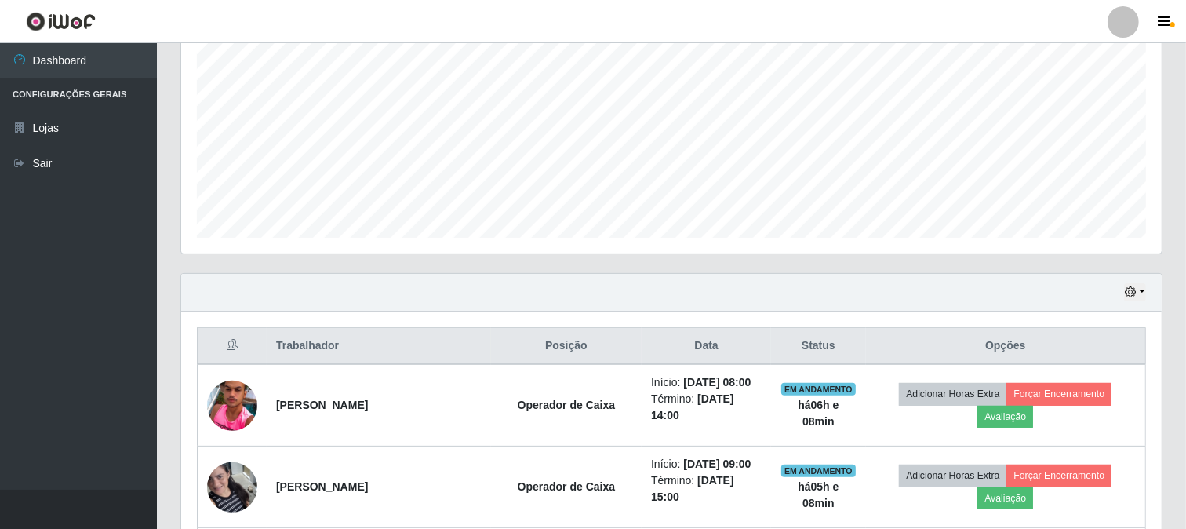
scroll to position [495, 0]
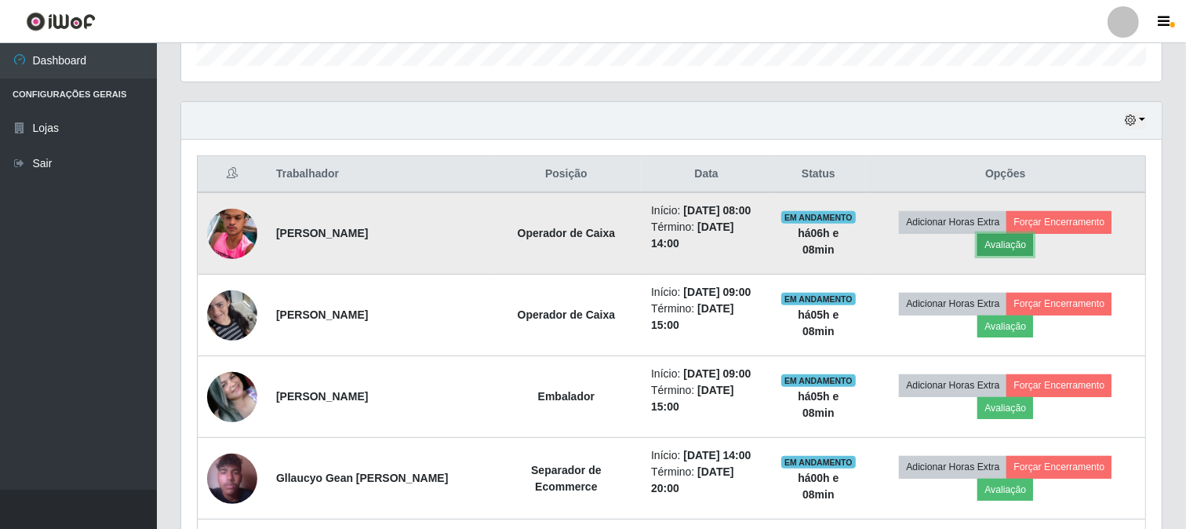
click at [1010, 245] on button "Avaliação" at bounding box center [1005, 245] width 56 height 22
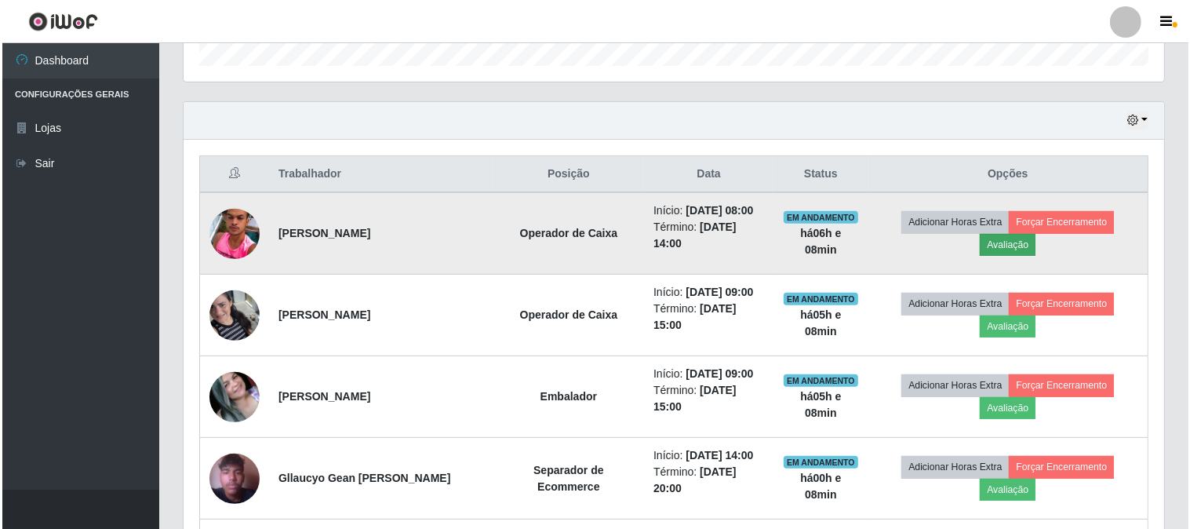
scroll to position [325, 970]
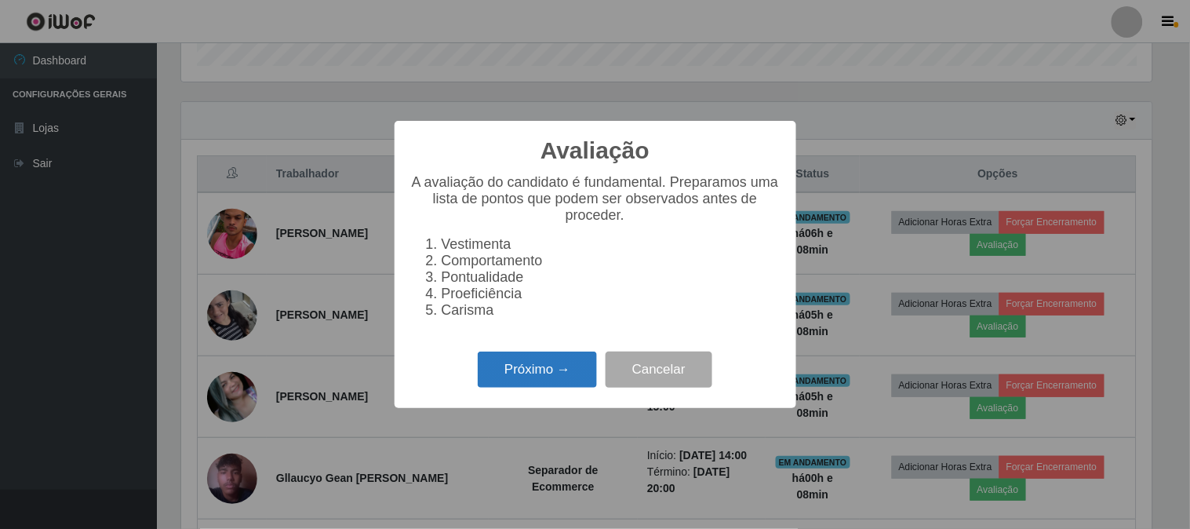
click at [506, 381] on button "Próximo →" at bounding box center [537, 369] width 119 height 37
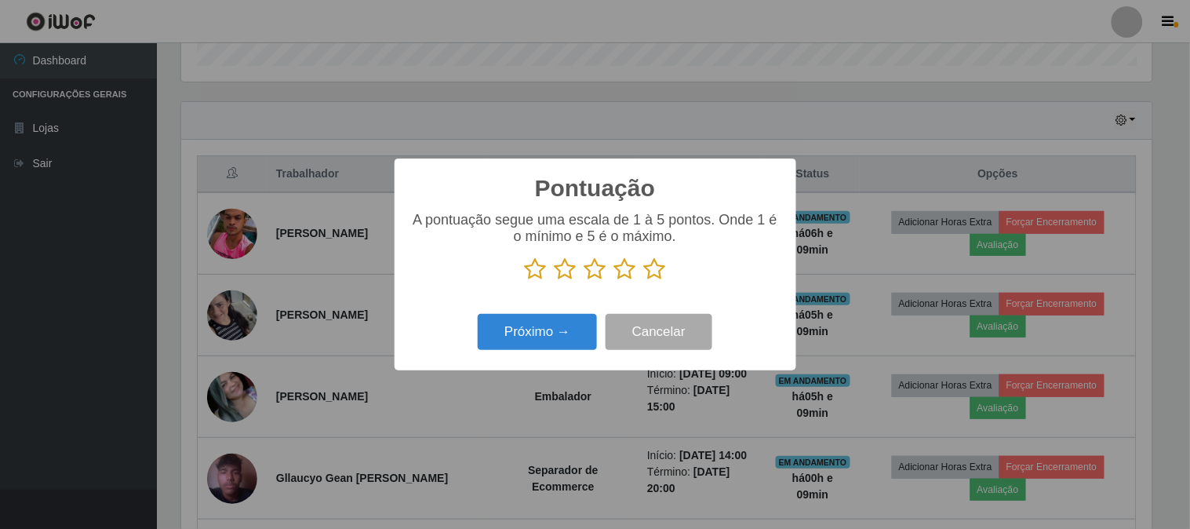
scroll to position [784100, 783454]
click at [655, 270] on icon at bounding box center [655, 269] width 22 height 24
click at [644, 281] on input "radio" at bounding box center [644, 281] width 0 height 0
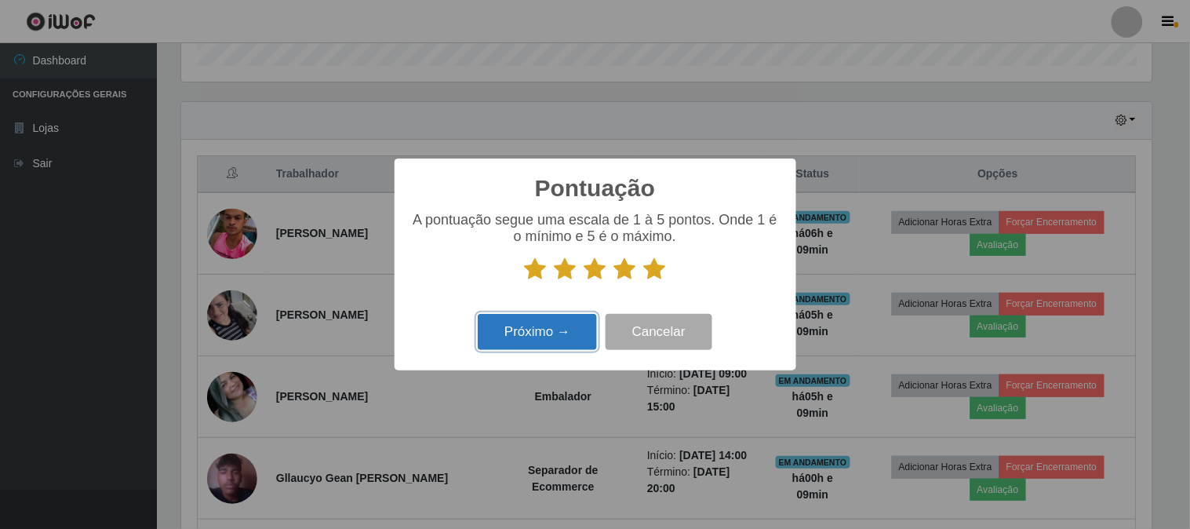
click at [537, 325] on button "Próximo →" at bounding box center [537, 332] width 119 height 37
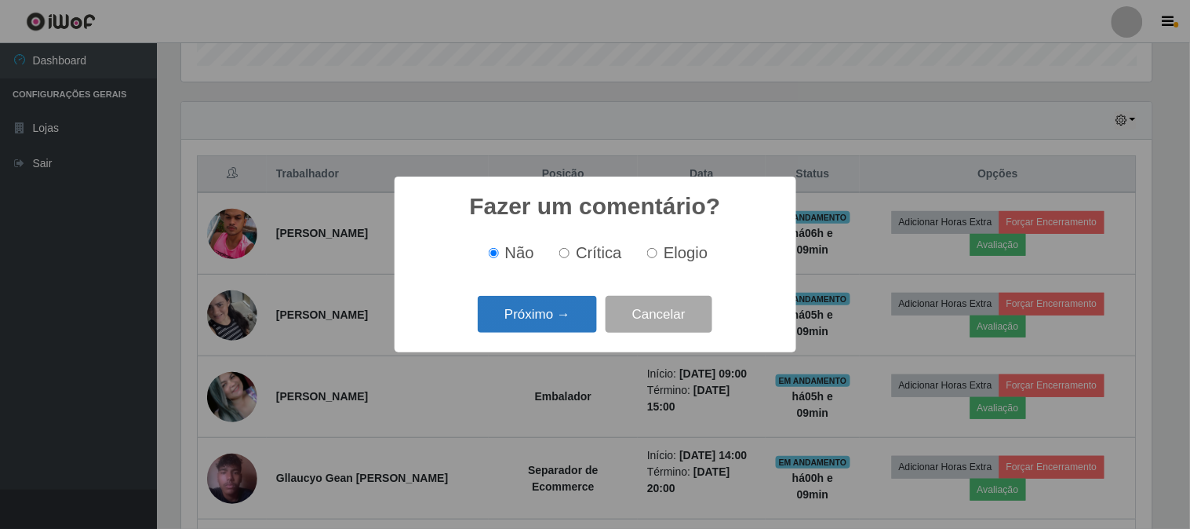
click at [534, 318] on button "Próximo →" at bounding box center [537, 314] width 119 height 37
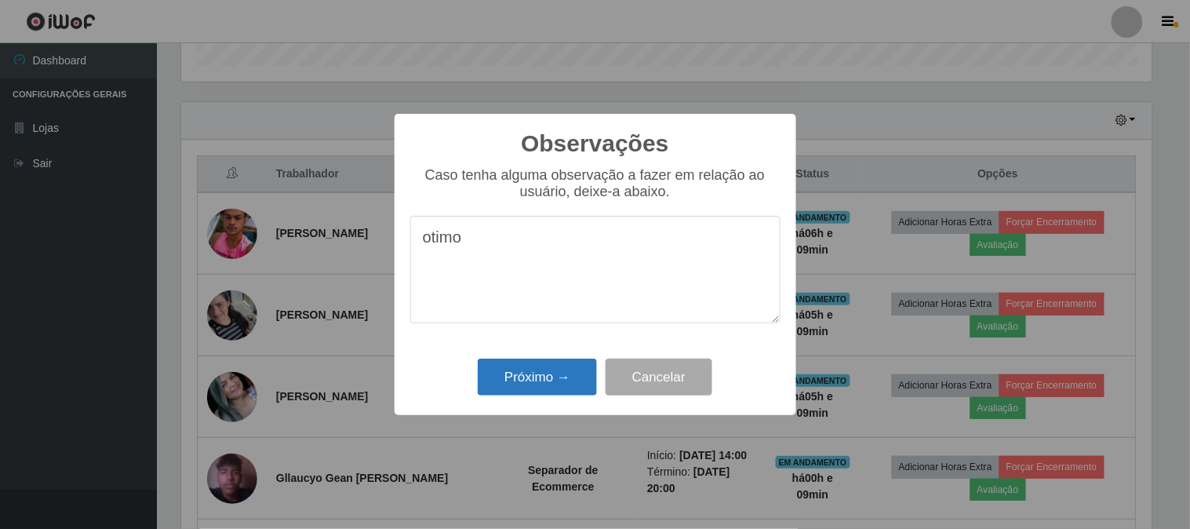
type textarea "otimo"
click at [544, 366] on button "Próximo →" at bounding box center [537, 376] width 119 height 37
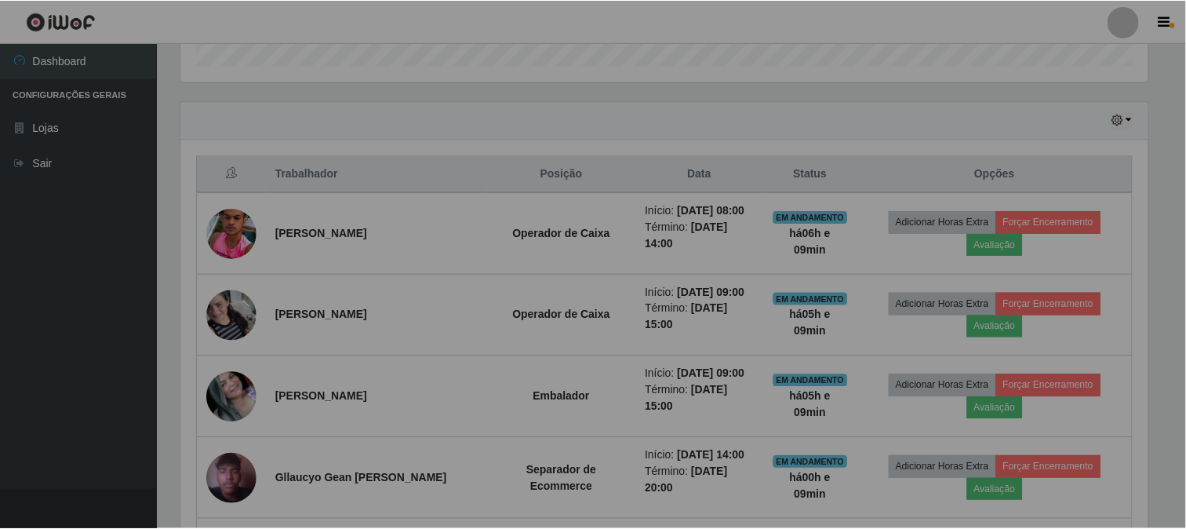
scroll to position [325, 981]
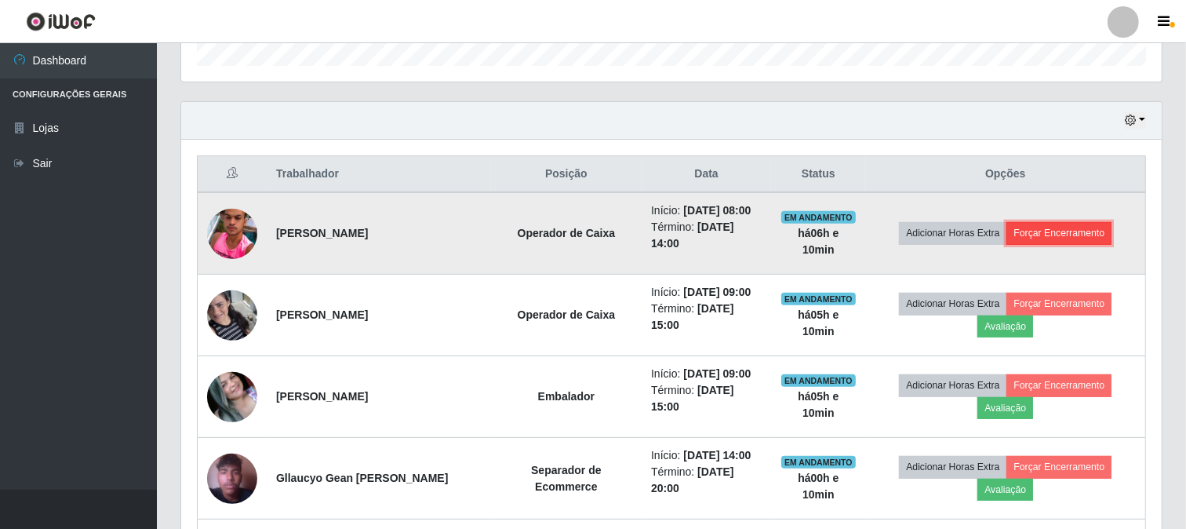
click at [1093, 231] on button "Forçar Encerramento" at bounding box center [1058, 233] width 105 height 22
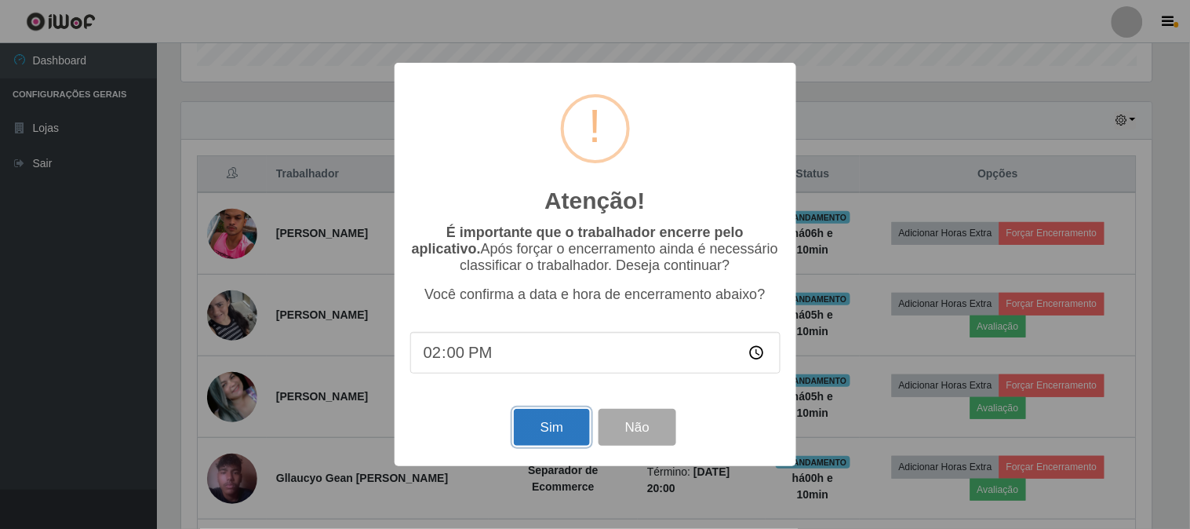
click at [573, 436] on button "Sim" at bounding box center [552, 427] width 76 height 37
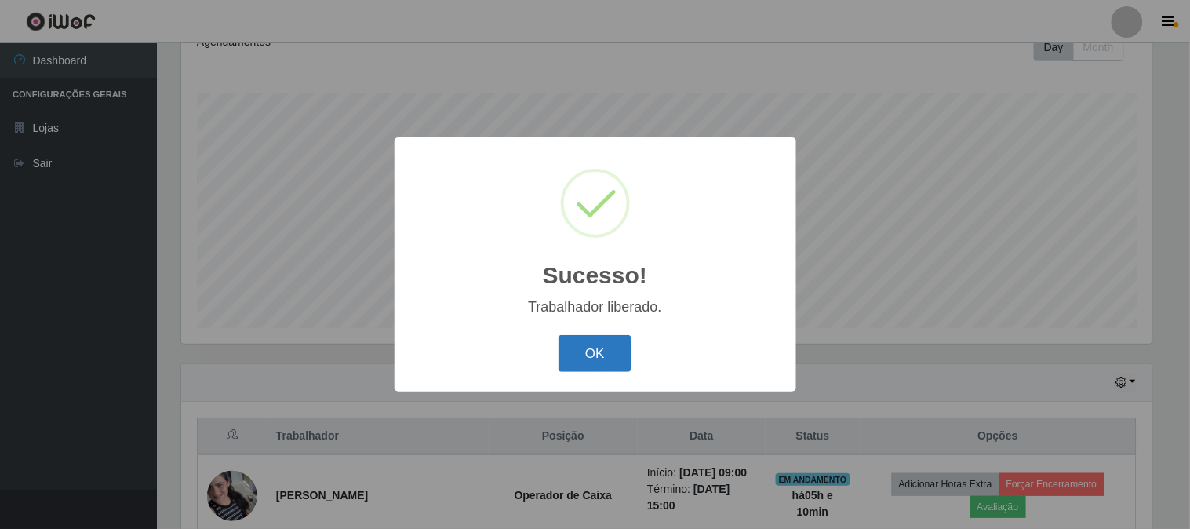
click at [614, 364] on button "OK" at bounding box center [595, 353] width 73 height 37
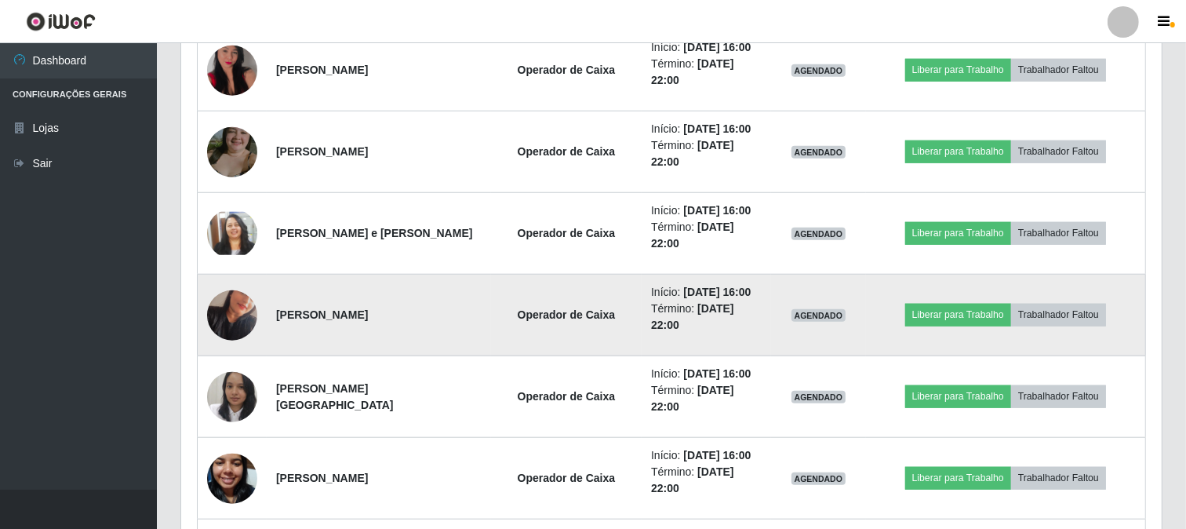
scroll to position [1457, 0]
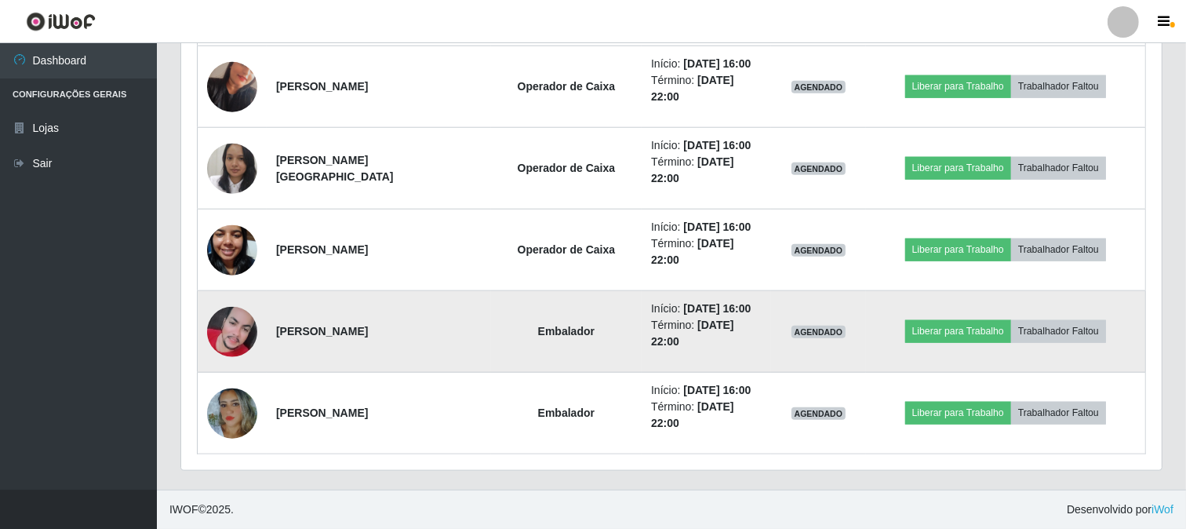
click at [239, 326] on img at bounding box center [232, 332] width 50 height 50
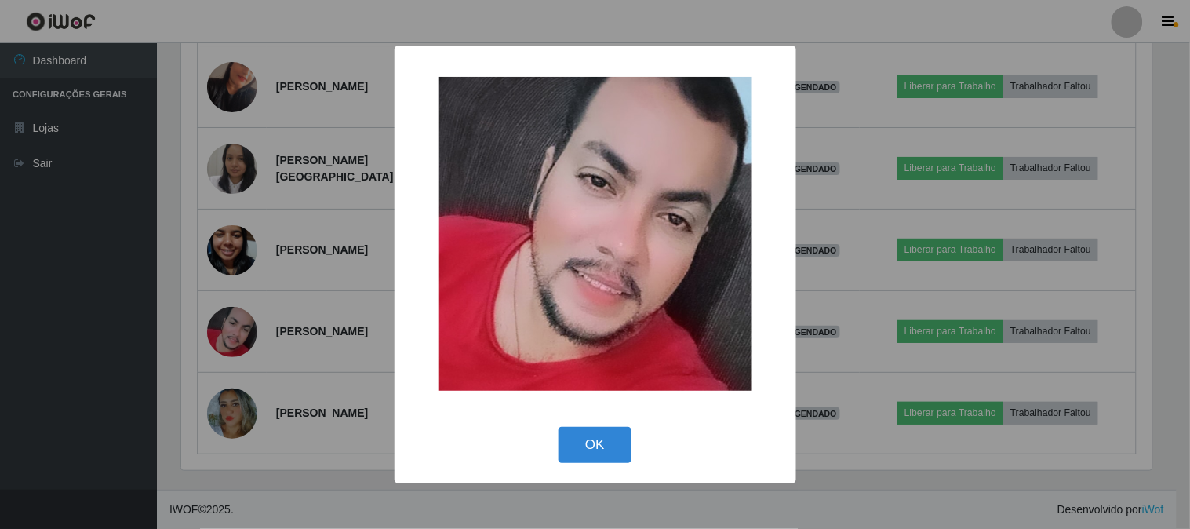
click at [255, 326] on div "× OK Cancel" at bounding box center [595, 264] width 1190 height 529
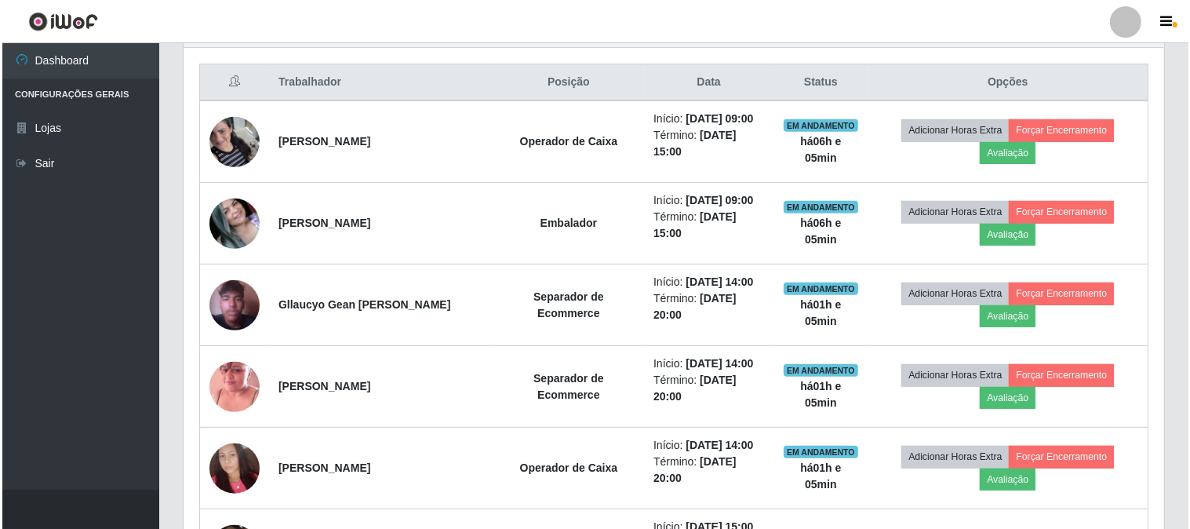
scroll to position [586, 0]
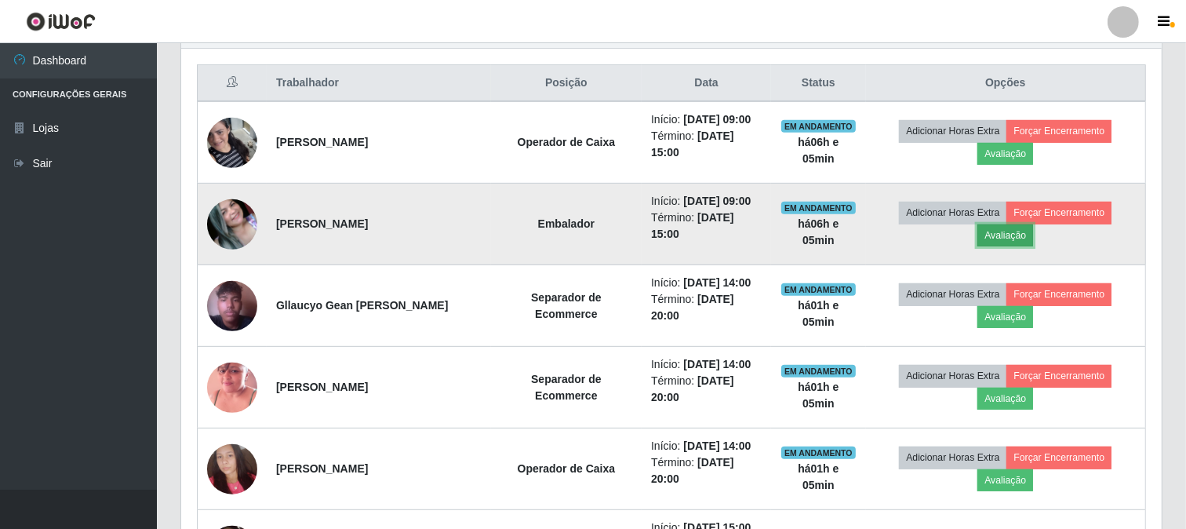
click at [1017, 234] on button "Avaliação" at bounding box center [1005, 235] width 56 height 22
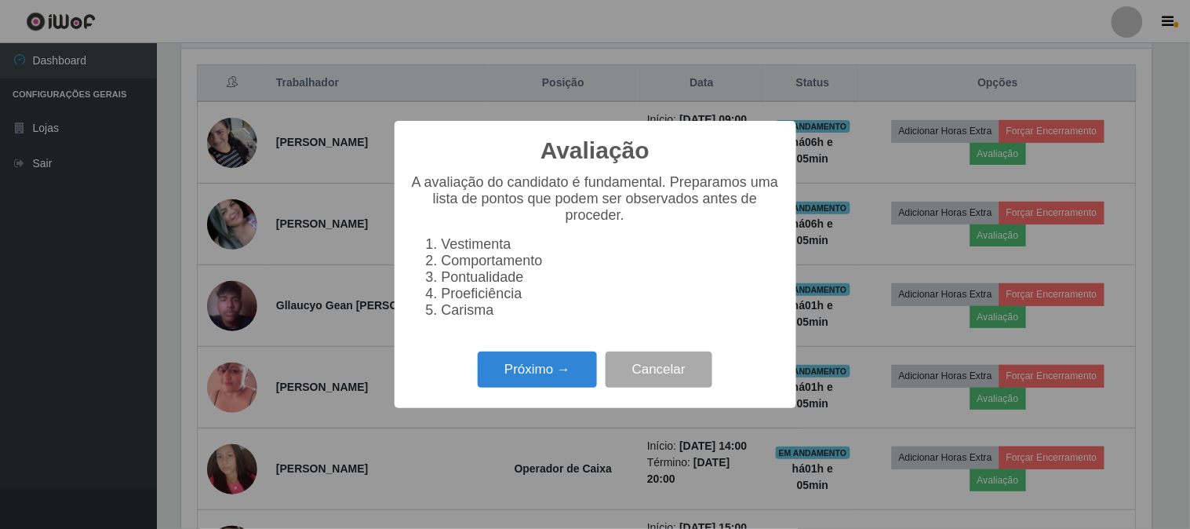
scroll to position [325, 970]
click at [491, 380] on button "Próximo →" at bounding box center [537, 369] width 119 height 37
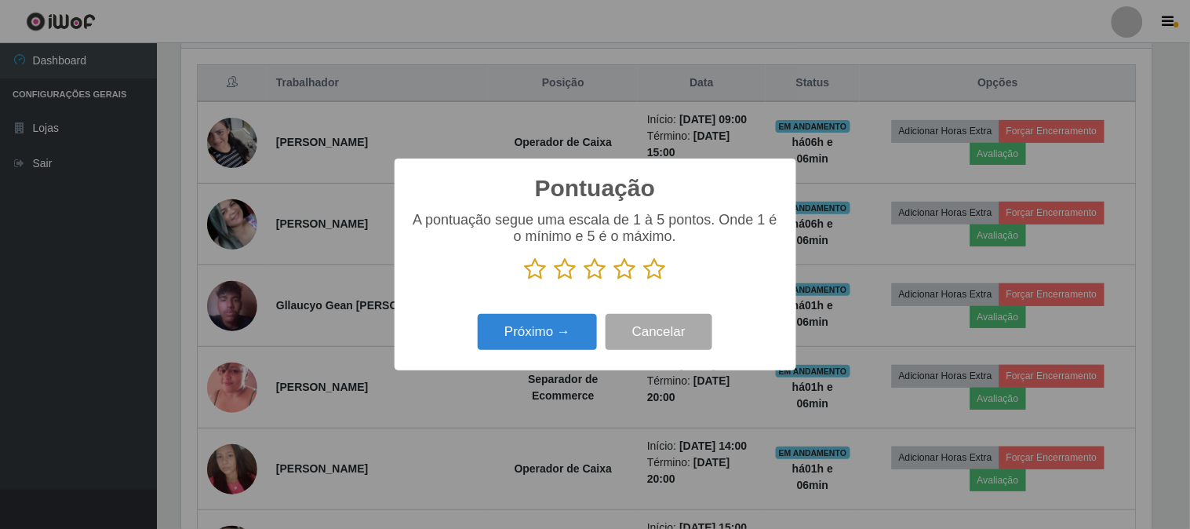
click at [664, 267] on icon at bounding box center [655, 269] width 22 height 24
click at [644, 281] on input "radio" at bounding box center [644, 281] width 0 height 0
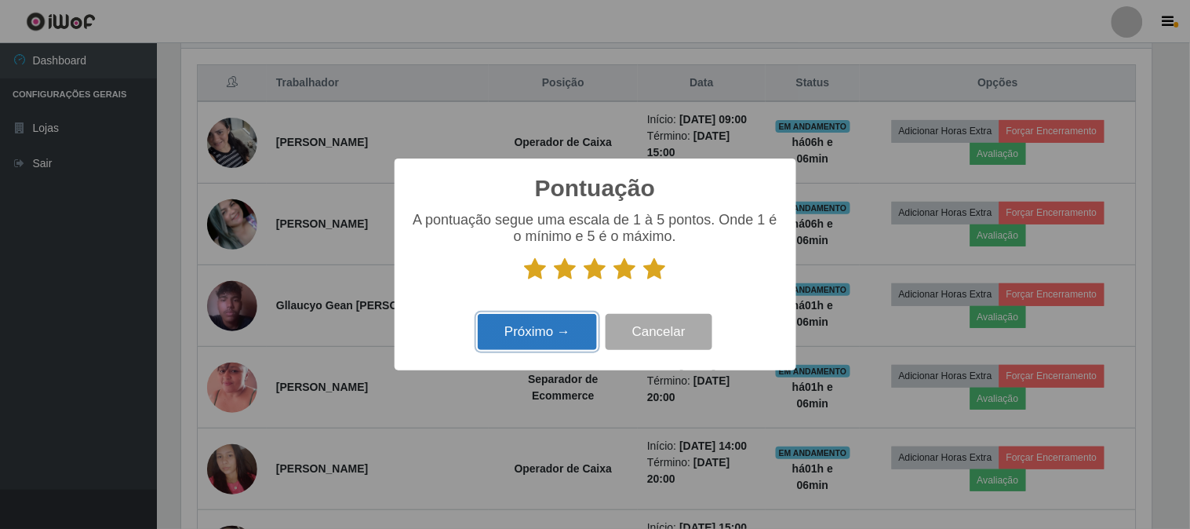
click at [542, 343] on button "Próximo →" at bounding box center [537, 332] width 119 height 37
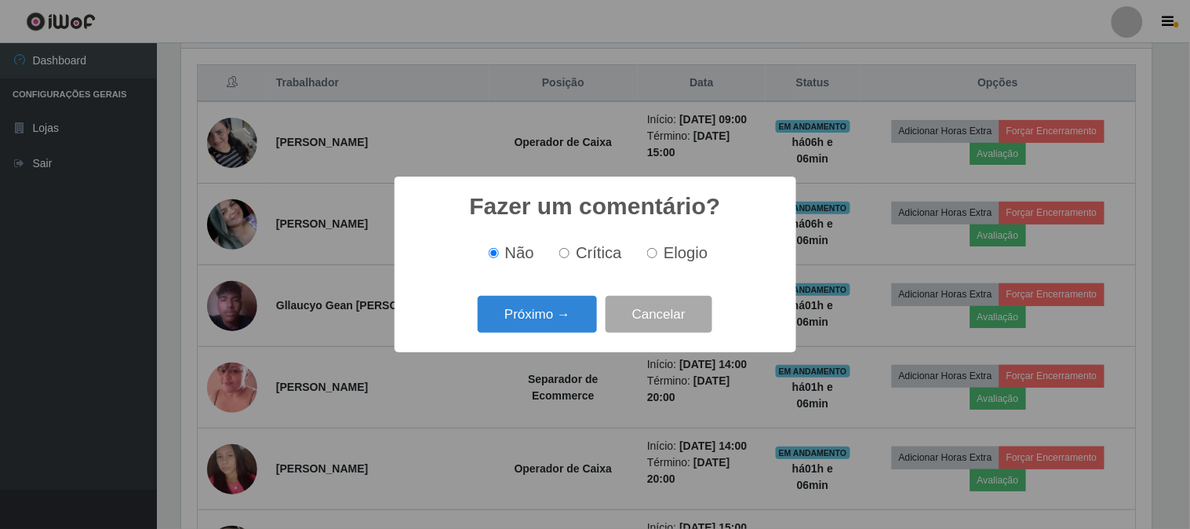
click at [650, 253] on input "Elogio" at bounding box center [652, 253] width 10 height 10
radio input "true"
click at [581, 315] on button "Próximo →" at bounding box center [537, 314] width 119 height 37
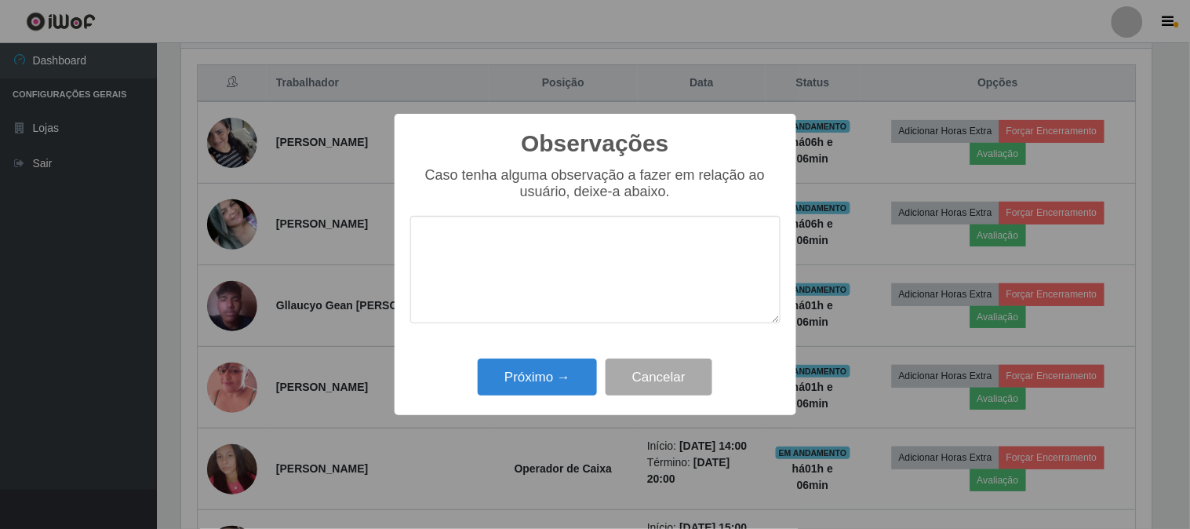
click at [587, 286] on textarea at bounding box center [595, 269] width 370 height 107
type textarea "muito simpatica"
click at [553, 375] on button "Próximo →" at bounding box center [537, 376] width 119 height 37
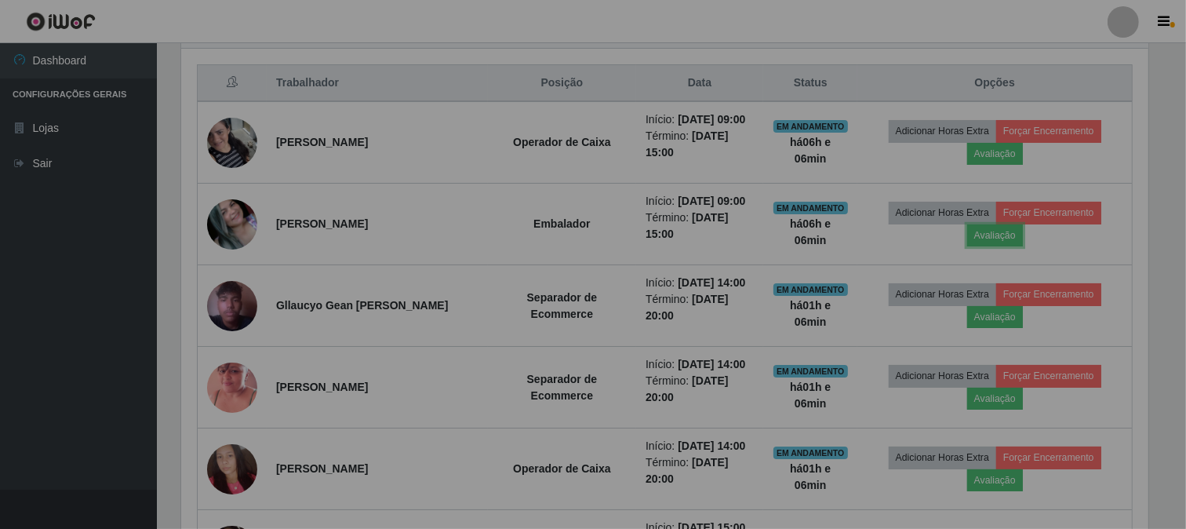
scroll to position [325, 981]
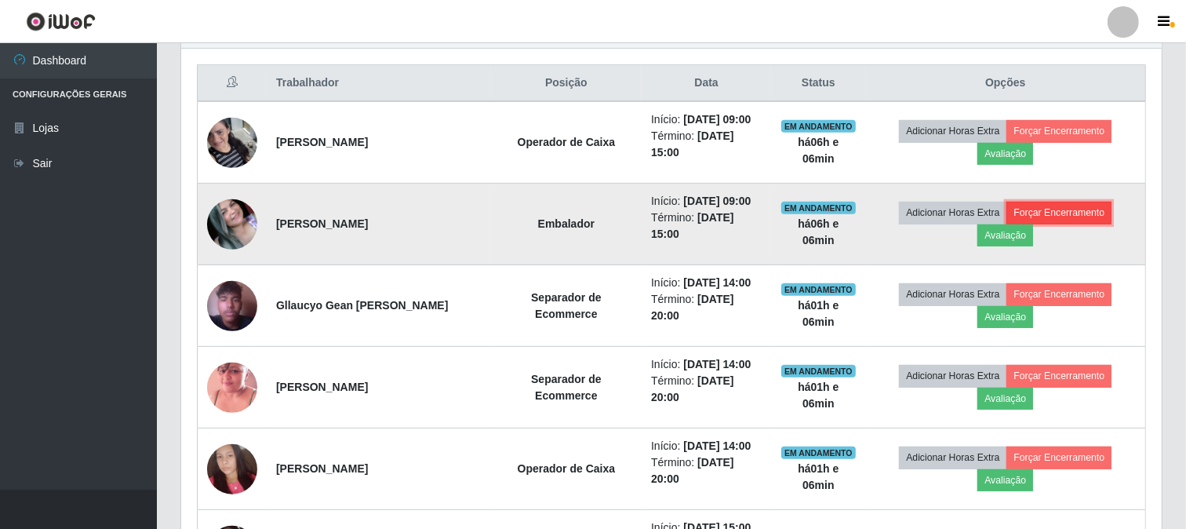
click at [1039, 213] on button "Forçar Encerramento" at bounding box center [1058, 213] width 105 height 22
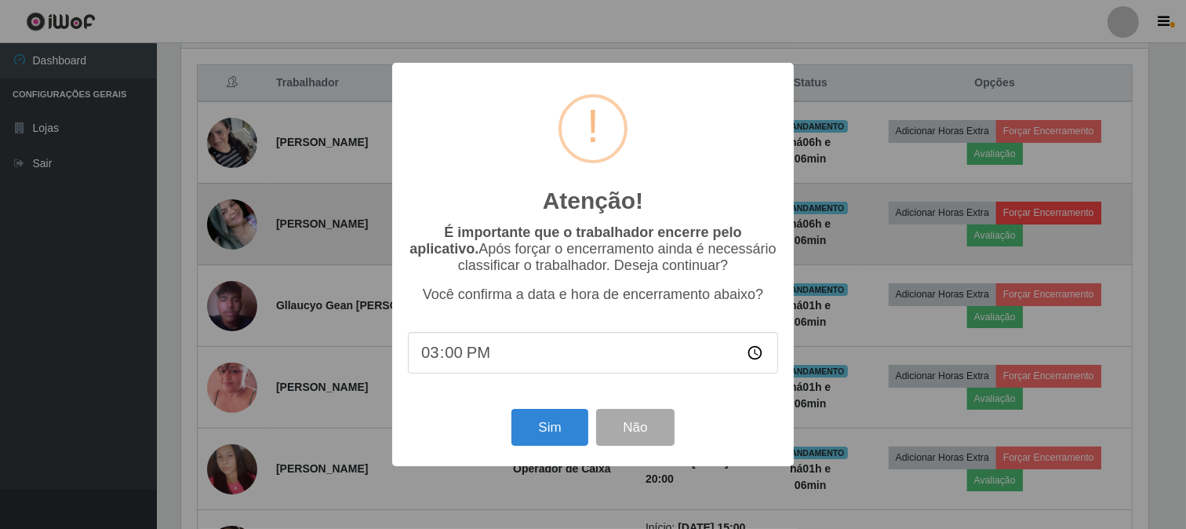
scroll to position [325, 970]
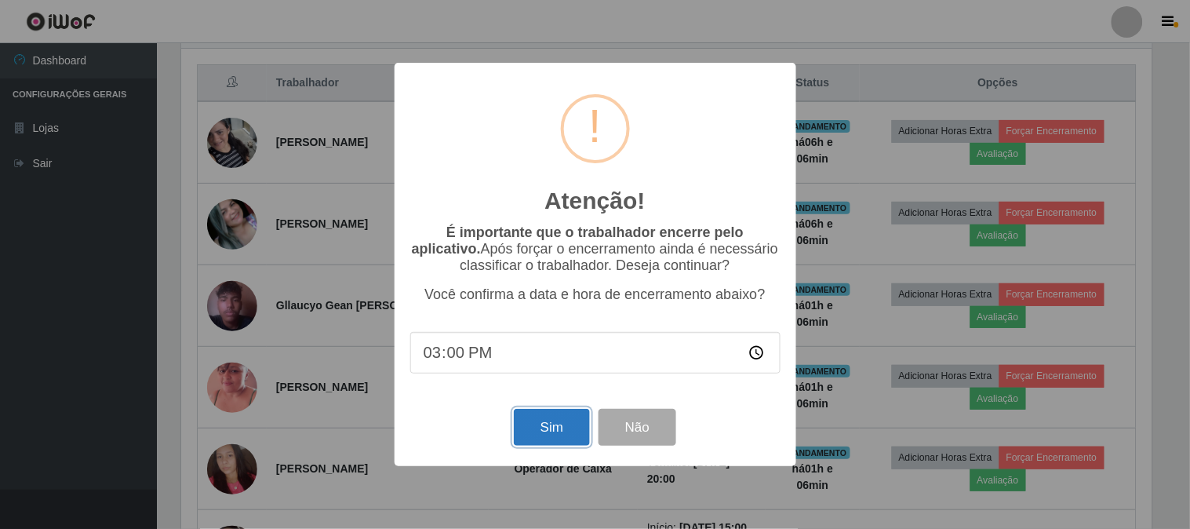
click at [573, 440] on button "Sim" at bounding box center [552, 427] width 76 height 37
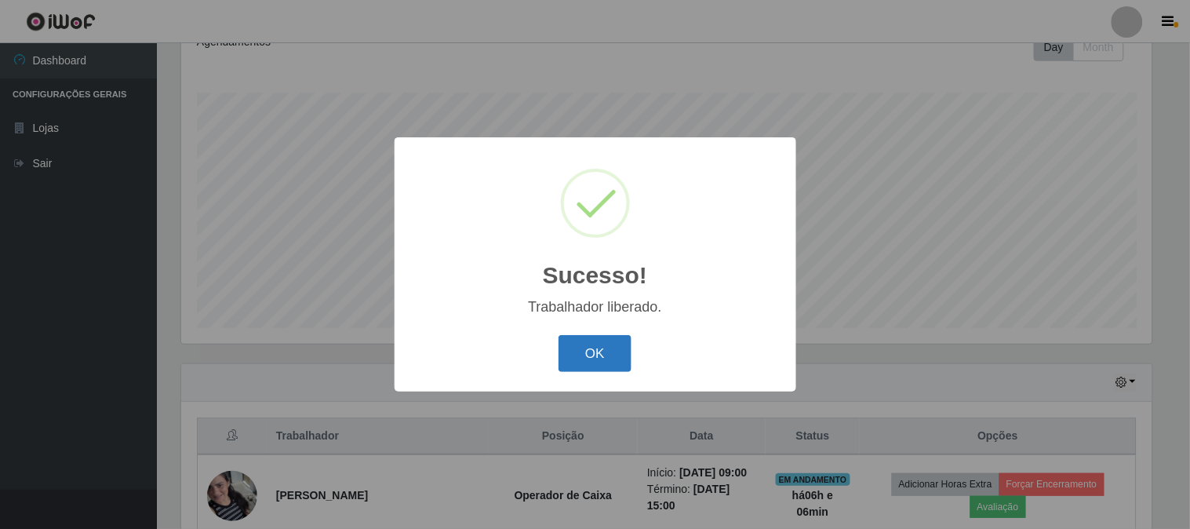
click at [594, 362] on button "OK" at bounding box center [595, 353] width 73 height 37
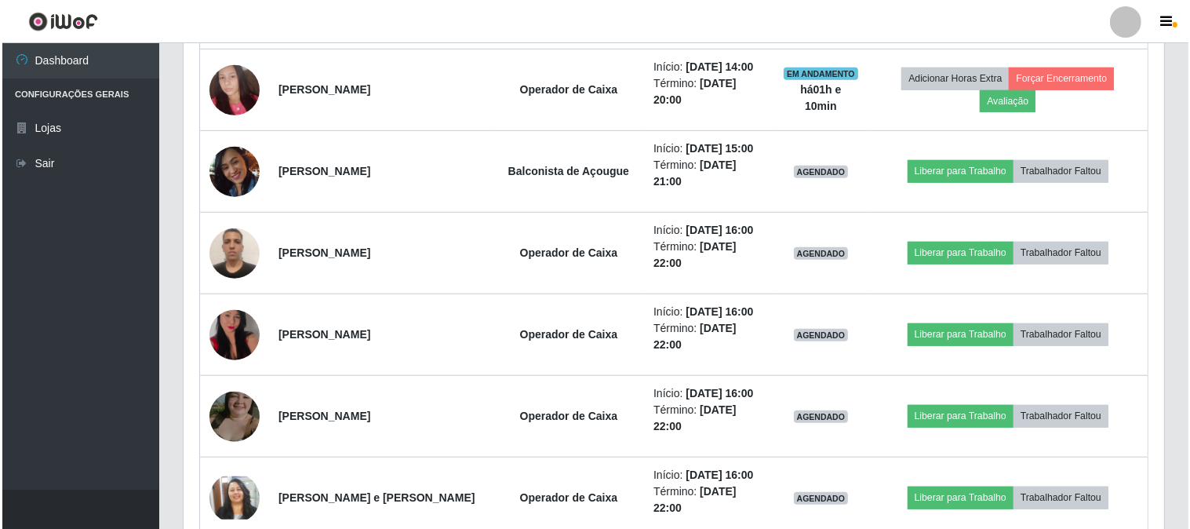
scroll to position [853, 0]
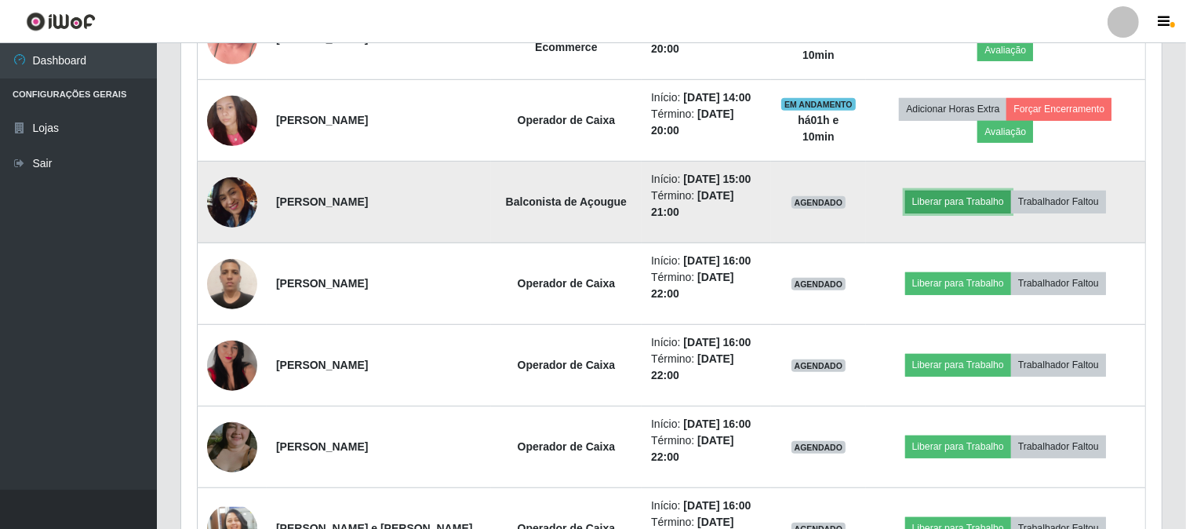
click at [955, 202] on button "Liberar para Trabalho" at bounding box center [958, 202] width 106 height 22
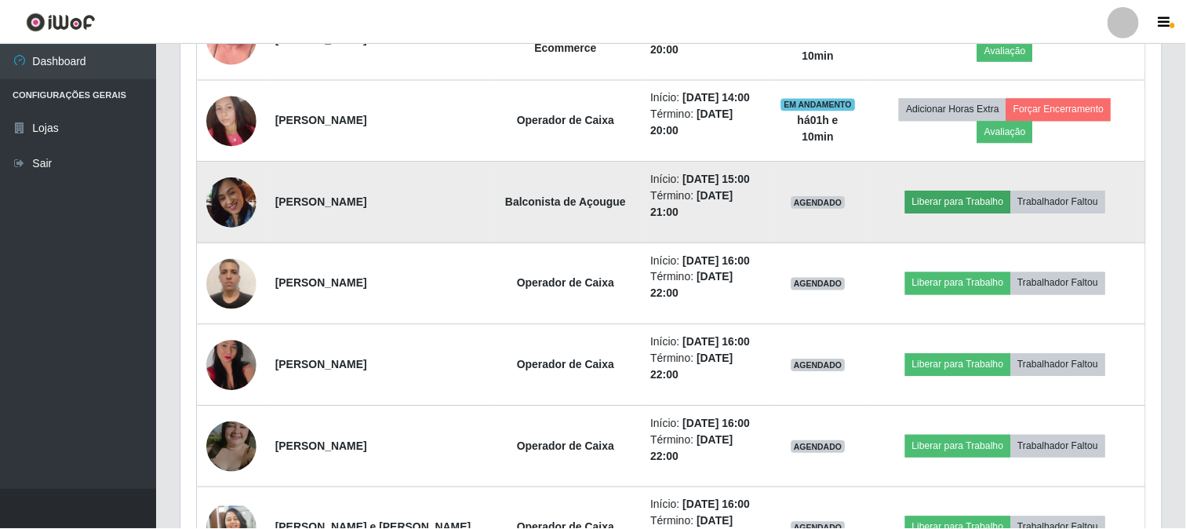
scroll to position [325, 970]
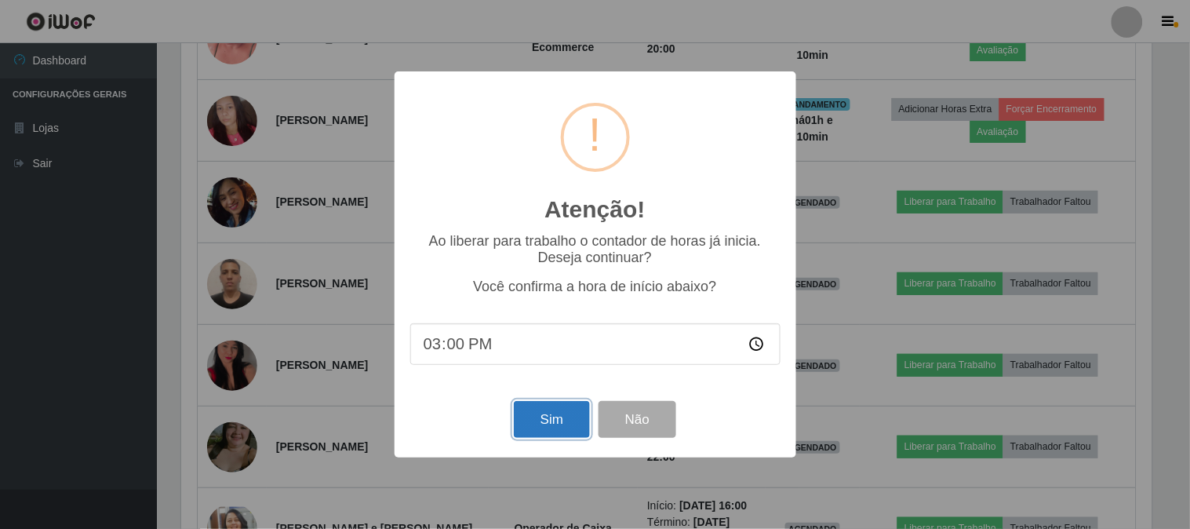
click at [533, 422] on button "Sim" at bounding box center [552, 419] width 76 height 37
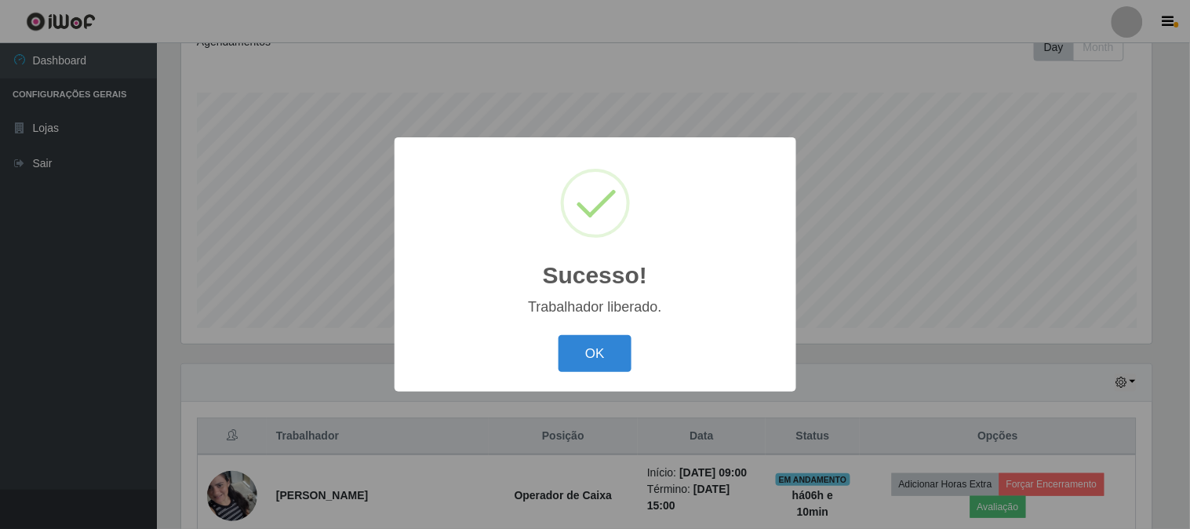
click at [616, 333] on div "OK Cancel" at bounding box center [595, 353] width 370 height 45
click at [606, 358] on button "OK" at bounding box center [595, 353] width 73 height 37
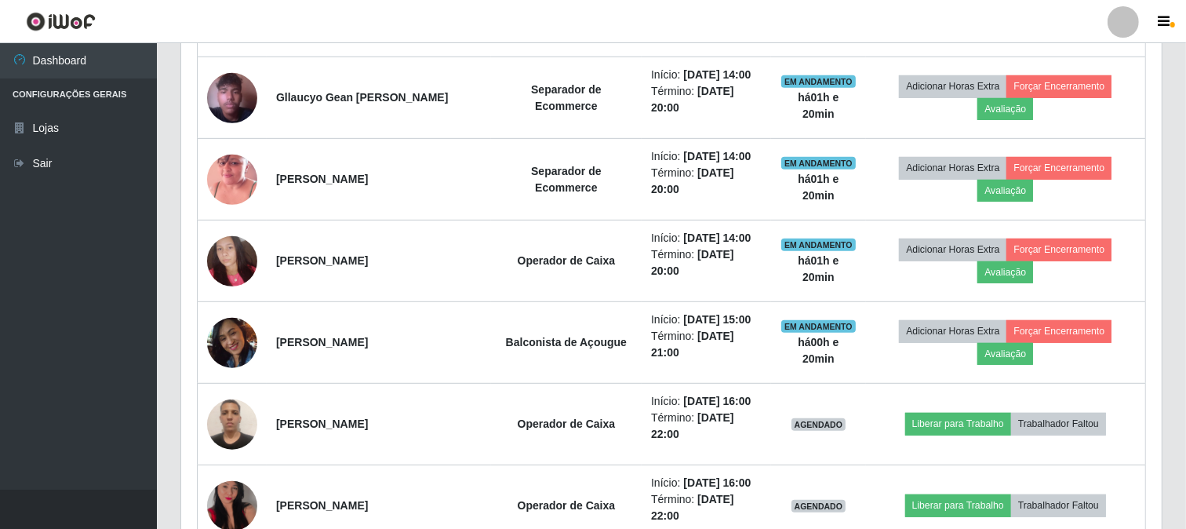
scroll to position [582, 0]
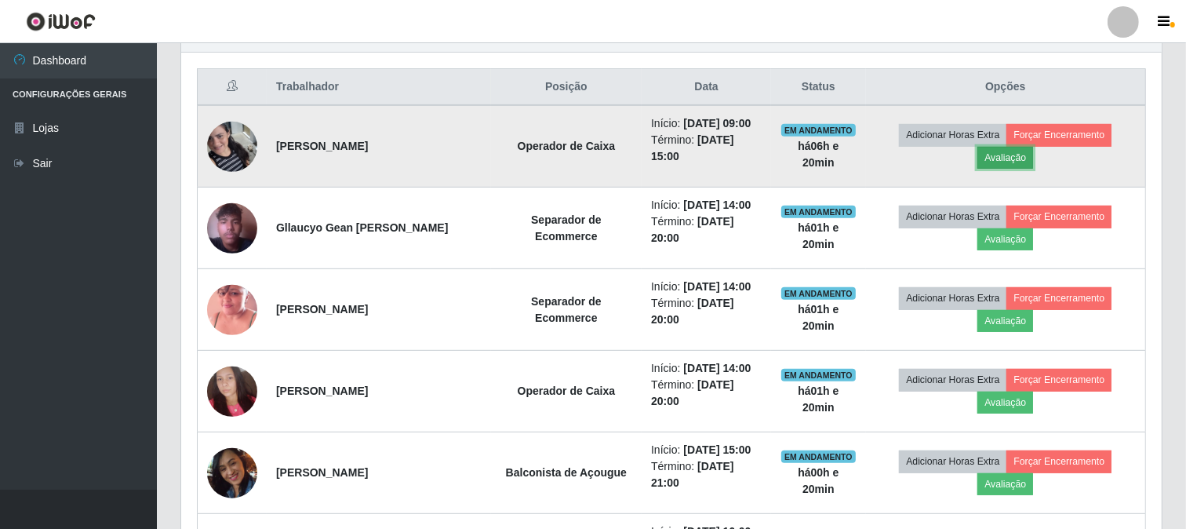
click at [1030, 152] on button "Avaliação" at bounding box center [1005, 158] width 56 height 22
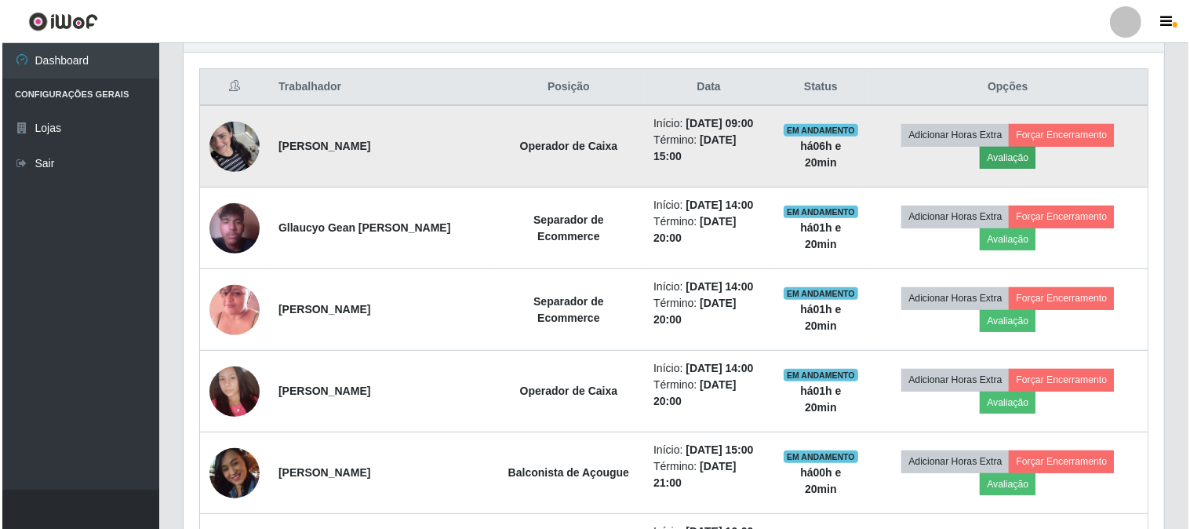
scroll to position [325, 970]
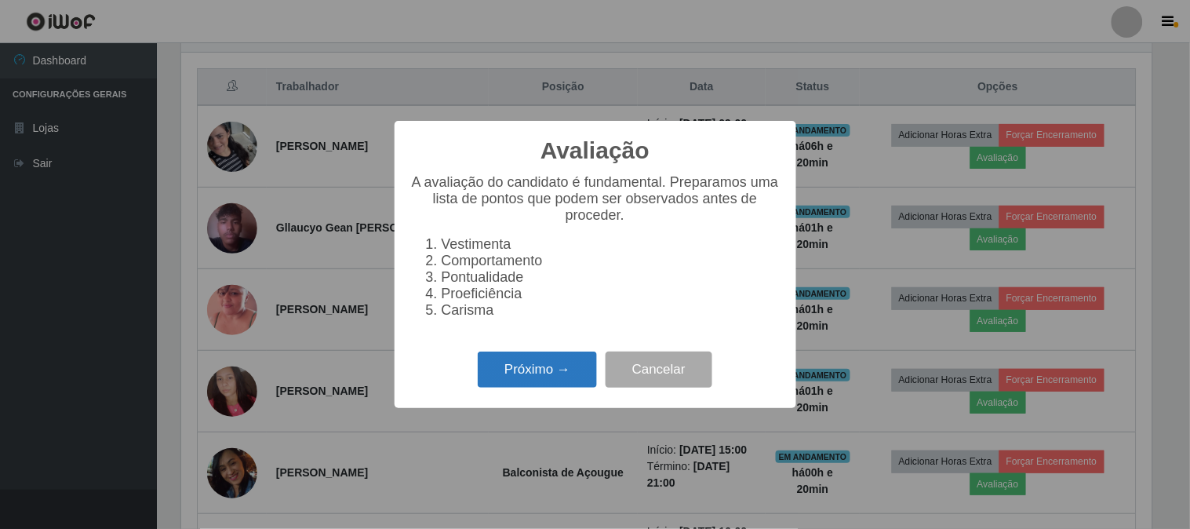
click at [498, 378] on button "Próximo →" at bounding box center [537, 369] width 119 height 37
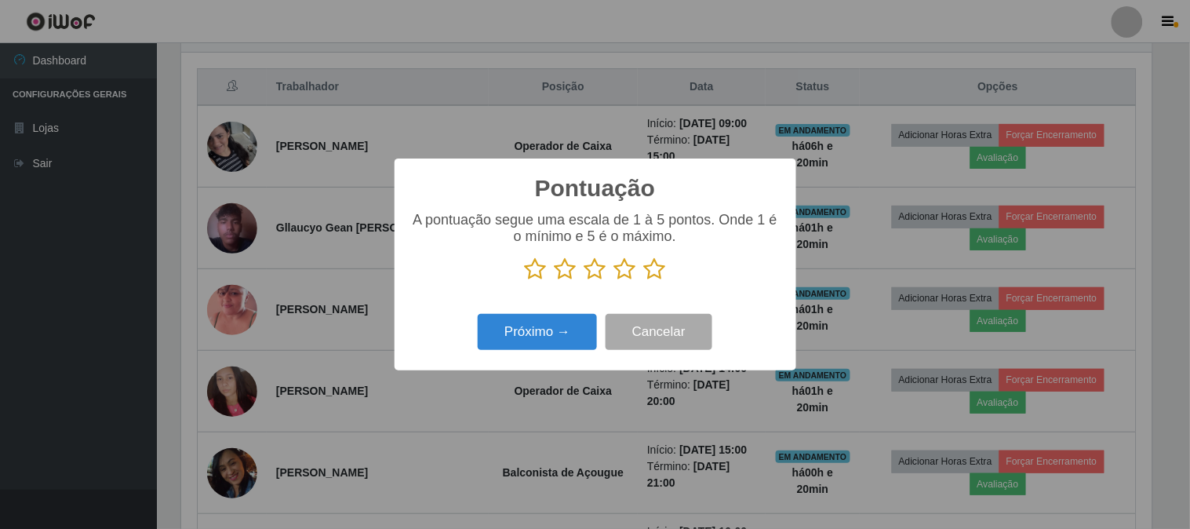
click at [659, 275] on icon at bounding box center [655, 269] width 22 height 24
click at [644, 281] on input "radio" at bounding box center [644, 281] width 0 height 0
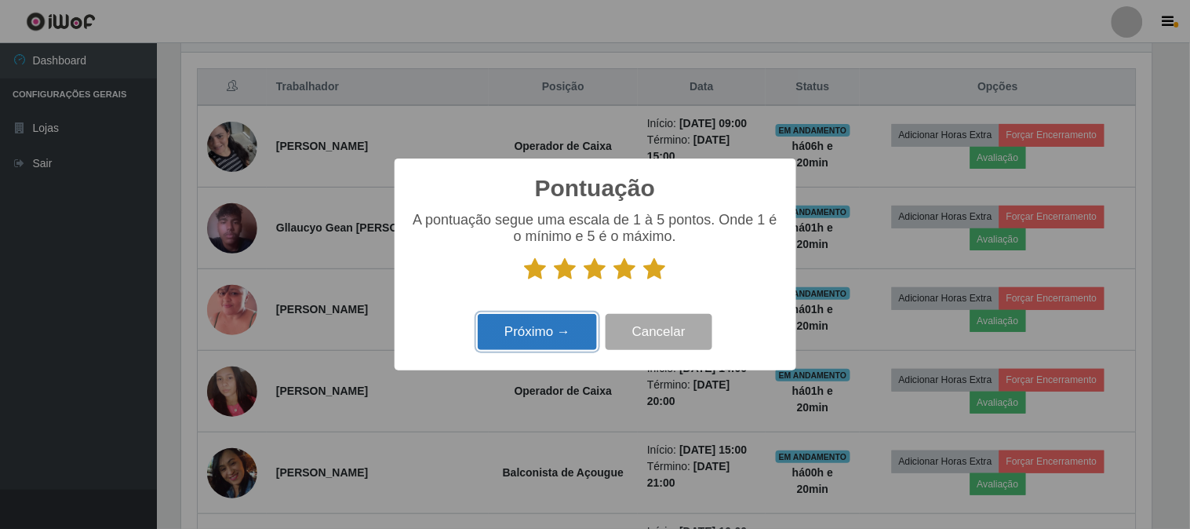
click at [521, 329] on button "Próximo →" at bounding box center [537, 332] width 119 height 37
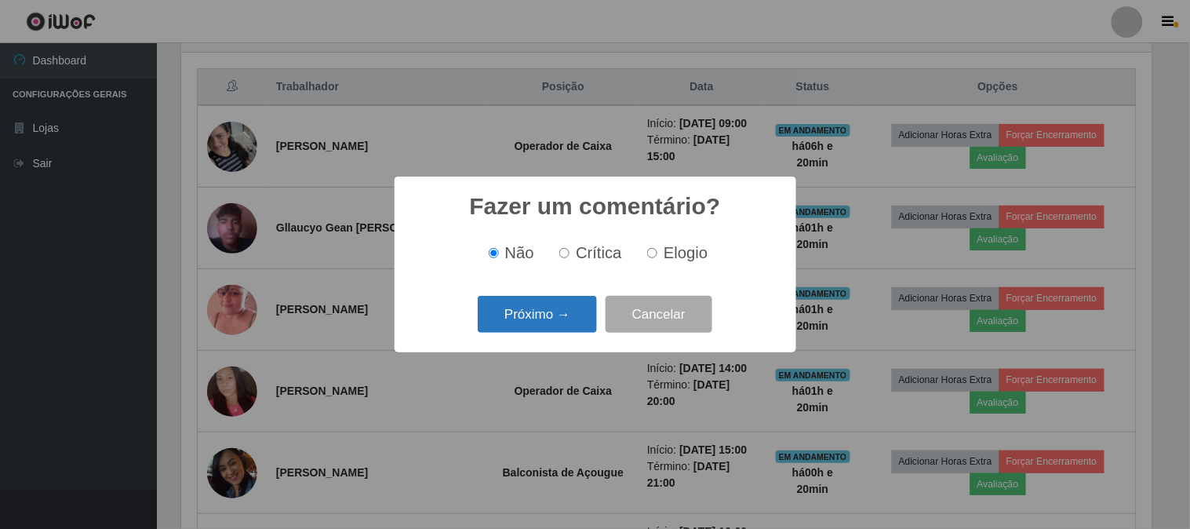
click at [521, 317] on button "Próximo →" at bounding box center [537, 314] width 119 height 37
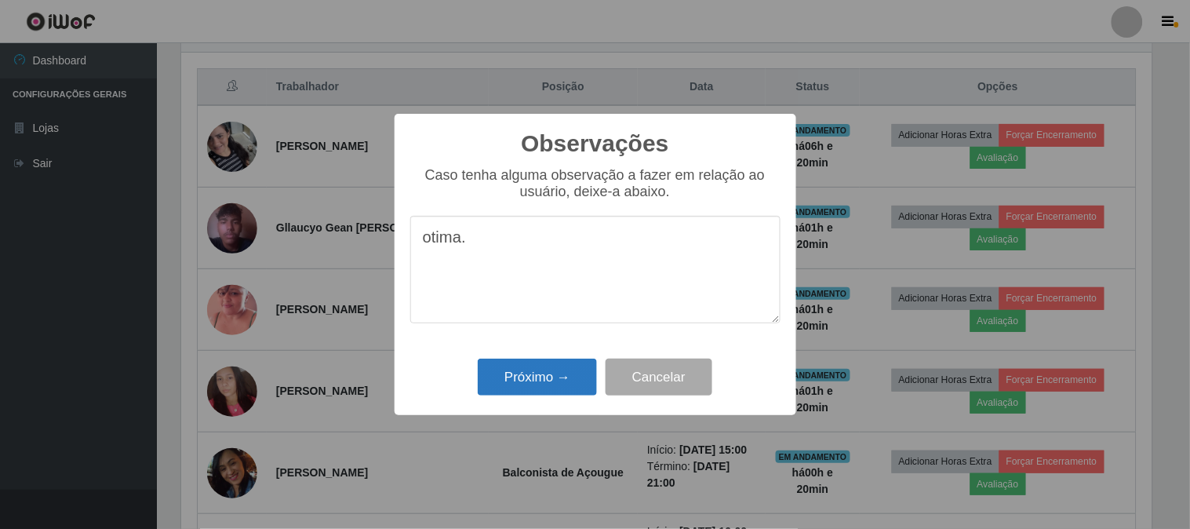
type textarea "otima."
click at [495, 369] on button "Próximo →" at bounding box center [537, 376] width 119 height 37
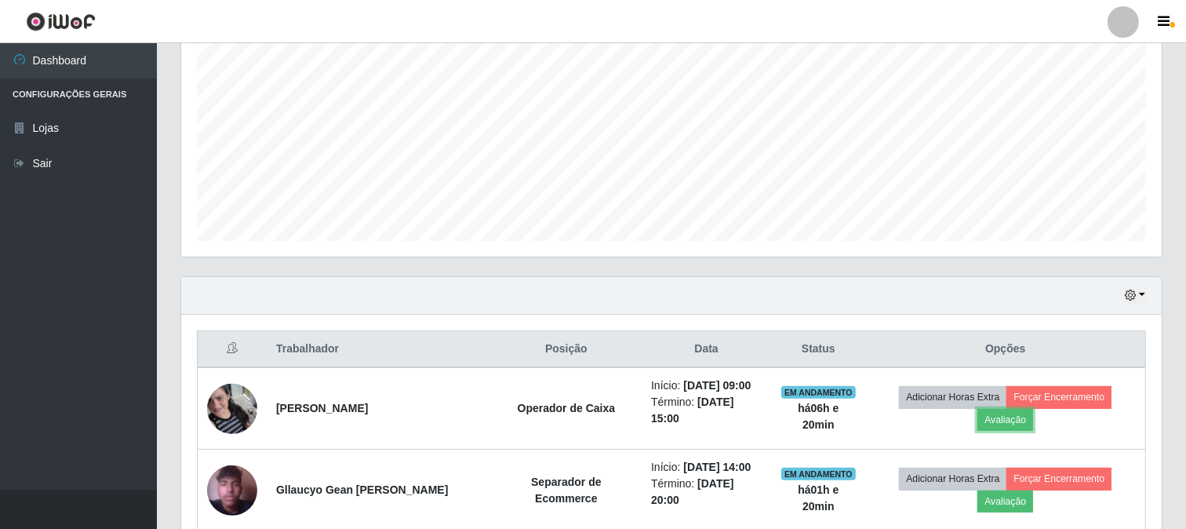
scroll to position [408, 0]
